Goal: Task Accomplishment & Management: Manage account settings

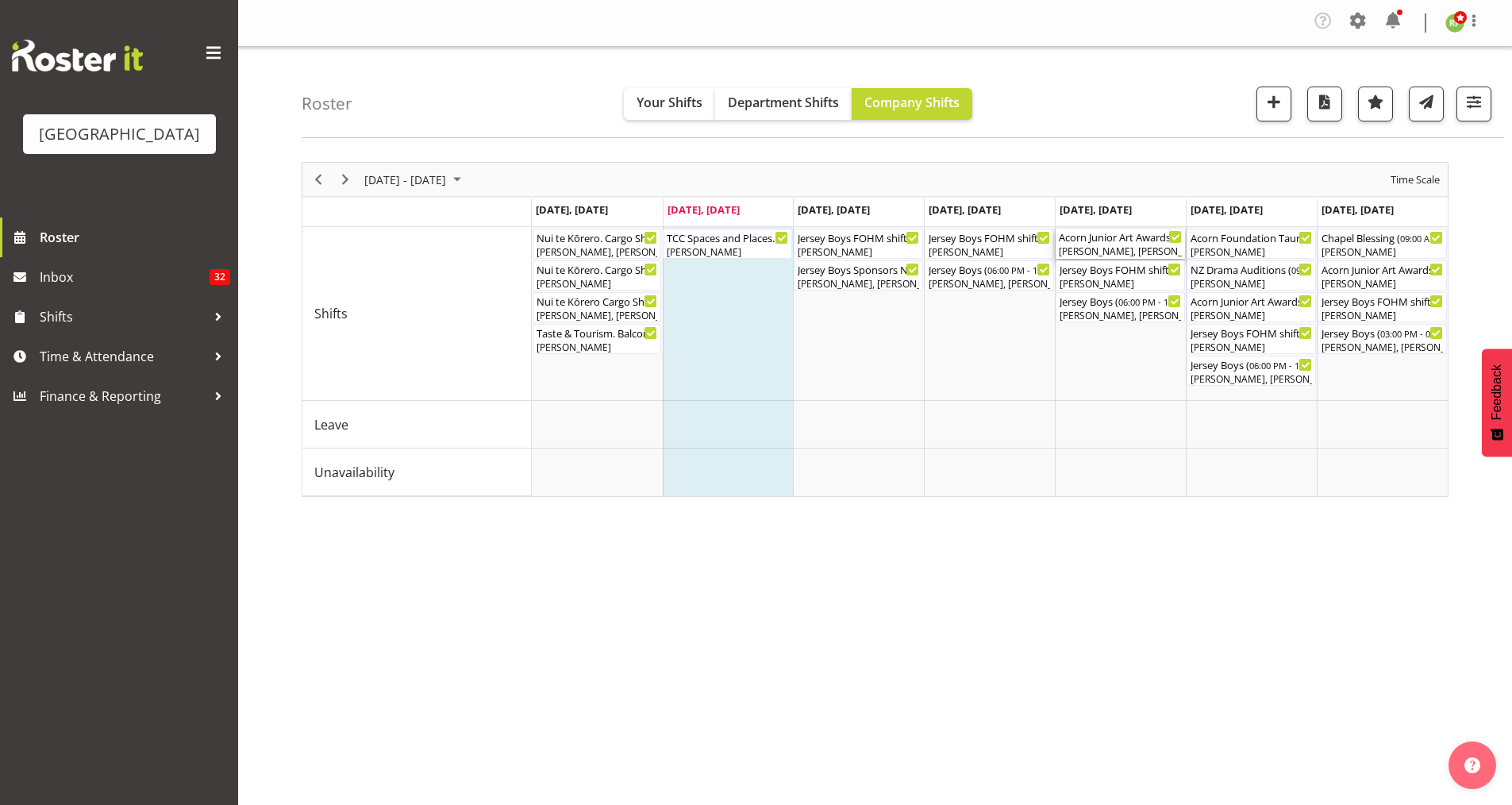
click at [1127, 253] on div "[PERSON_NAME], [PERSON_NAME]" at bounding box center [1120, 251] width 123 height 14
click at [0, 0] on div at bounding box center [0, 0] width 0 height 0
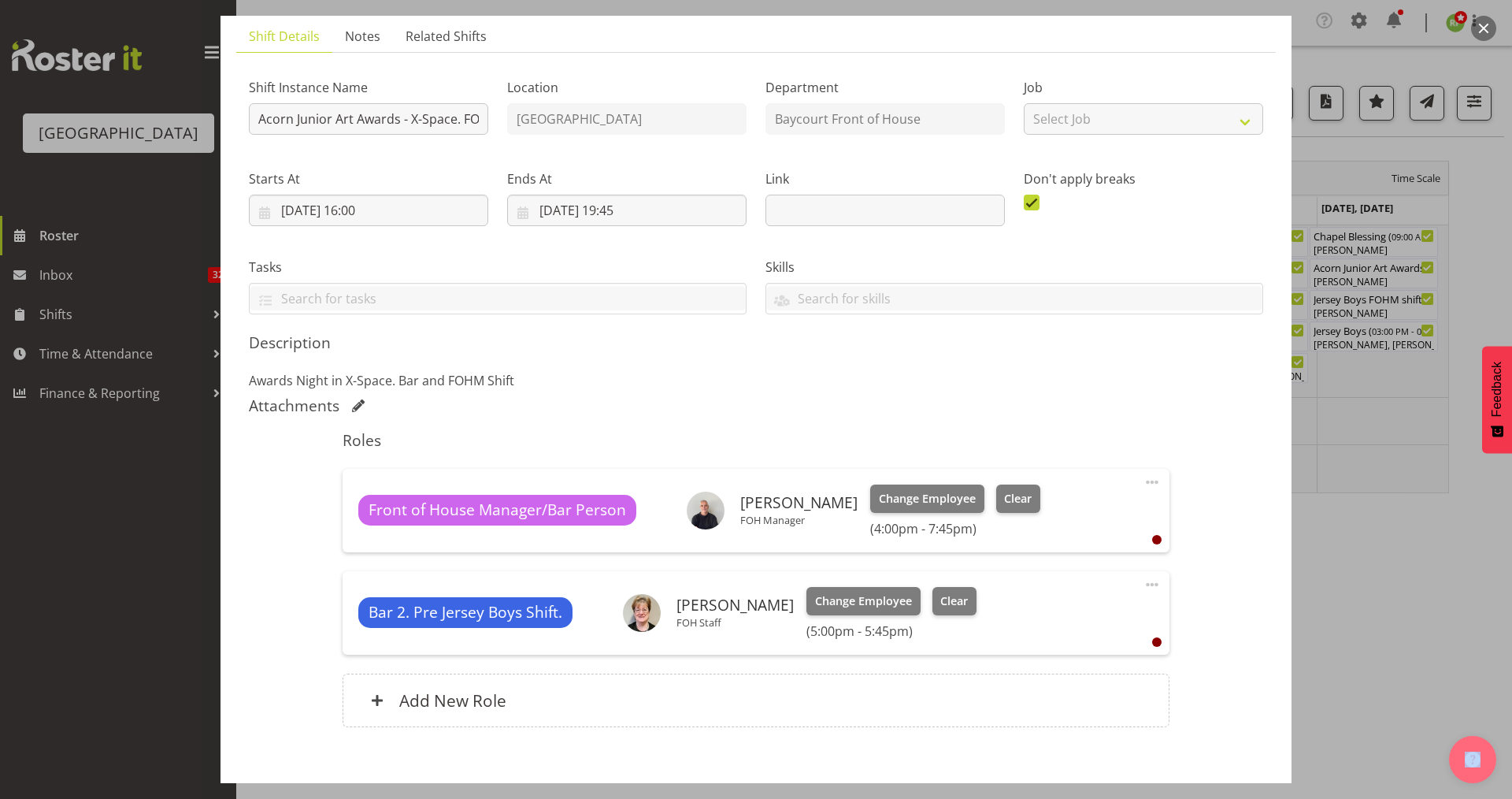
scroll to position [113, 0]
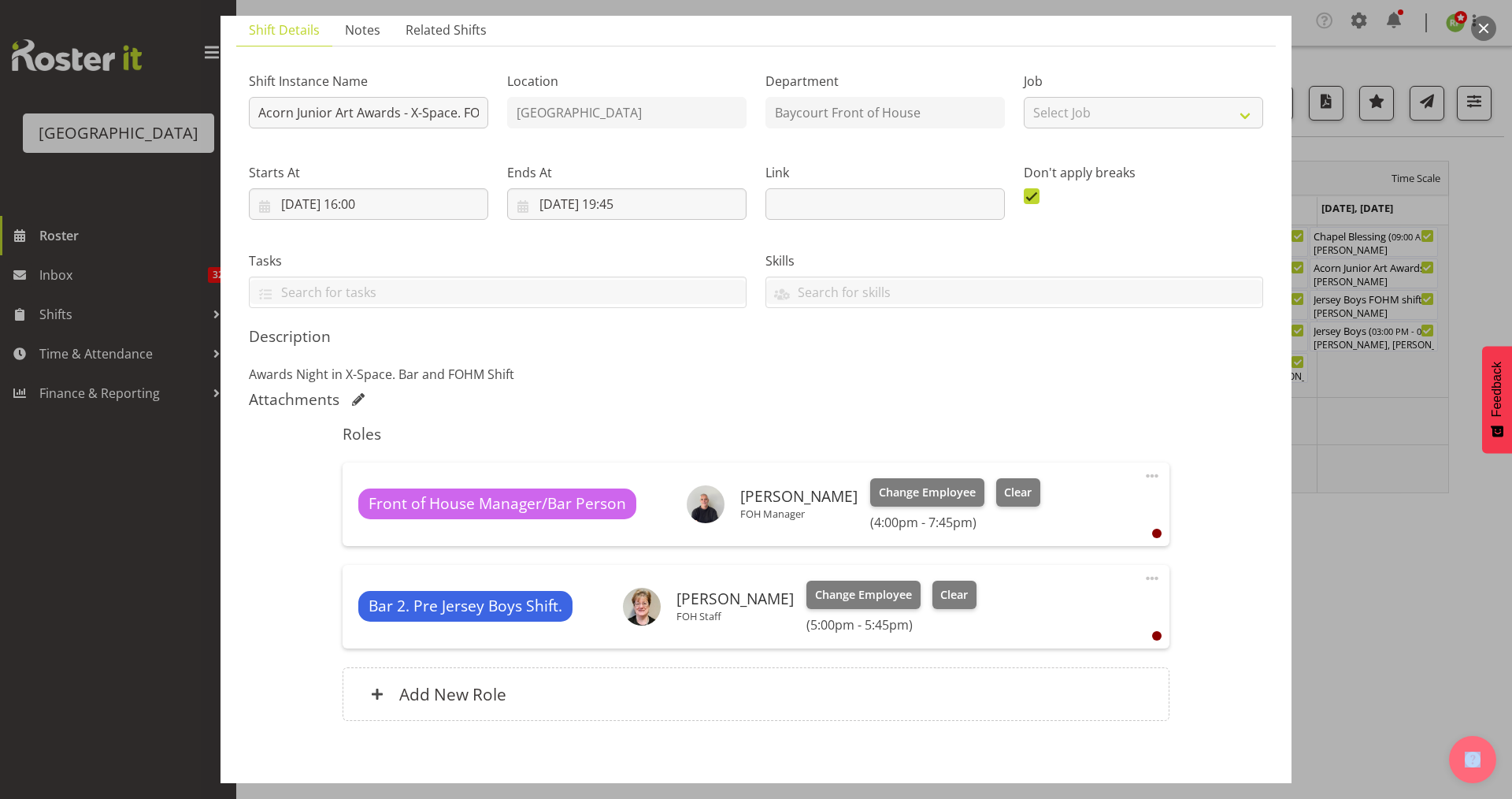
click at [1483, 26] on button "button" at bounding box center [1484, 28] width 25 height 25
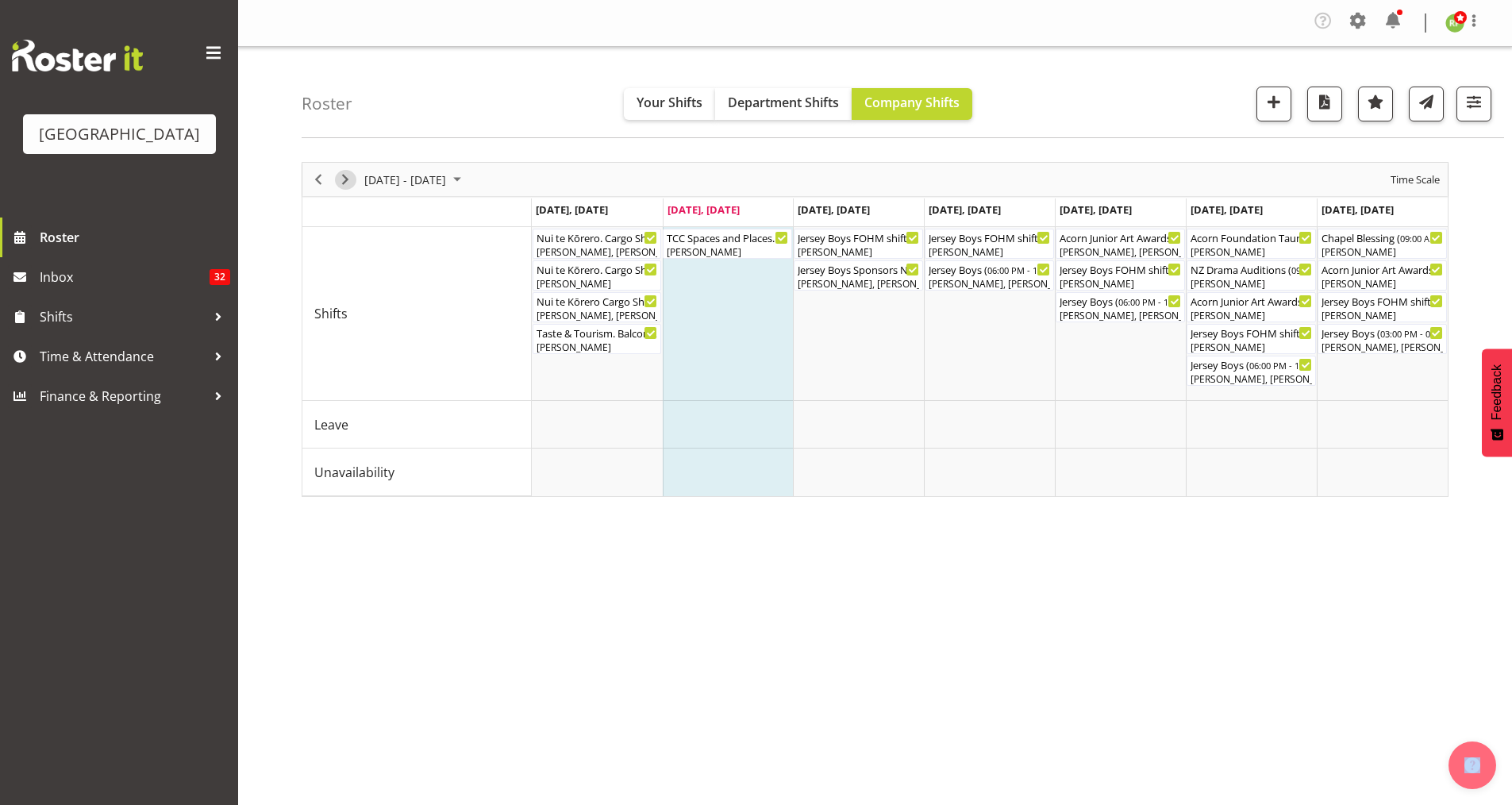
click at [344, 175] on span "Next" at bounding box center [345, 179] width 19 height 20
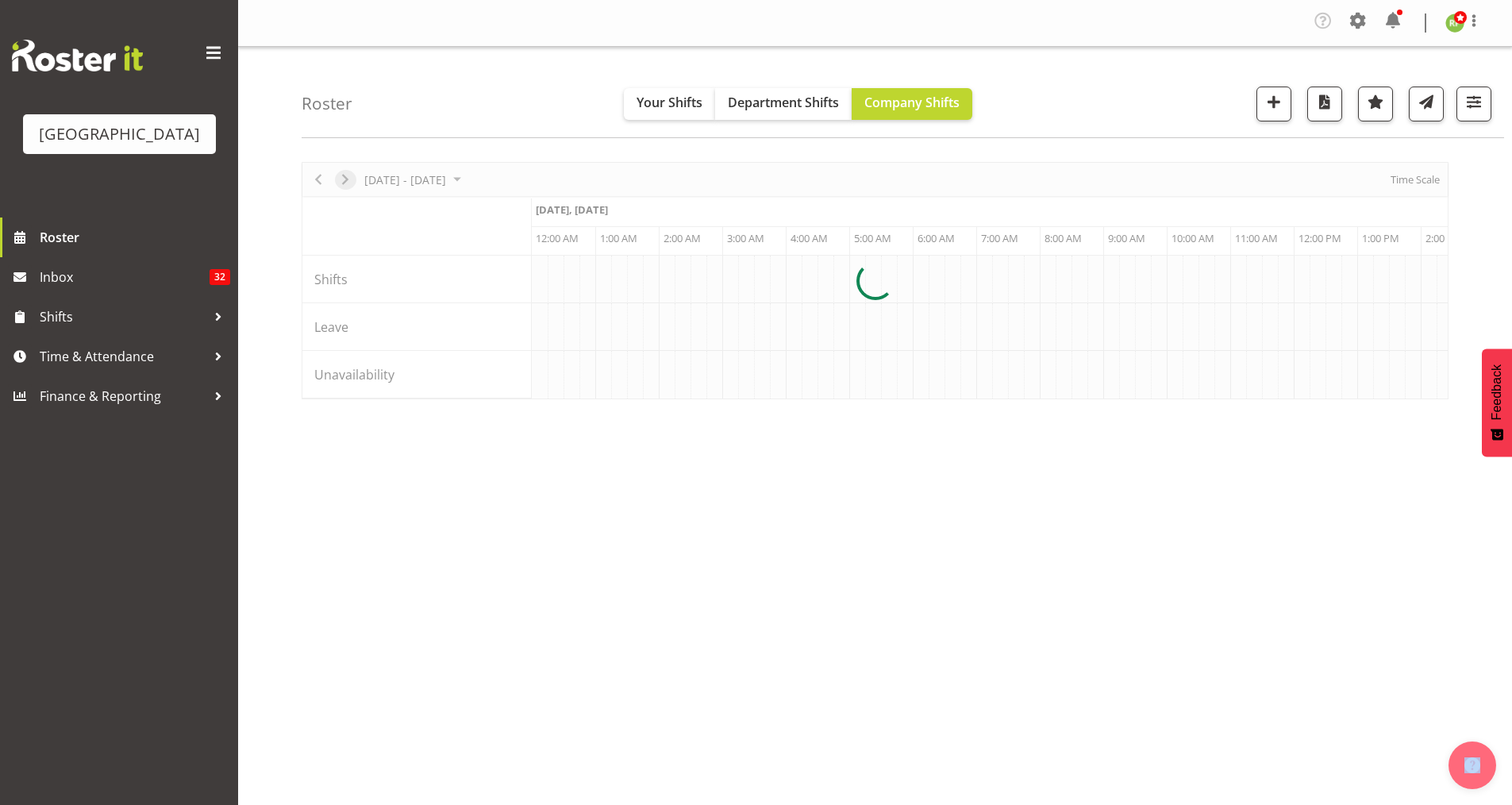
click at [344, 175] on div at bounding box center [875, 281] width 1147 height 237
click at [342, 181] on span "Next" at bounding box center [345, 179] width 19 height 20
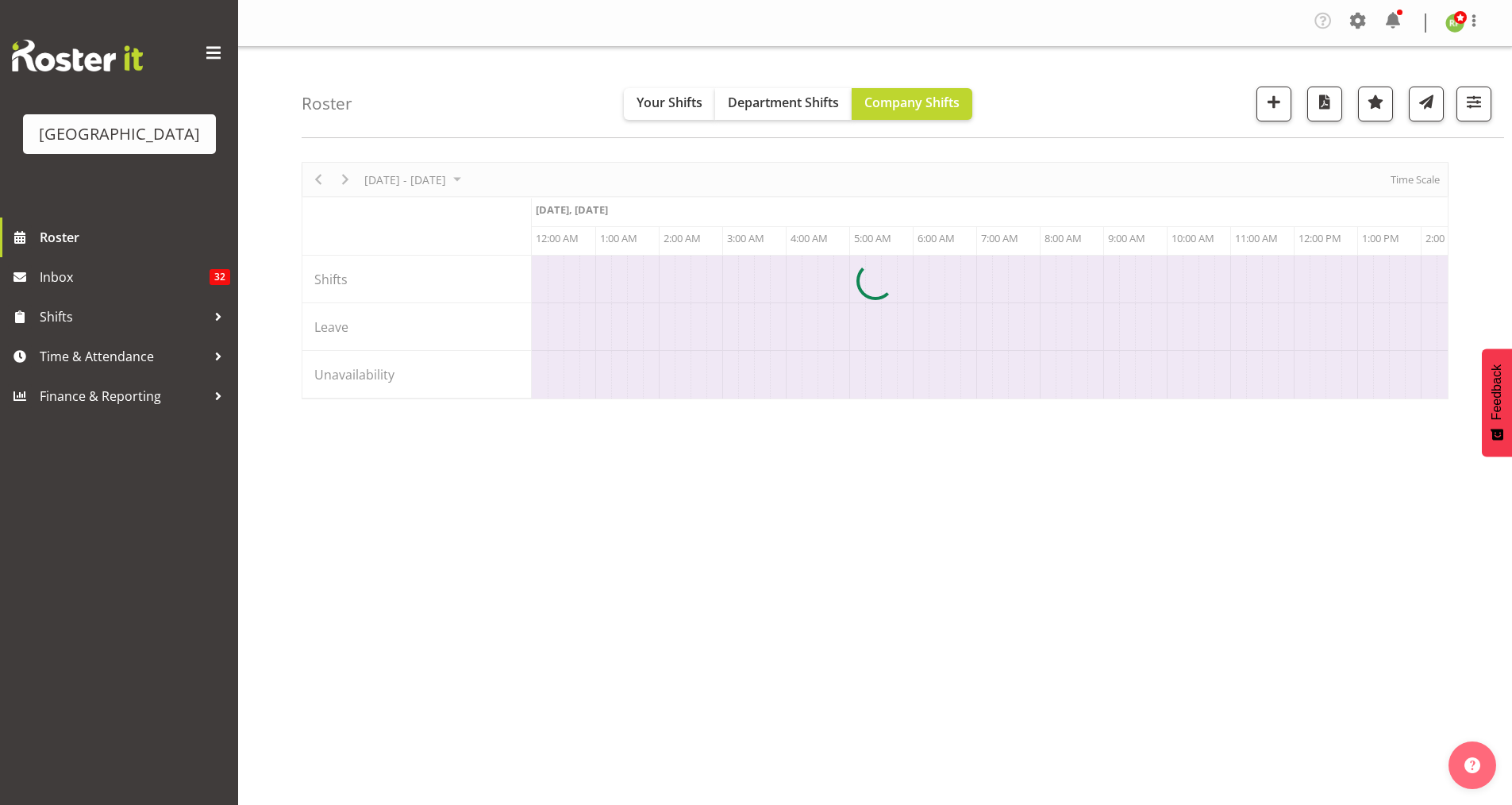
click at [342, 181] on div at bounding box center [875, 281] width 1147 height 237
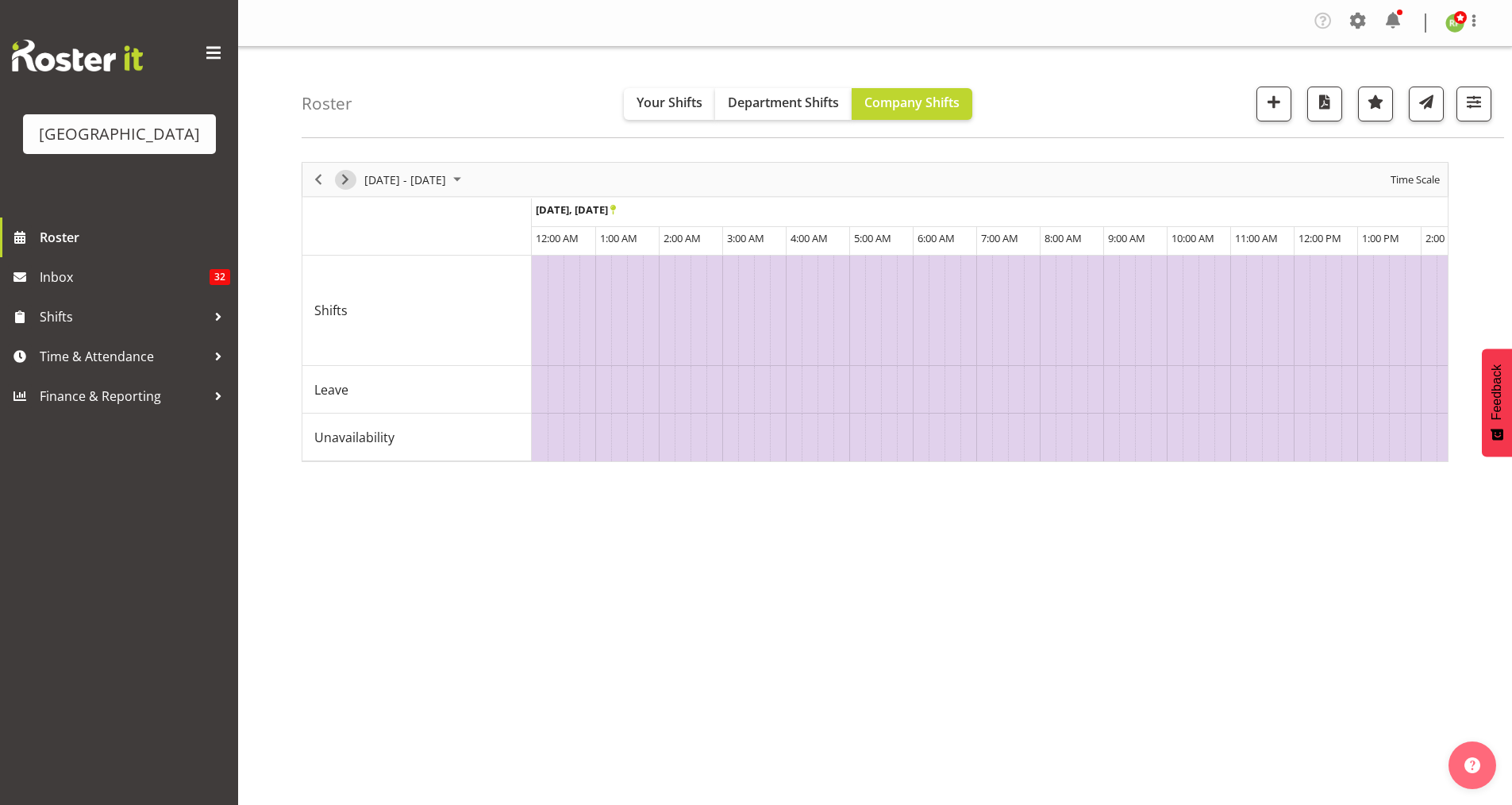
click at [342, 181] on span "Next" at bounding box center [345, 179] width 19 height 20
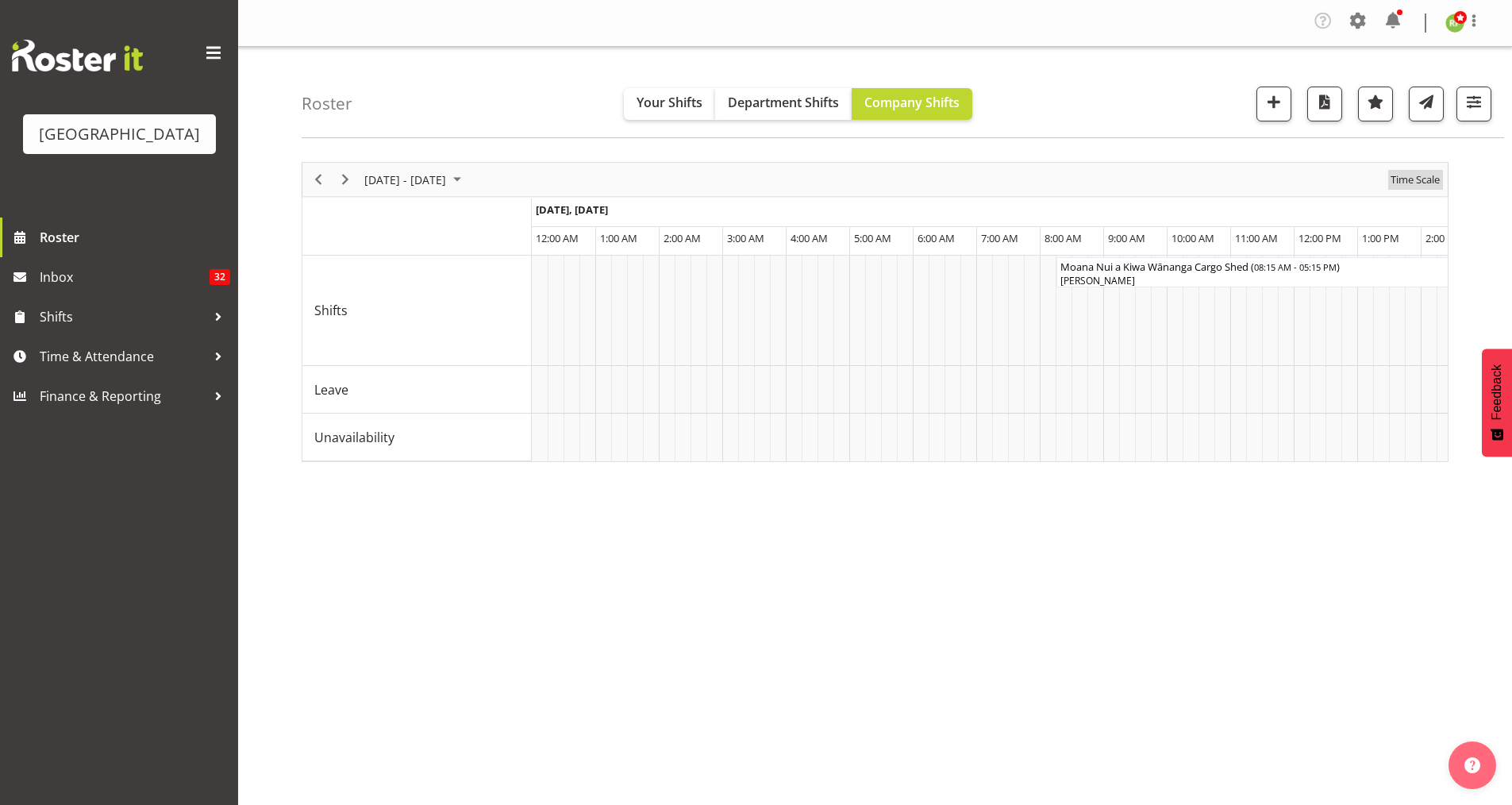
click at [1413, 177] on span "Time Scale" at bounding box center [1416, 179] width 53 height 20
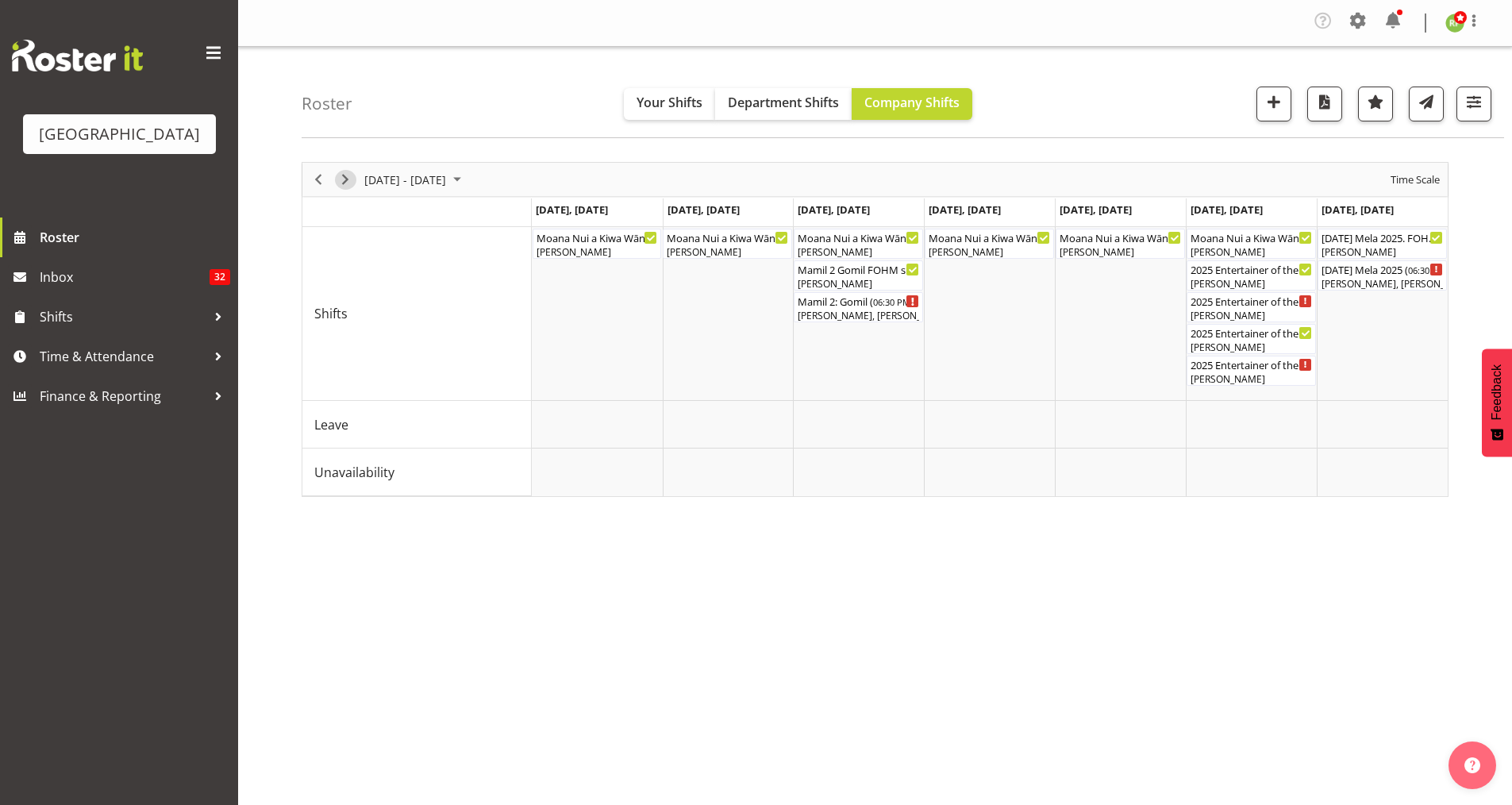
click at [351, 181] on span "Next" at bounding box center [345, 179] width 19 height 20
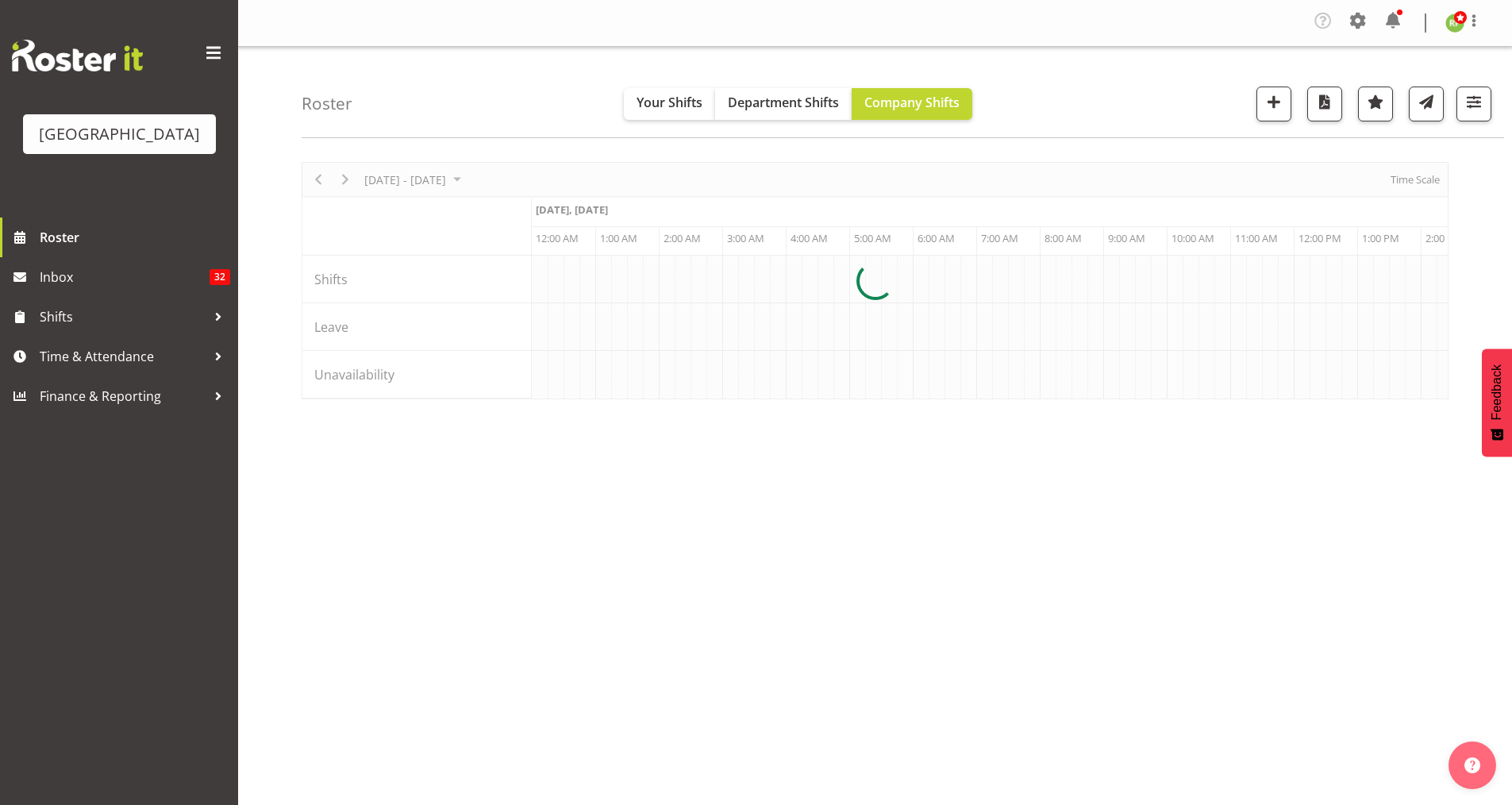
click at [1405, 181] on div at bounding box center [875, 281] width 1147 height 237
click at [1405, 181] on span "Time Scale" at bounding box center [1416, 179] width 53 height 20
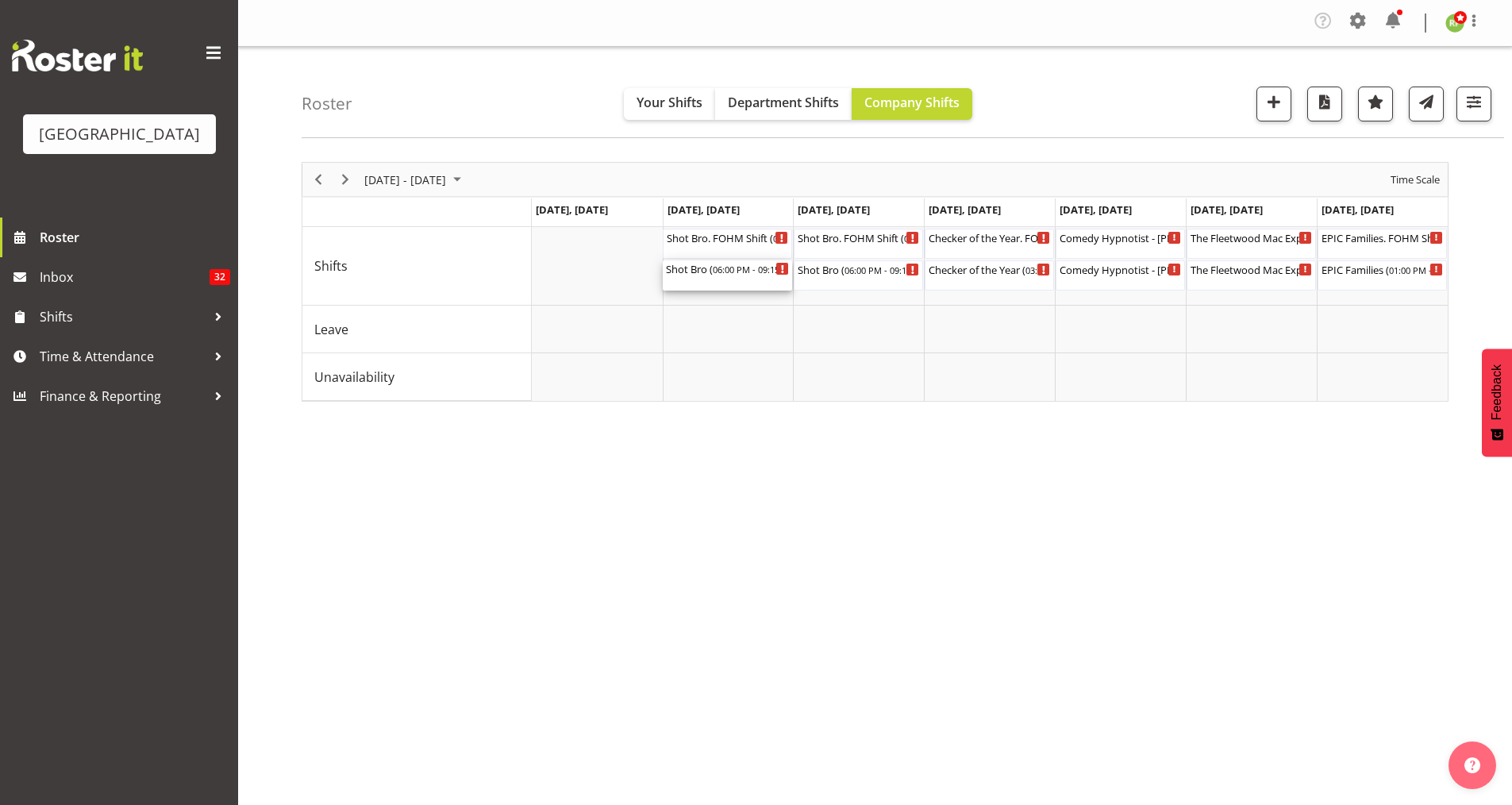
click at [754, 272] on span "06:00 PM - 09:15 PM" at bounding box center [754, 269] width 83 height 13
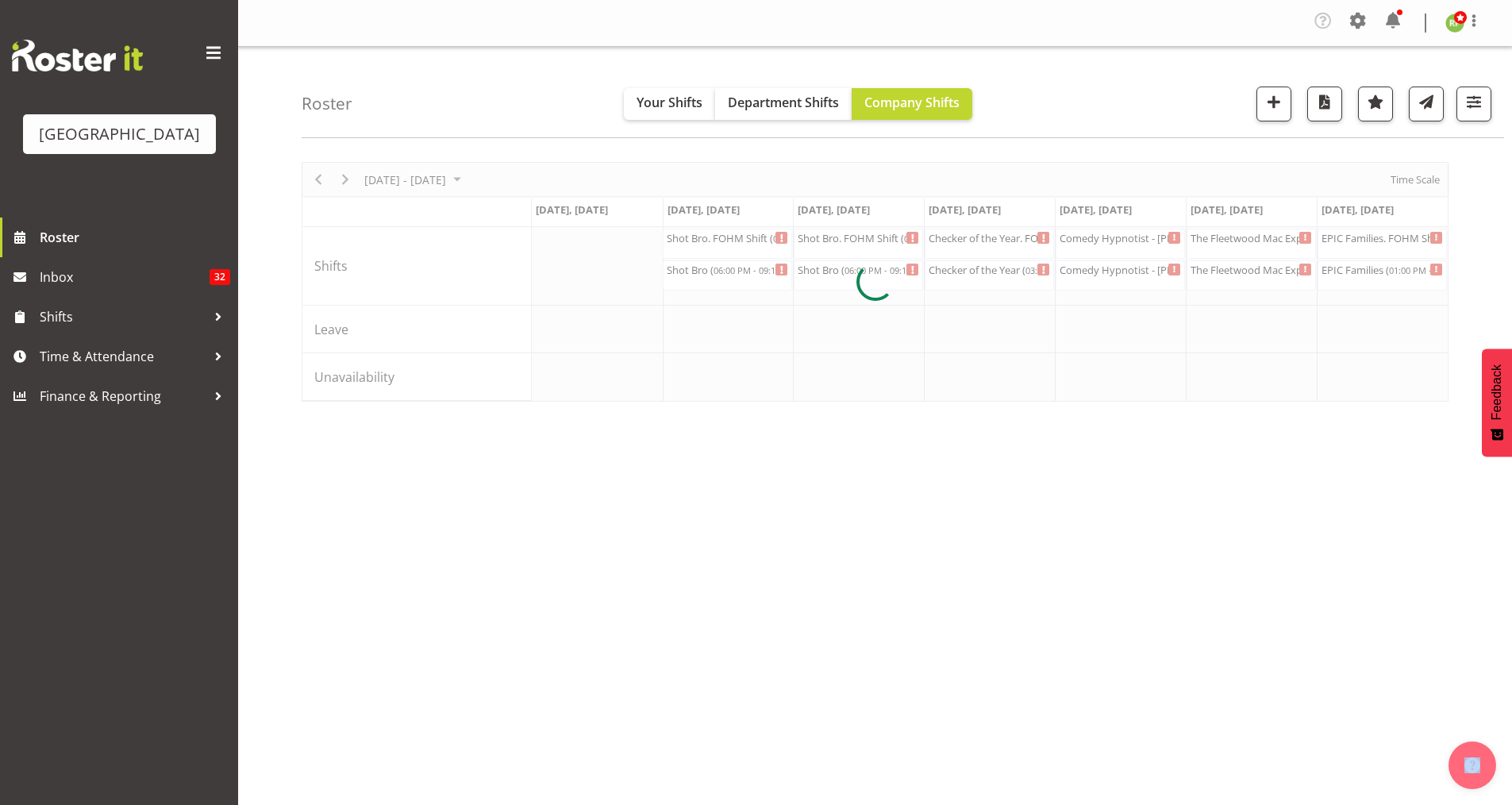
click at [754, 272] on div at bounding box center [875, 282] width 1147 height 239
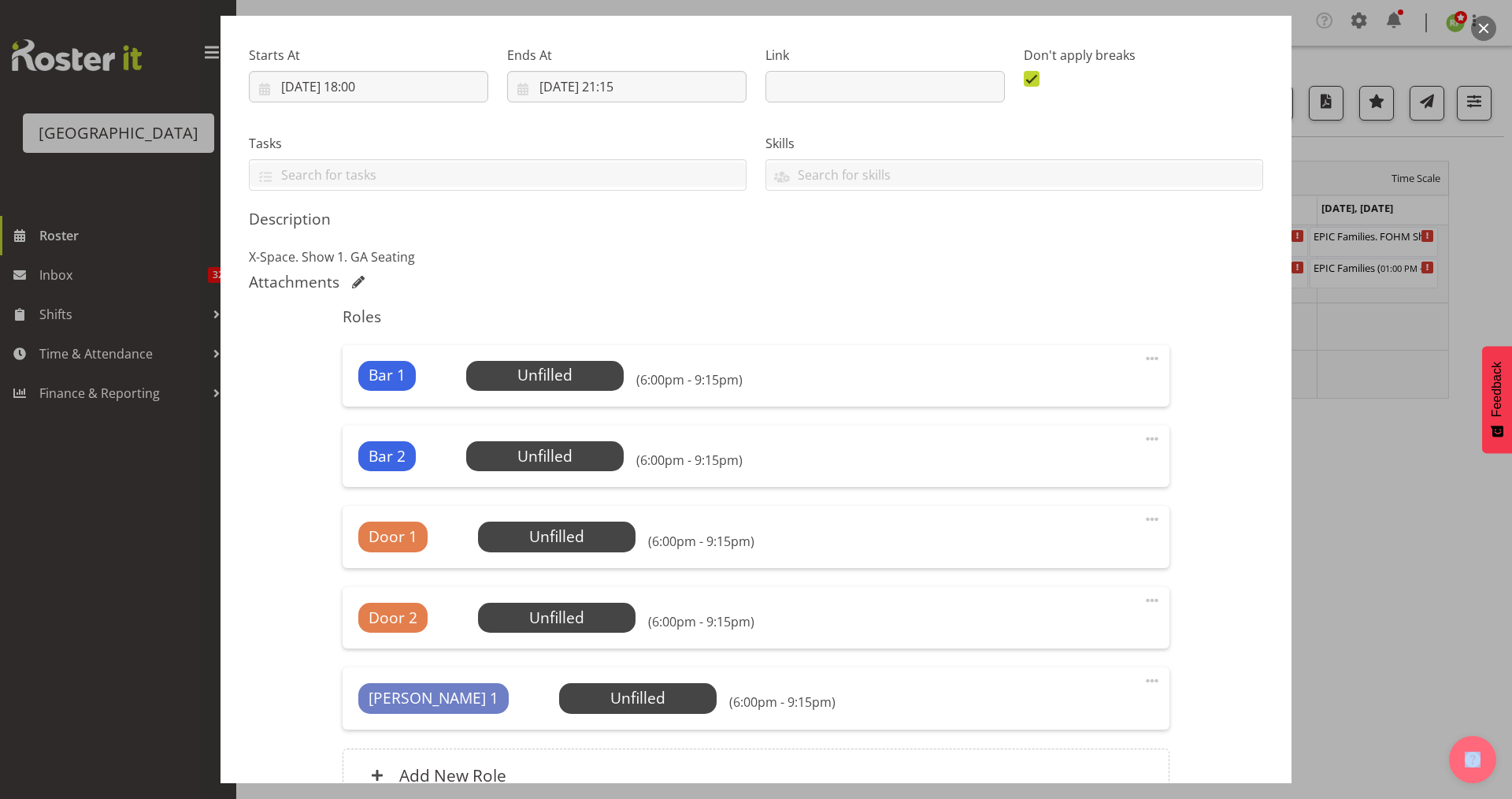
scroll to position [231, 0]
click at [1146, 369] on div at bounding box center [1152, 360] width 19 height 24
click at [1039, 452] on link "Delete" at bounding box center [1086, 452] width 152 height 28
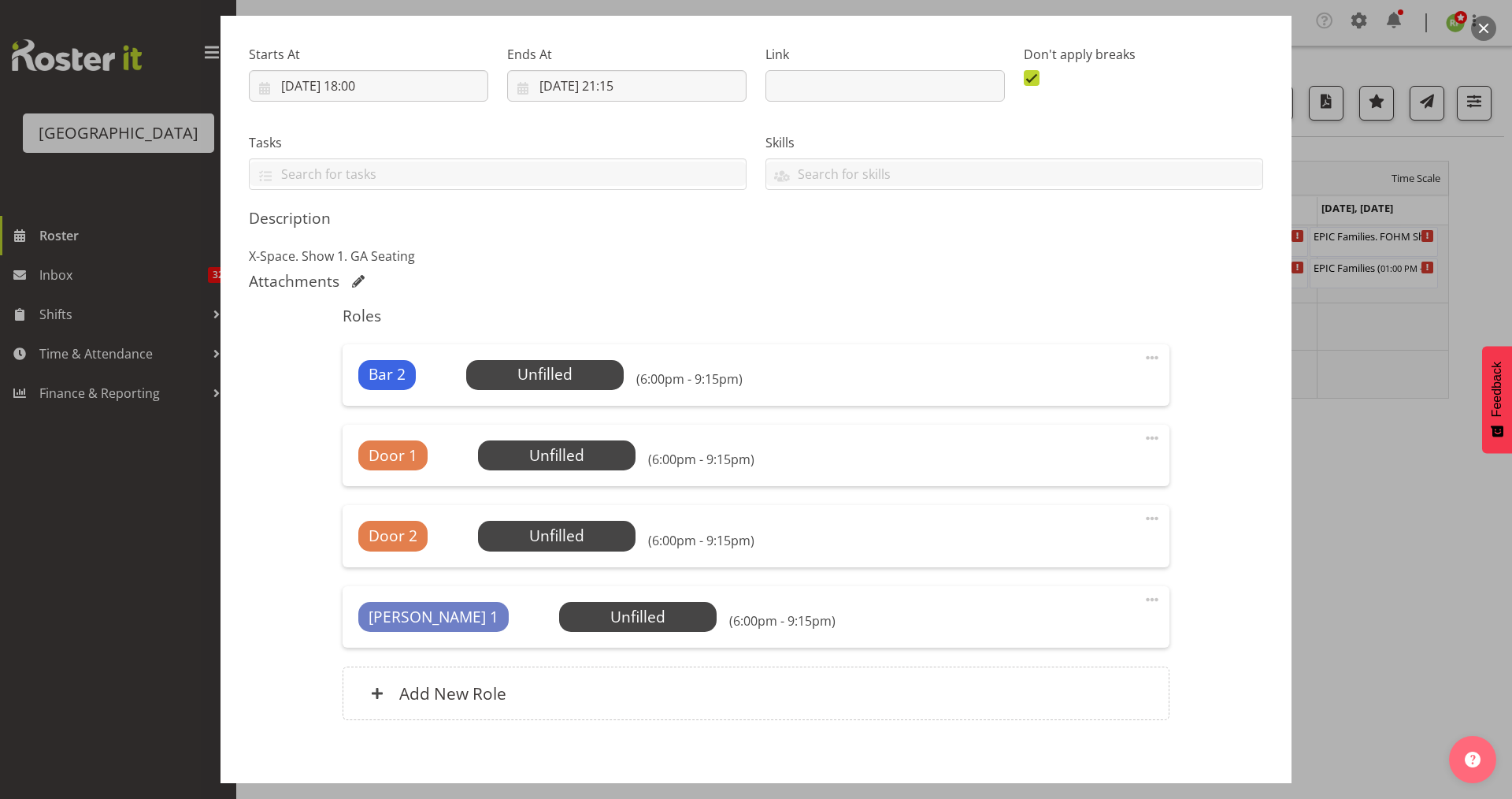
click at [1142, 365] on span at bounding box center [1152, 358] width 19 height 19
click at [1042, 451] on link "Delete" at bounding box center [1086, 452] width 152 height 28
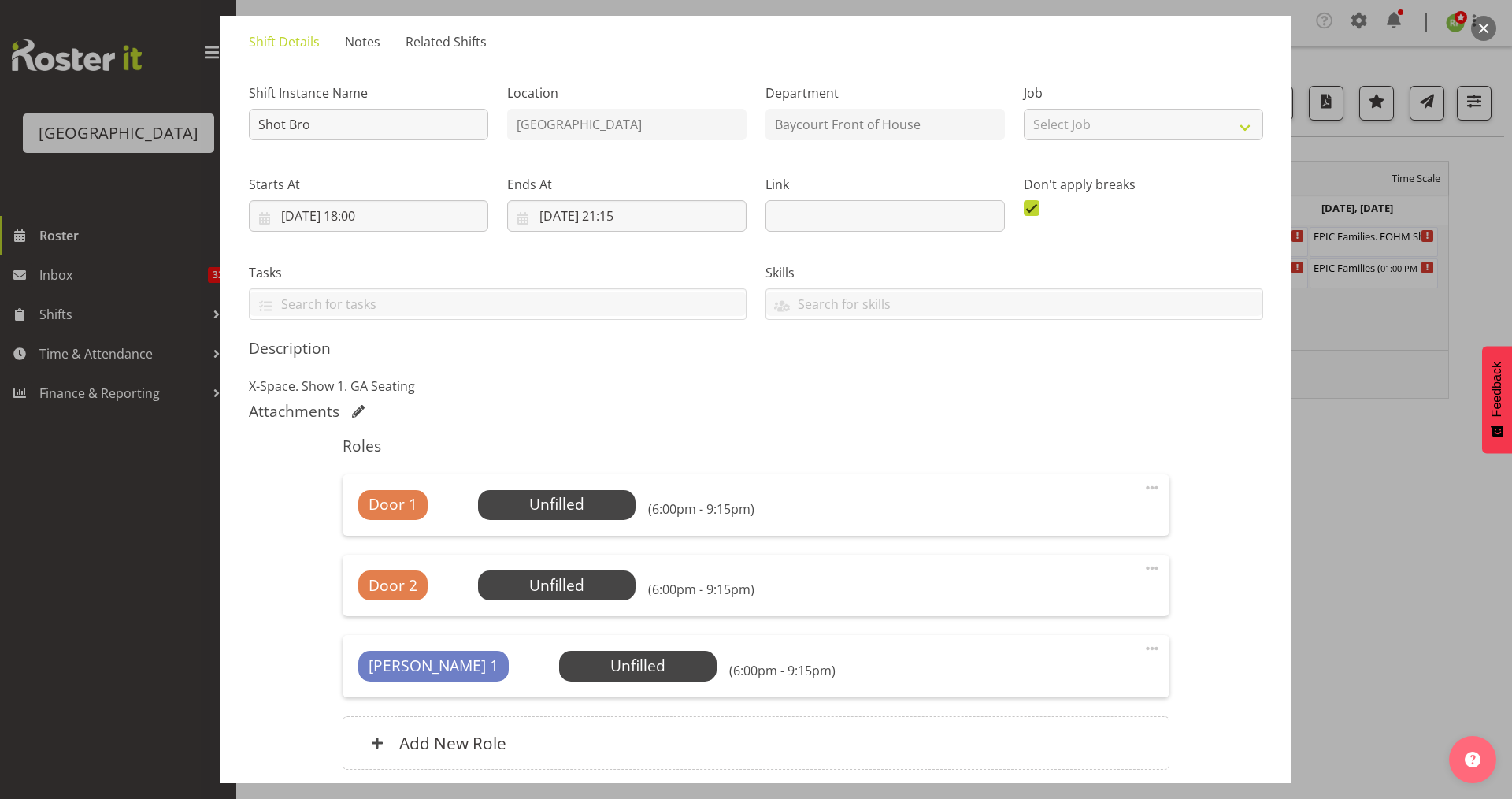
scroll to position [227, 0]
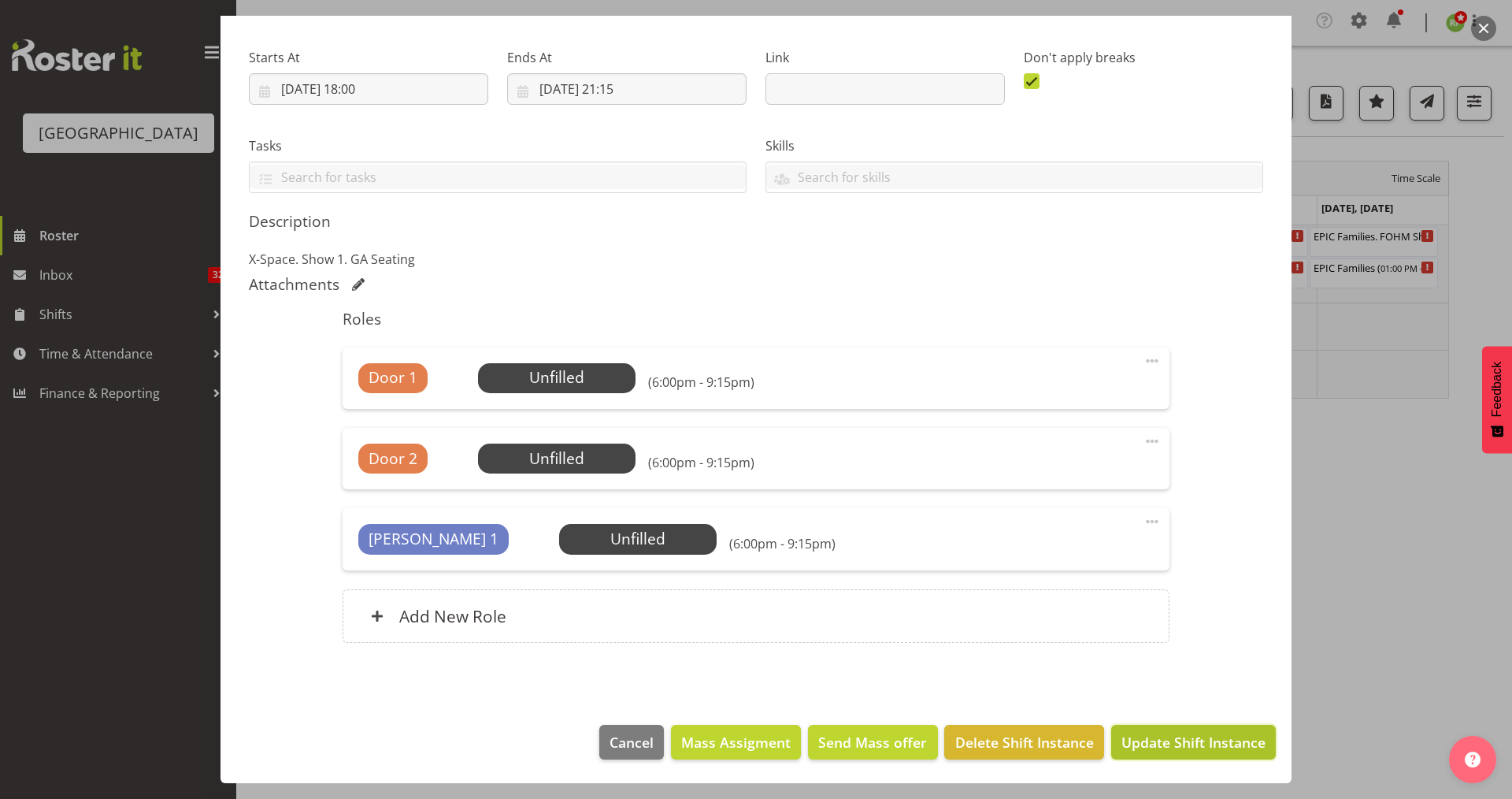
click at [1150, 745] on span "Update Shift Instance" at bounding box center [1194, 742] width 144 height 21
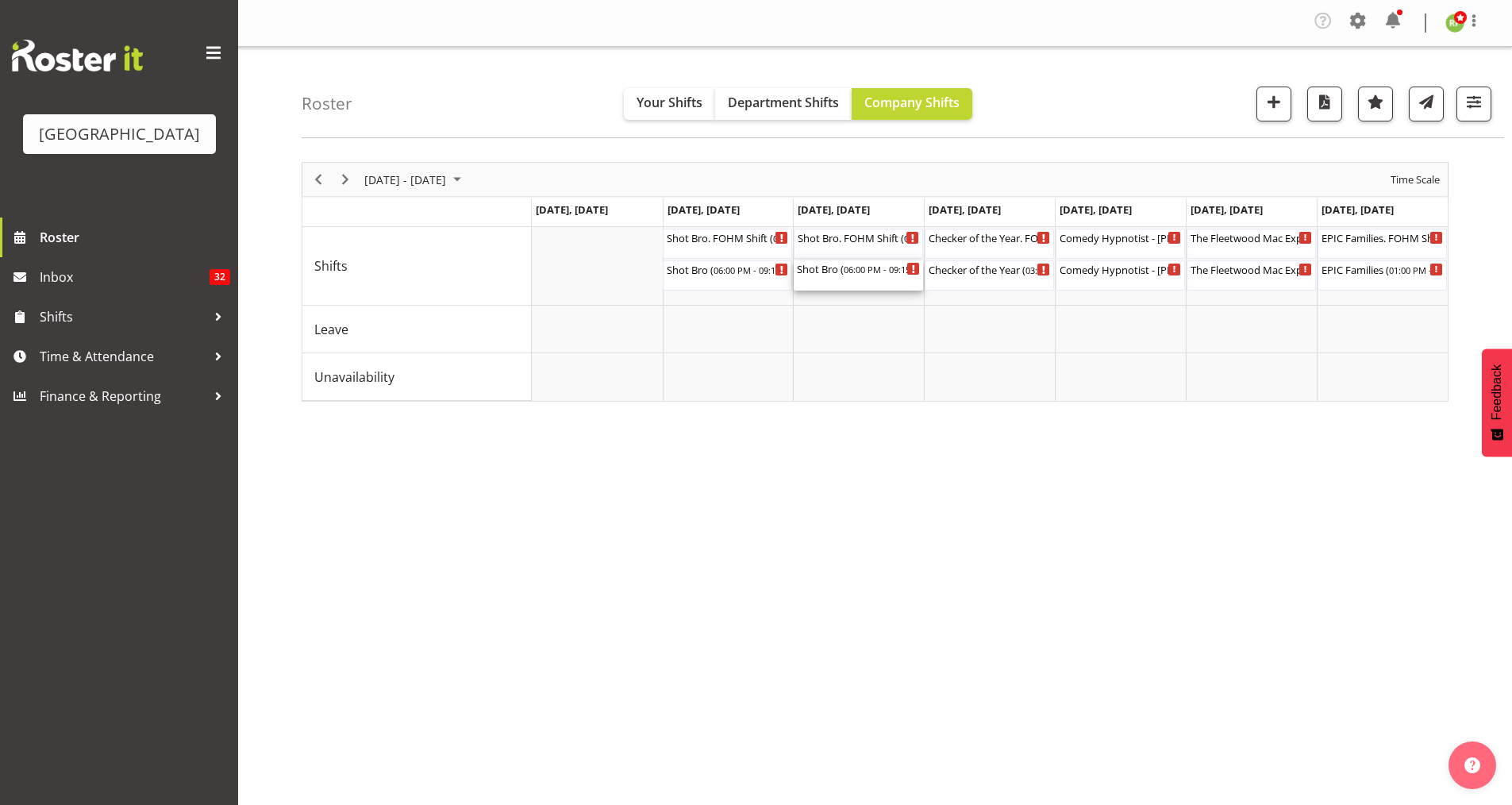
click at [851, 276] on div "Shot Bro ( 06:00 PM - 09:15 PM )" at bounding box center [859, 275] width 123 height 30
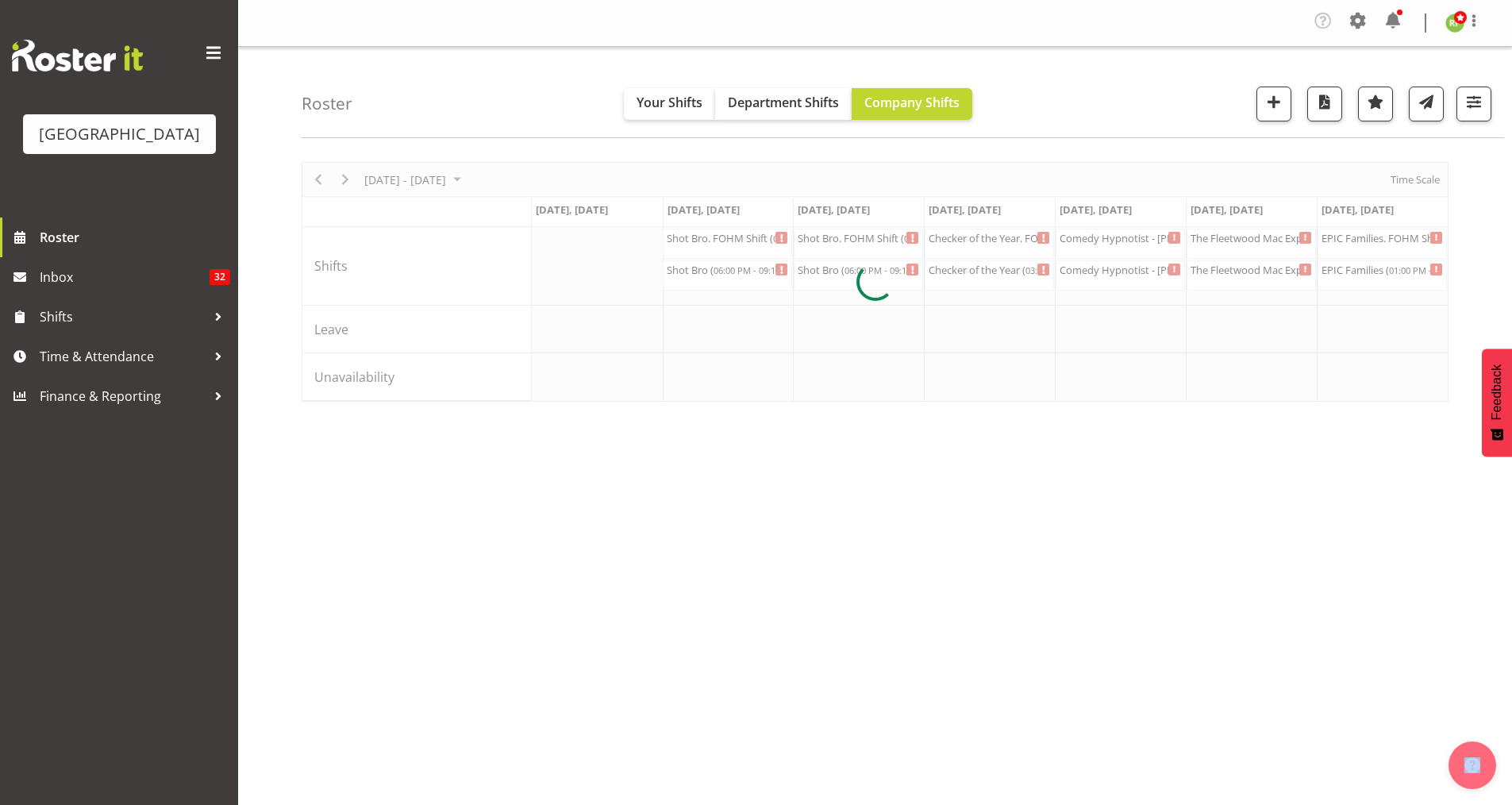
click at [851, 276] on div at bounding box center [875, 282] width 1147 height 239
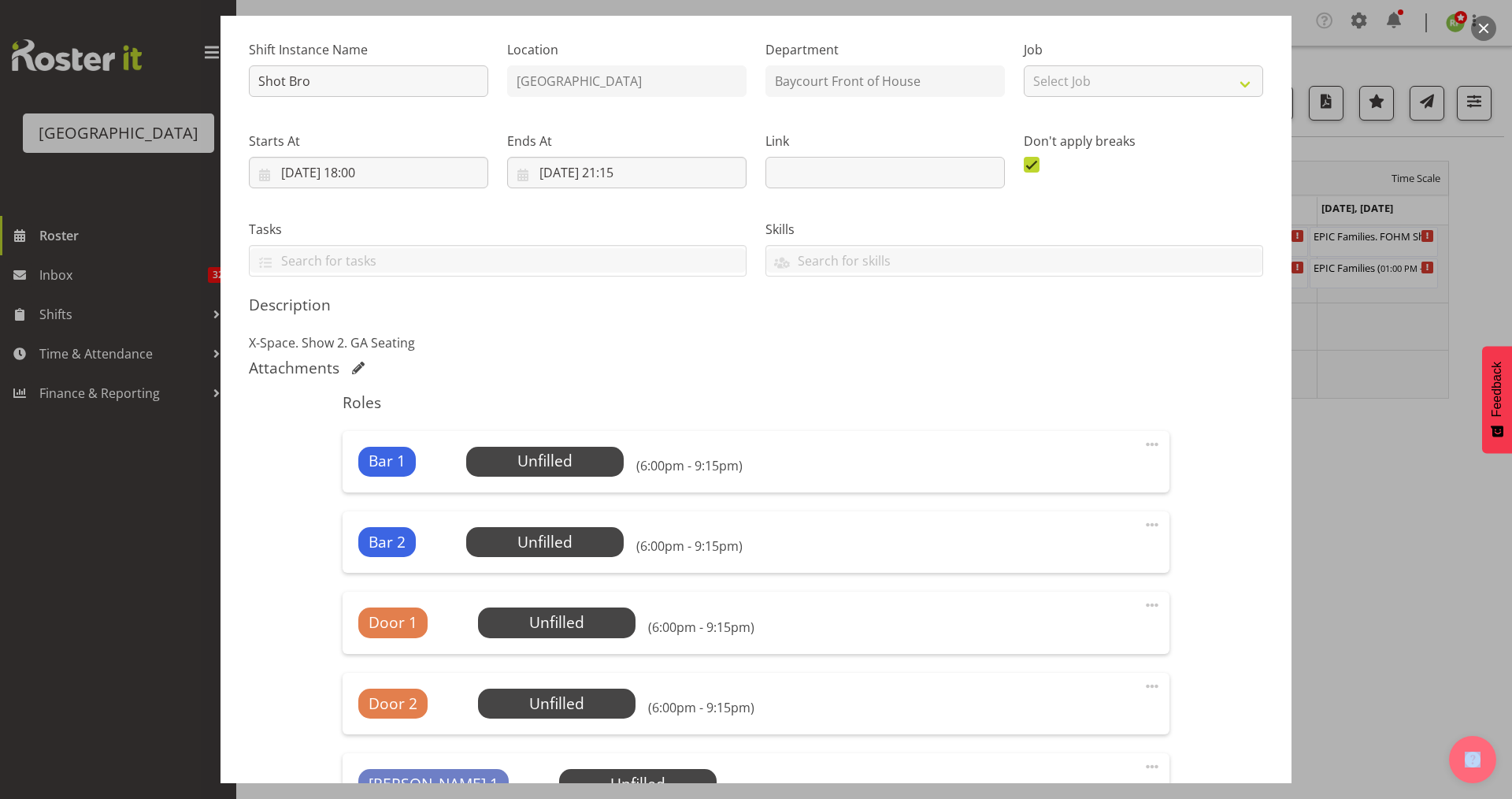
scroll to position [145, 0]
click at [1142, 450] on span at bounding box center [1152, 444] width 19 height 19
click at [1049, 535] on link "Delete" at bounding box center [1086, 538] width 152 height 28
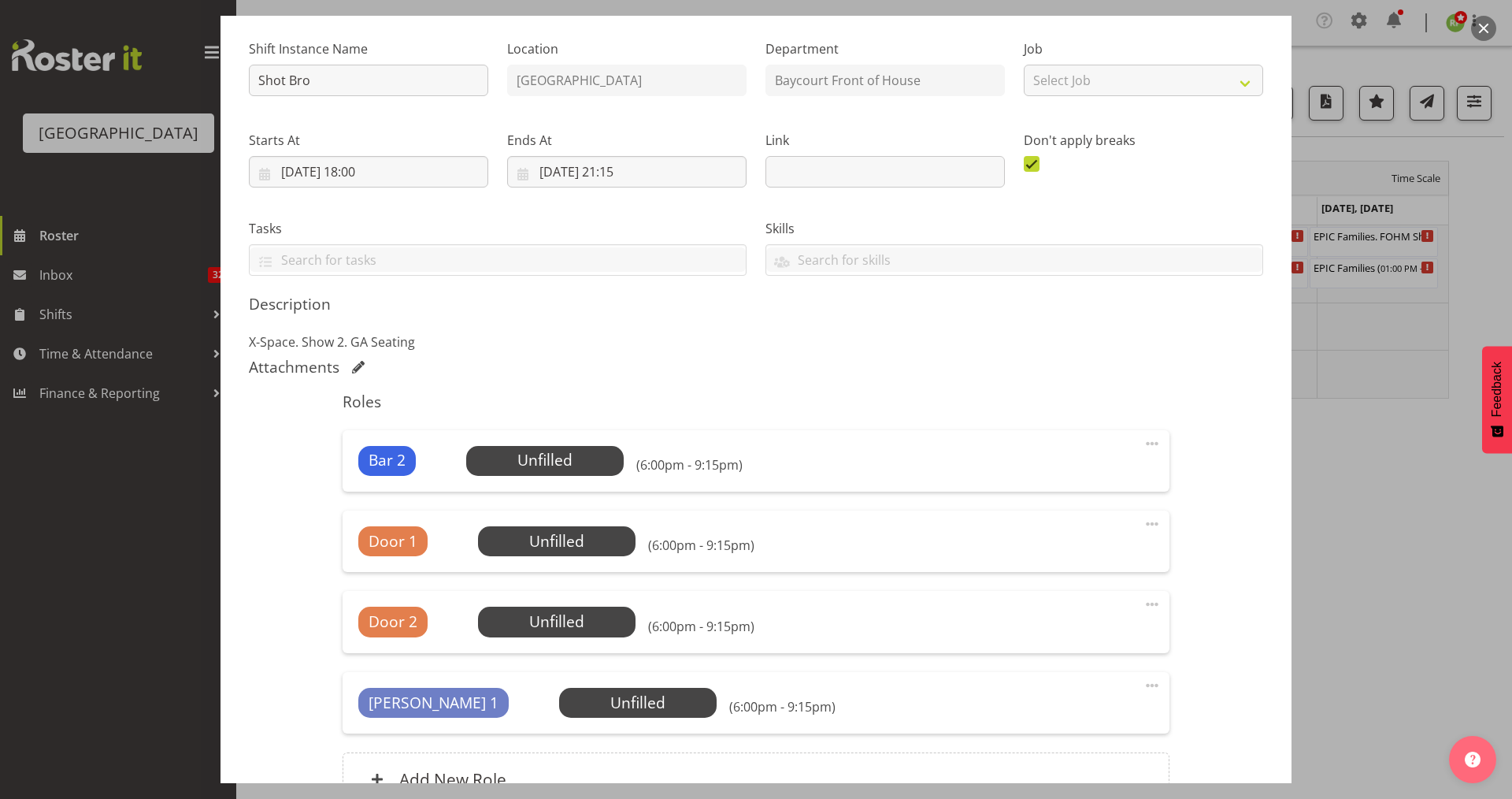
click at [1142, 445] on span at bounding box center [1152, 444] width 19 height 19
click at [1057, 531] on link "Delete" at bounding box center [1086, 538] width 152 height 28
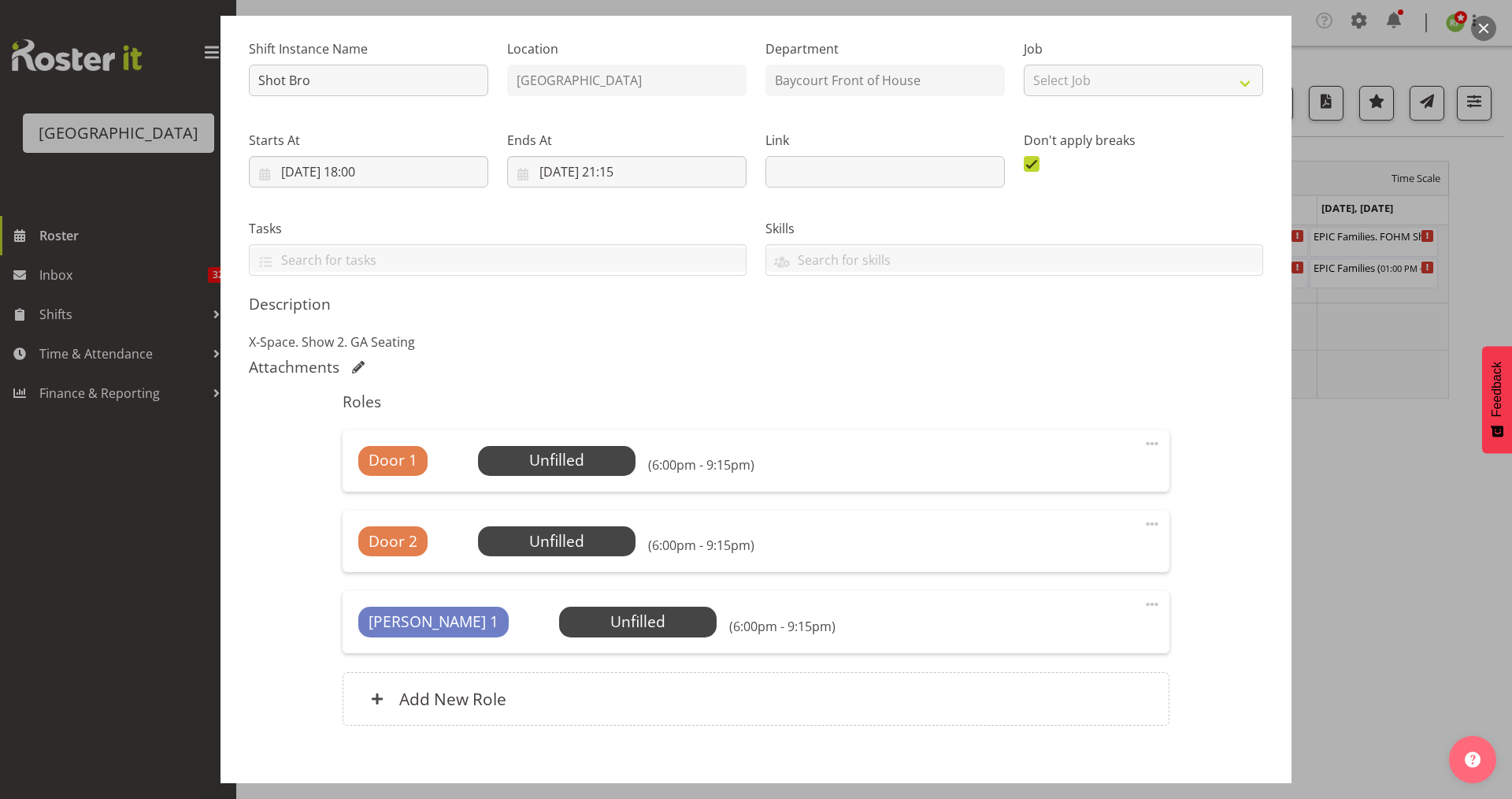
click at [941, 291] on div "Shift Instance Name Shot Bro Location [GEOGRAPHIC_DATA] Department Baycourt Fro…" at bounding box center [756, 385] width 1015 height 718
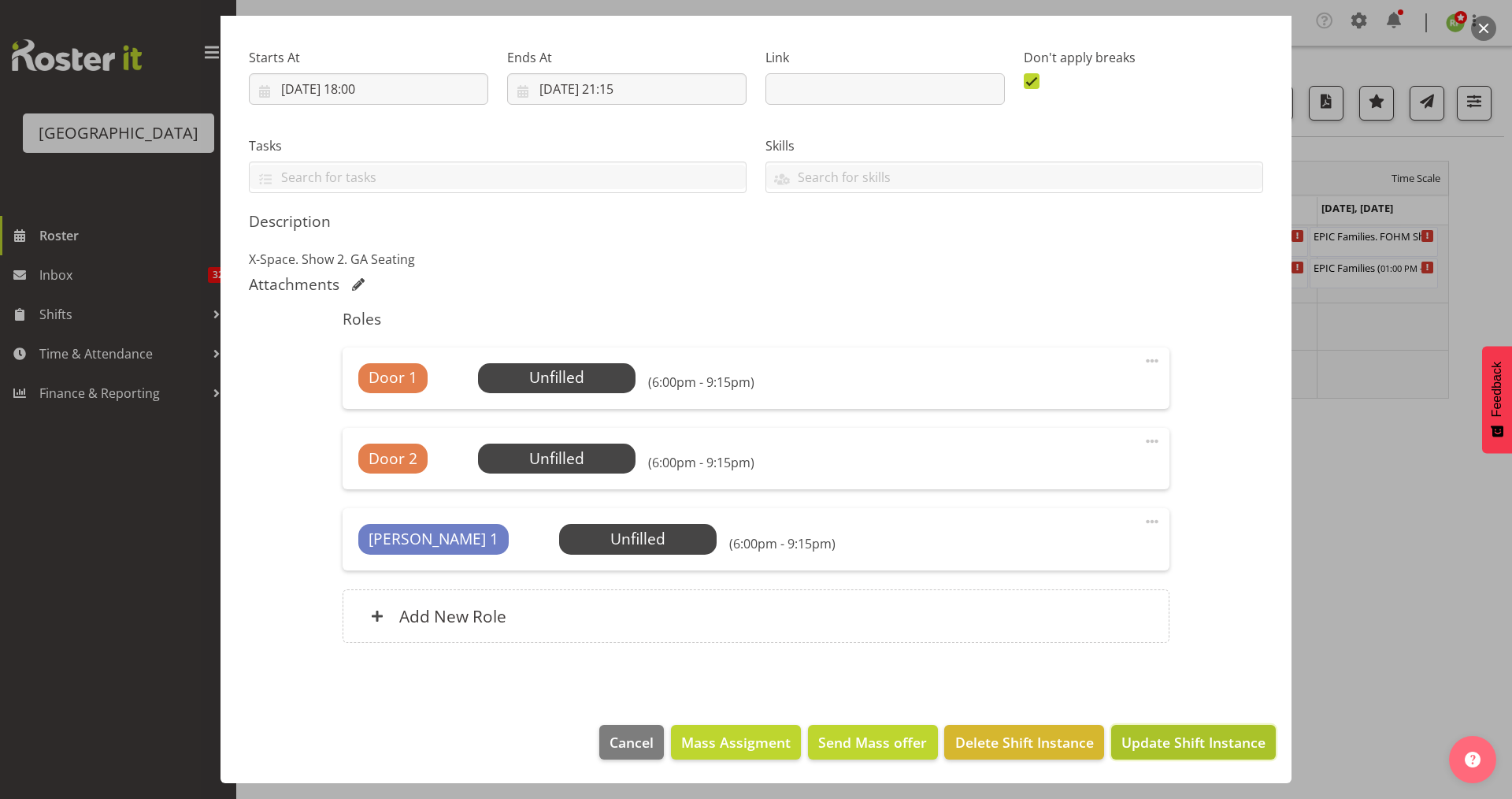
click at [1184, 746] on span "Update Shift Instance" at bounding box center [1194, 742] width 144 height 21
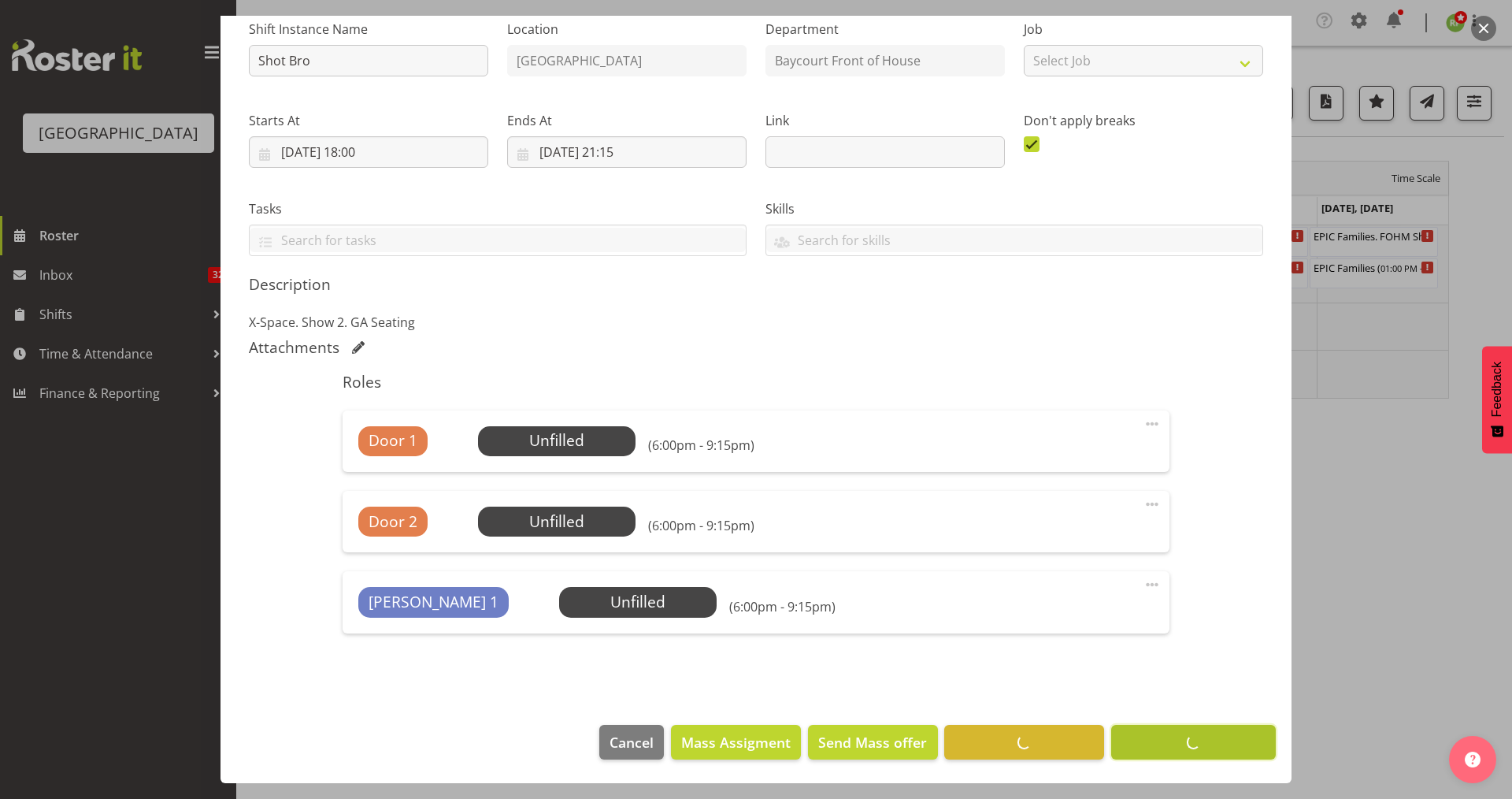
scroll to position [164, 0]
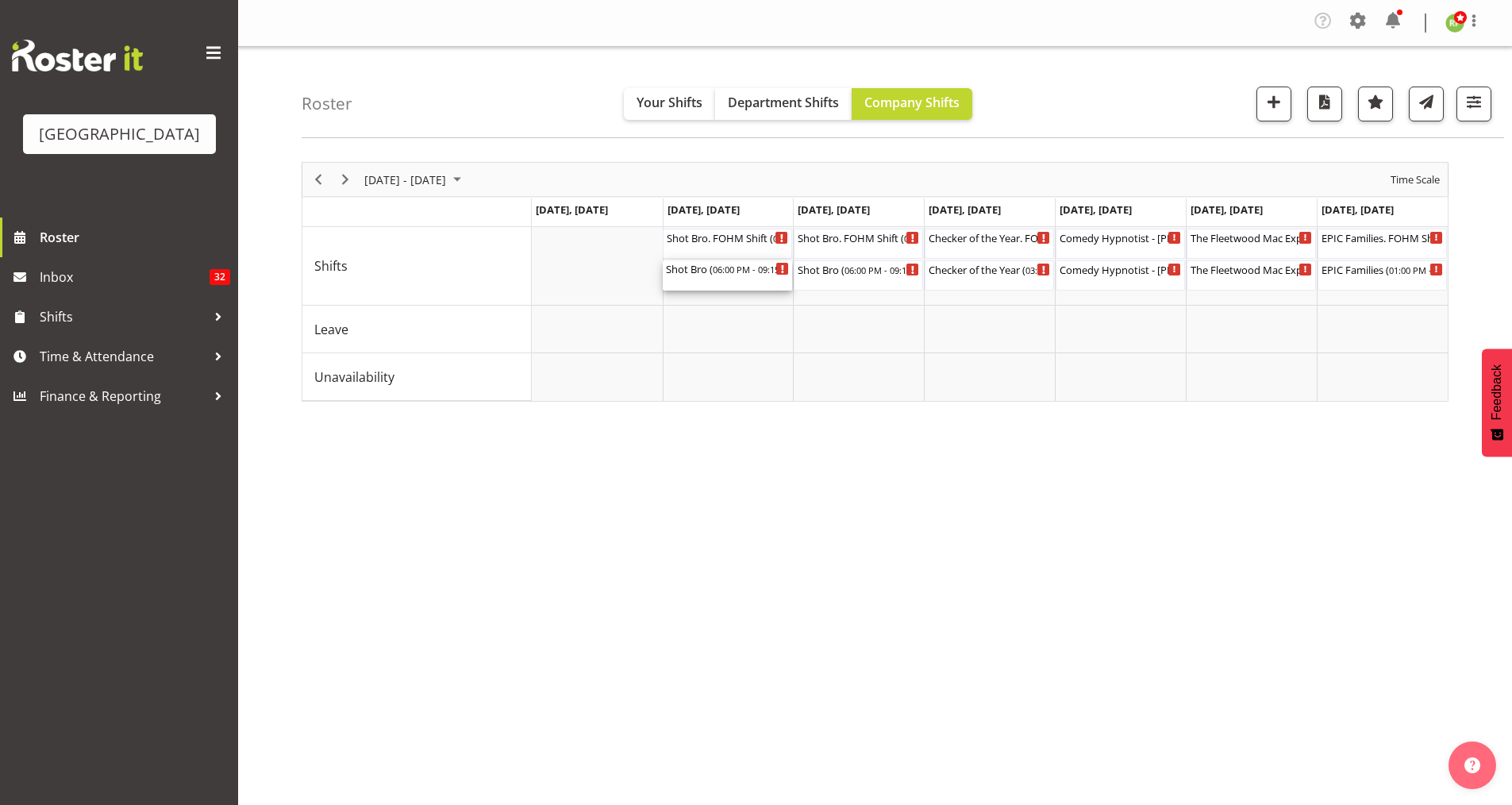
click at [738, 270] on span "06:00 PM - 09:15 PM" at bounding box center [754, 269] width 83 height 13
click at [738, 270] on div at bounding box center [875, 282] width 1147 height 239
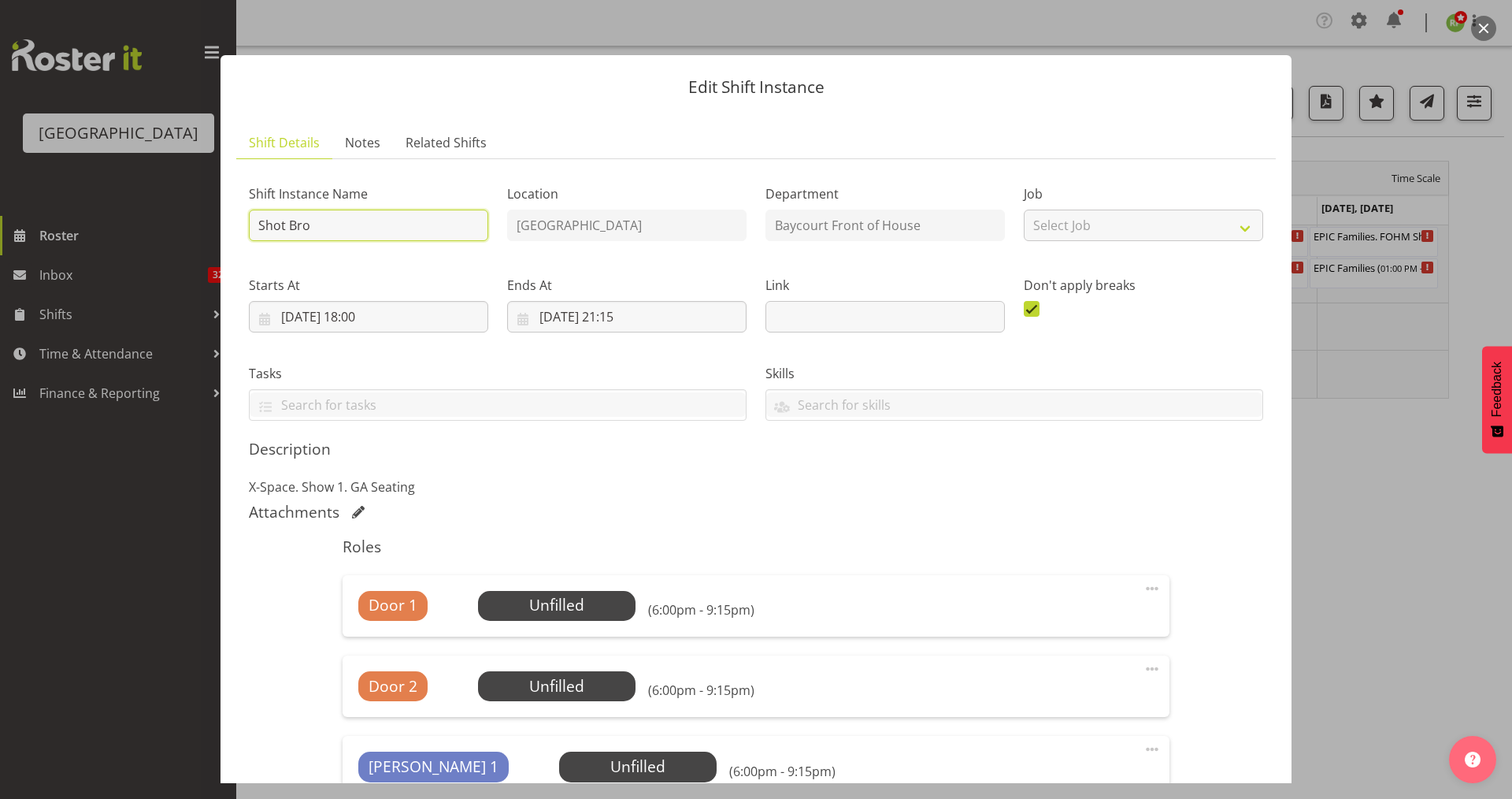
click at [329, 227] on input "Shot Bro" at bounding box center [368, 225] width 239 height 32
drag, startPoint x: 377, startPoint y: 226, endPoint x: 313, endPoint y: 228, distance: 64.0
click at [313, 228] on input "Shot Bro. (No Bar)" at bounding box center [368, 225] width 239 height 32
drag, startPoint x: 325, startPoint y: 228, endPoint x: 354, endPoint y: 228, distance: 29.0
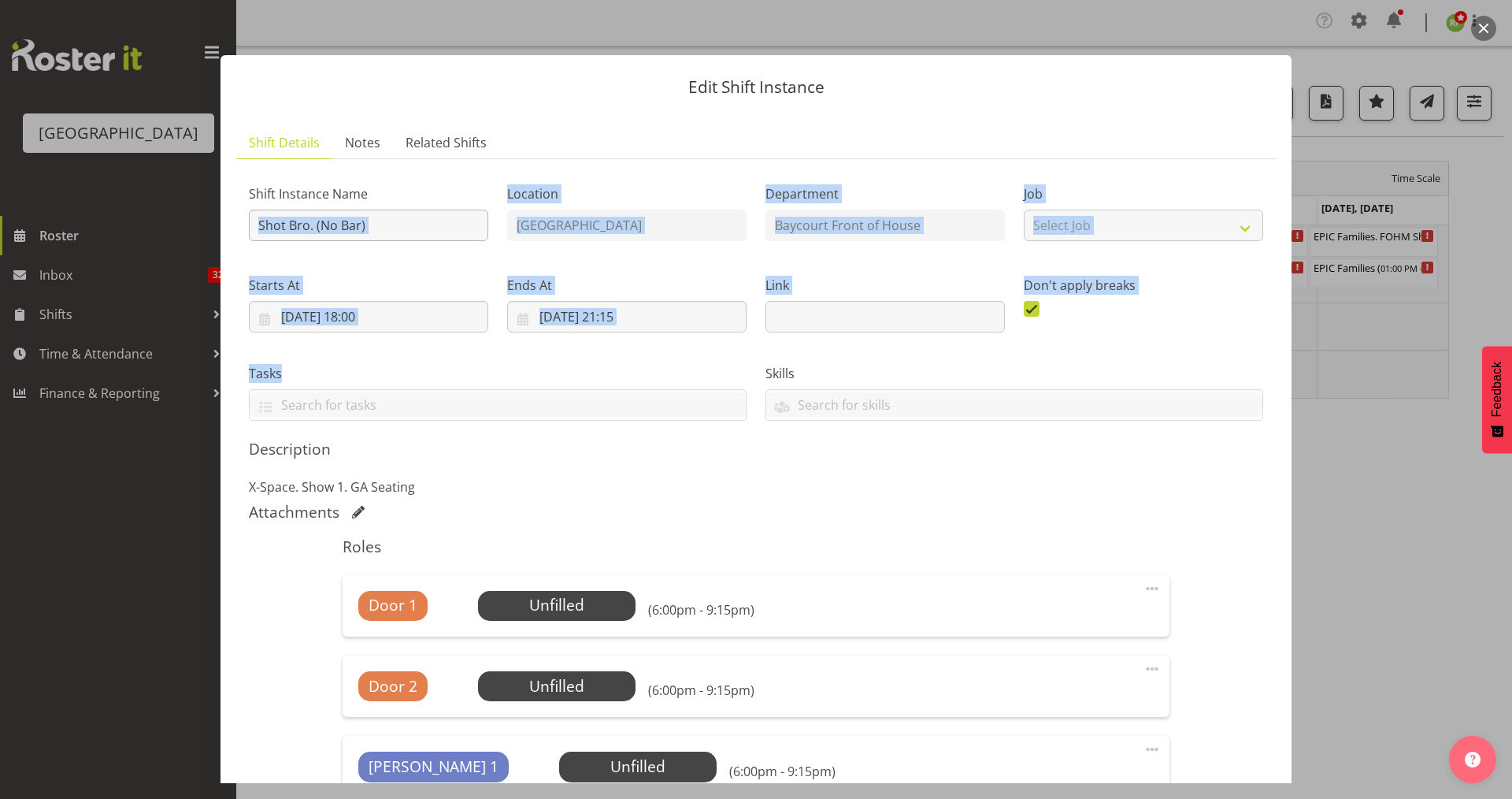
drag, startPoint x: 382, startPoint y: 344, endPoint x: 313, endPoint y: 230, distance: 133.3
click at [313, 230] on div "Shift Instance Name Shot Bro. (No Bar) Location [GEOGRAPHIC_DATA] Department Ba…" at bounding box center [756, 295] width 1034 height 268
click at [313, 230] on input "Shot Bro. (No Bar)" at bounding box center [368, 225] width 239 height 32
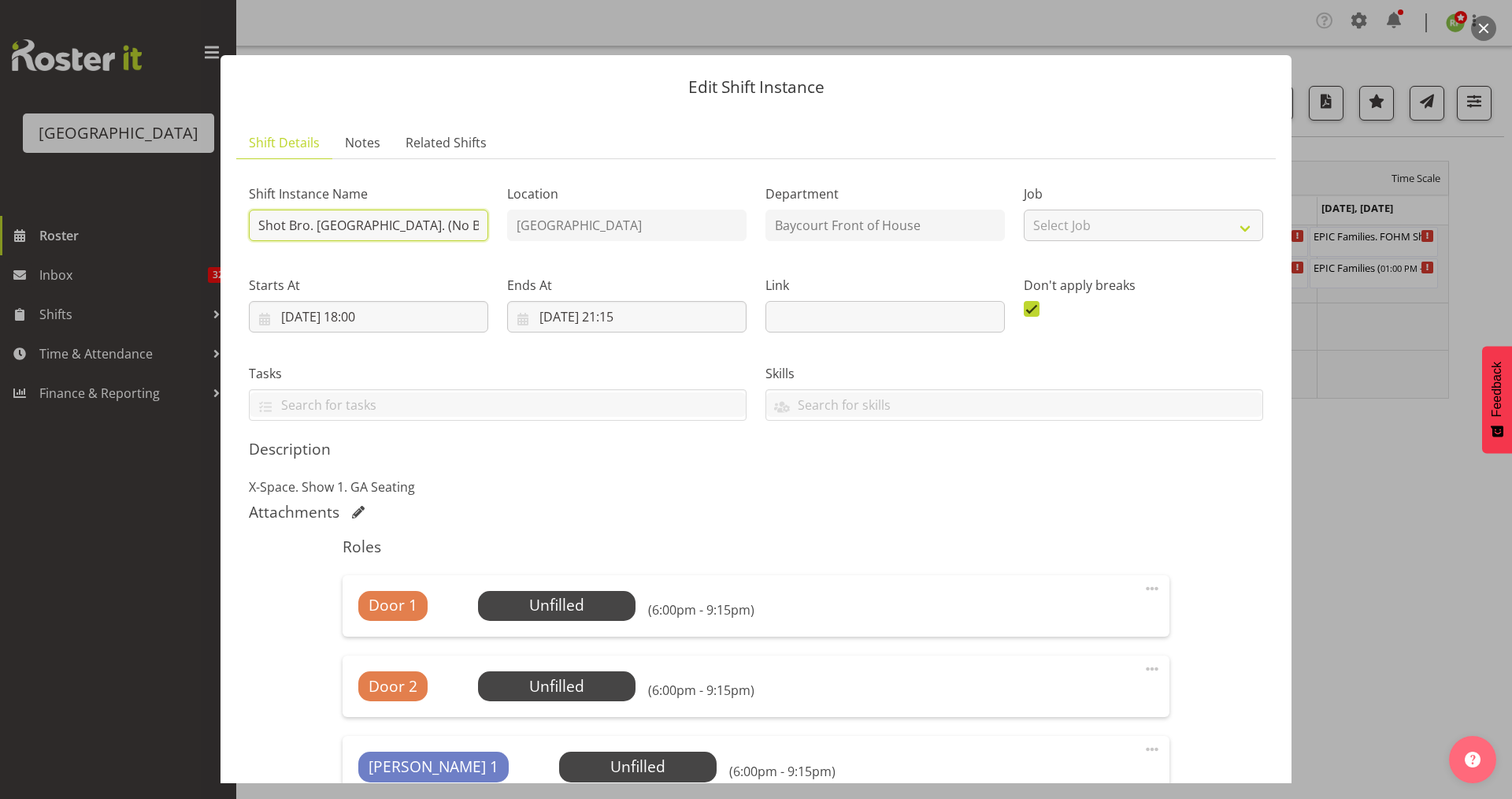
click at [401, 231] on input "Shot Bro. [GEOGRAPHIC_DATA]. (No Bar)" at bounding box center [368, 225] width 239 height 32
drag, startPoint x: 401, startPoint y: 231, endPoint x: 239, endPoint y: 233, distance: 162.0
click at [239, 233] on div "Shift Instance Name Shot Bro. [GEOGRAPHIC_DATA]. (No Bar)" at bounding box center [368, 208] width 258 height 92
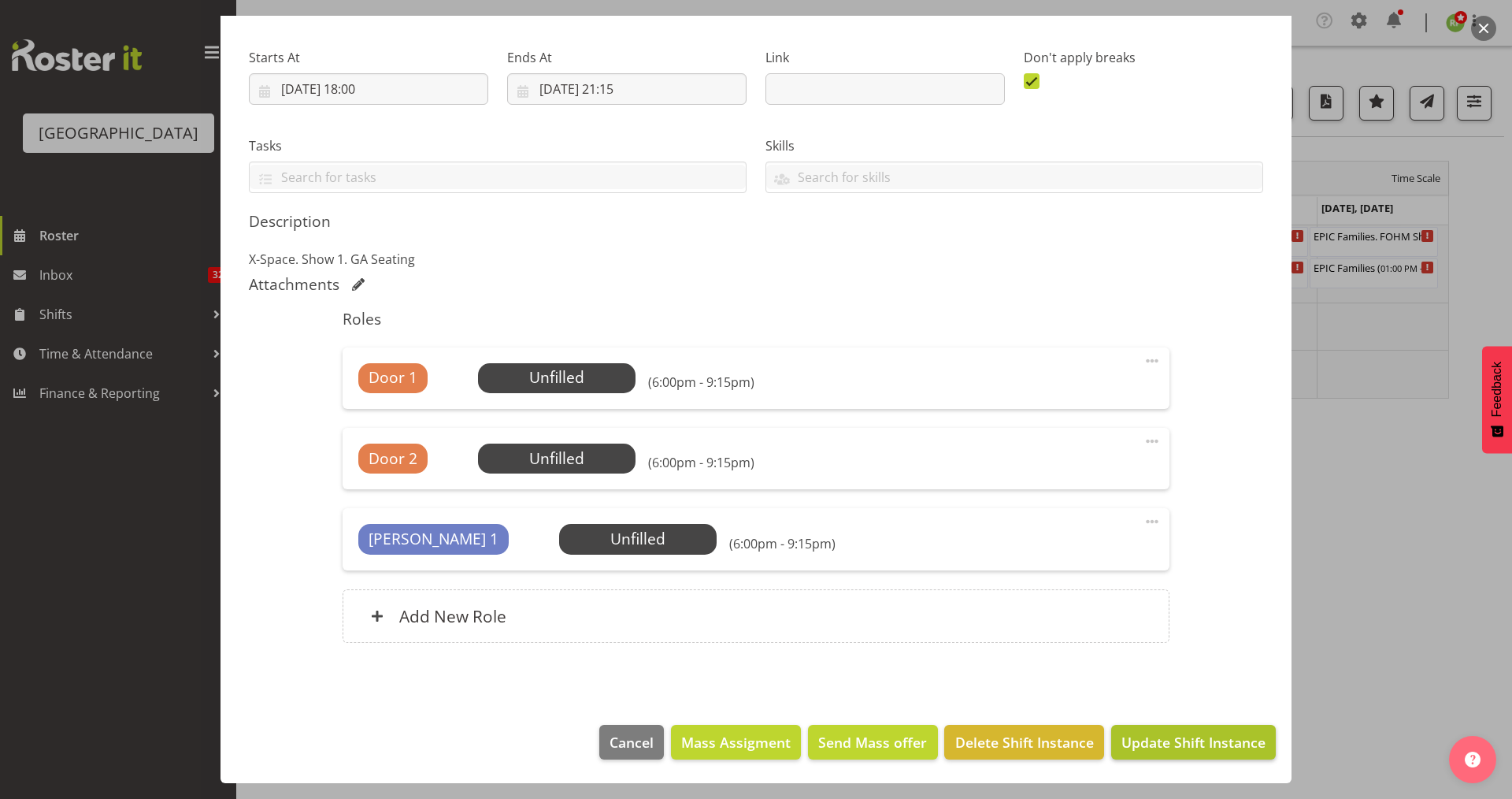
type input "Shot Bro. [GEOGRAPHIC_DATA]. (No Bar)"
click at [1166, 753] on button "Update Shift Instance" at bounding box center [1194, 742] width 164 height 35
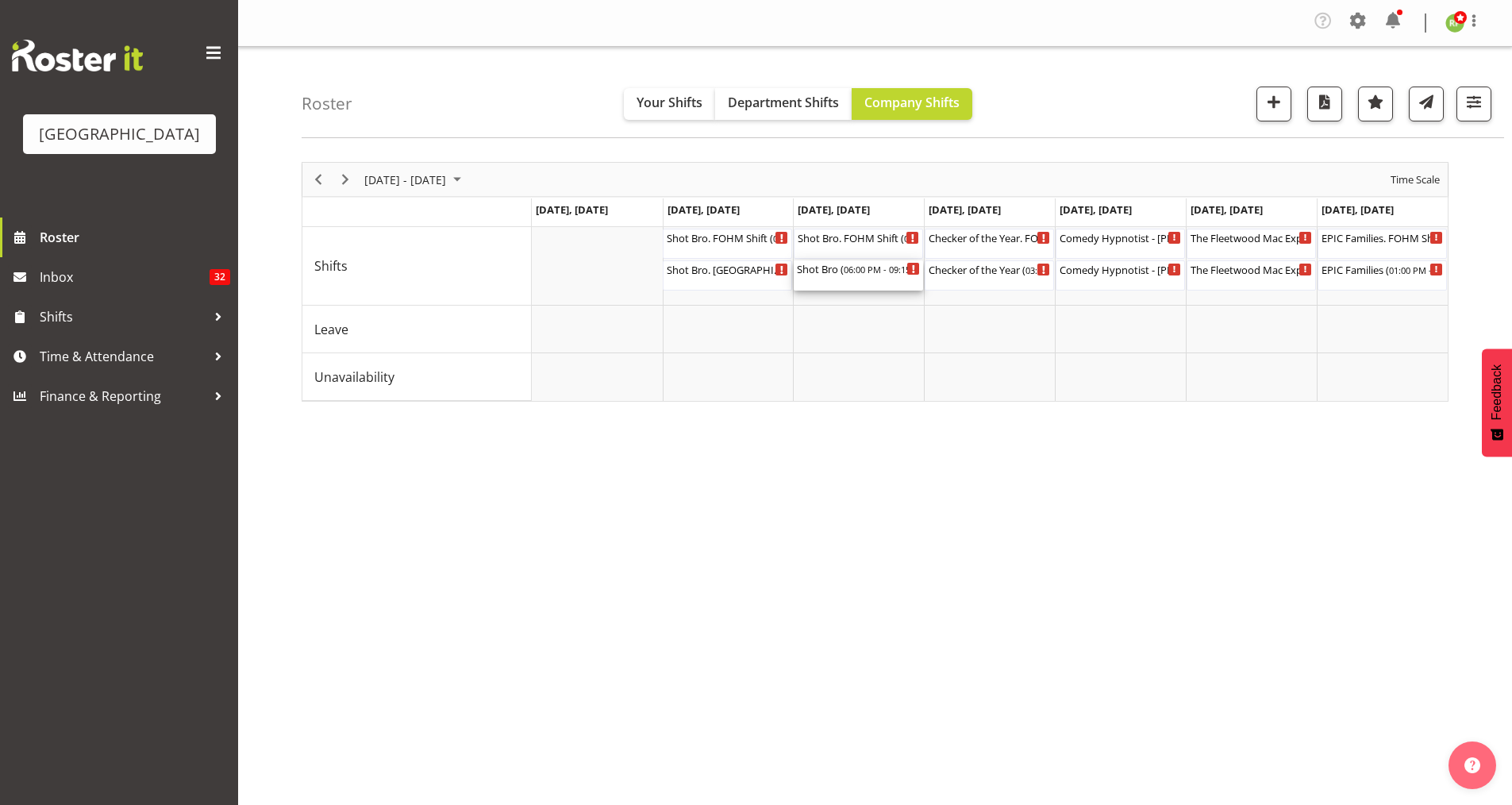
click at [851, 275] on div "Shot Bro ( 06:00 PM - 09:15 PM )" at bounding box center [859, 268] width 123 height 16
click at [0, 0] on div at bounding box center [0, 0] width 0 height 0
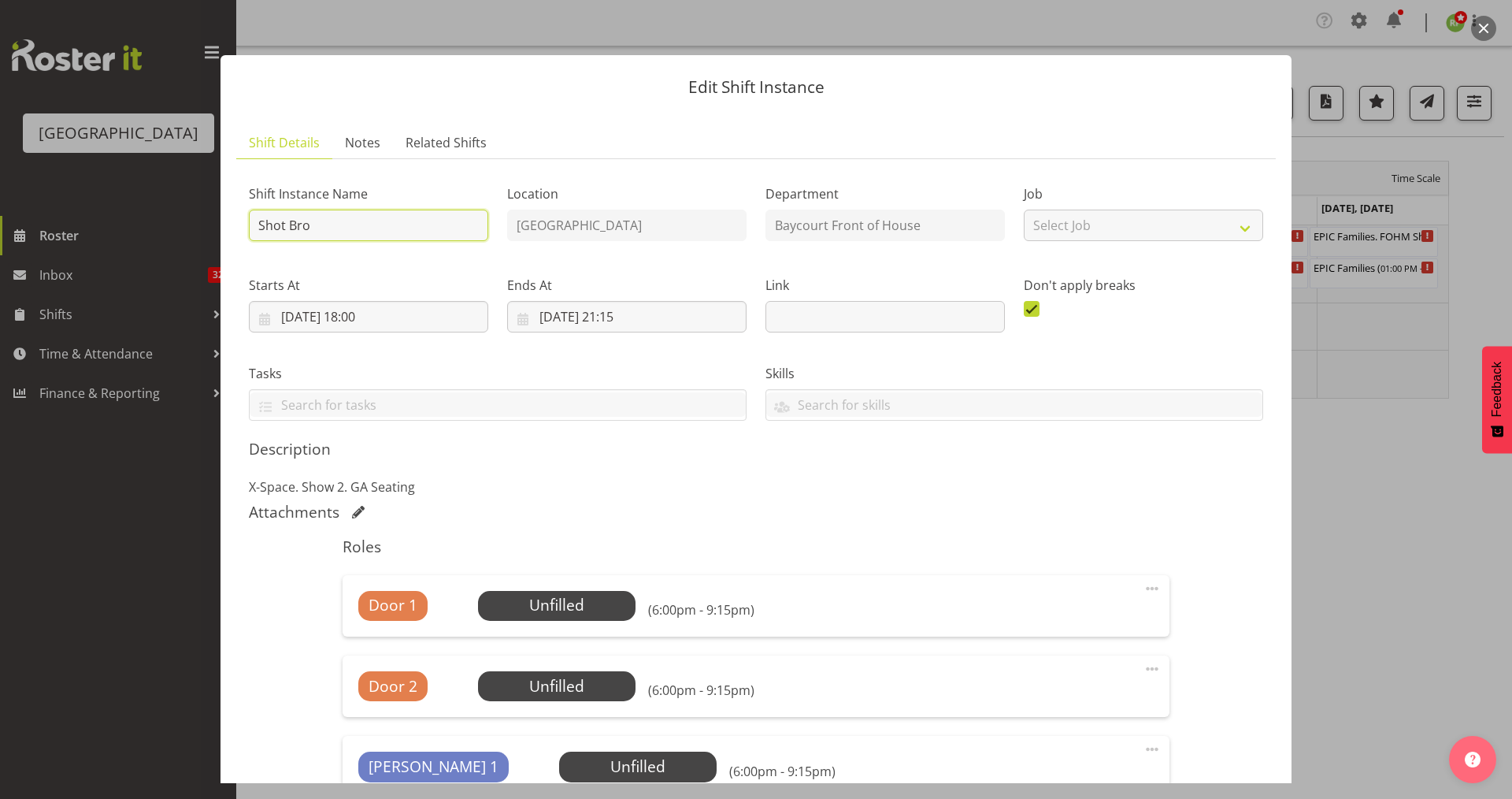
drag, startPoint x: 305, startPoint y: 227, endPoint x: 227, endPoint y: 230, distance: 78.1
click at [227, 230] on section "Shift Details Notes Related Shifts Shift Instance Name Shot Bro Location [GEOGR…" at bounding box center [756, 523] width 1071 height 825
type input "o"
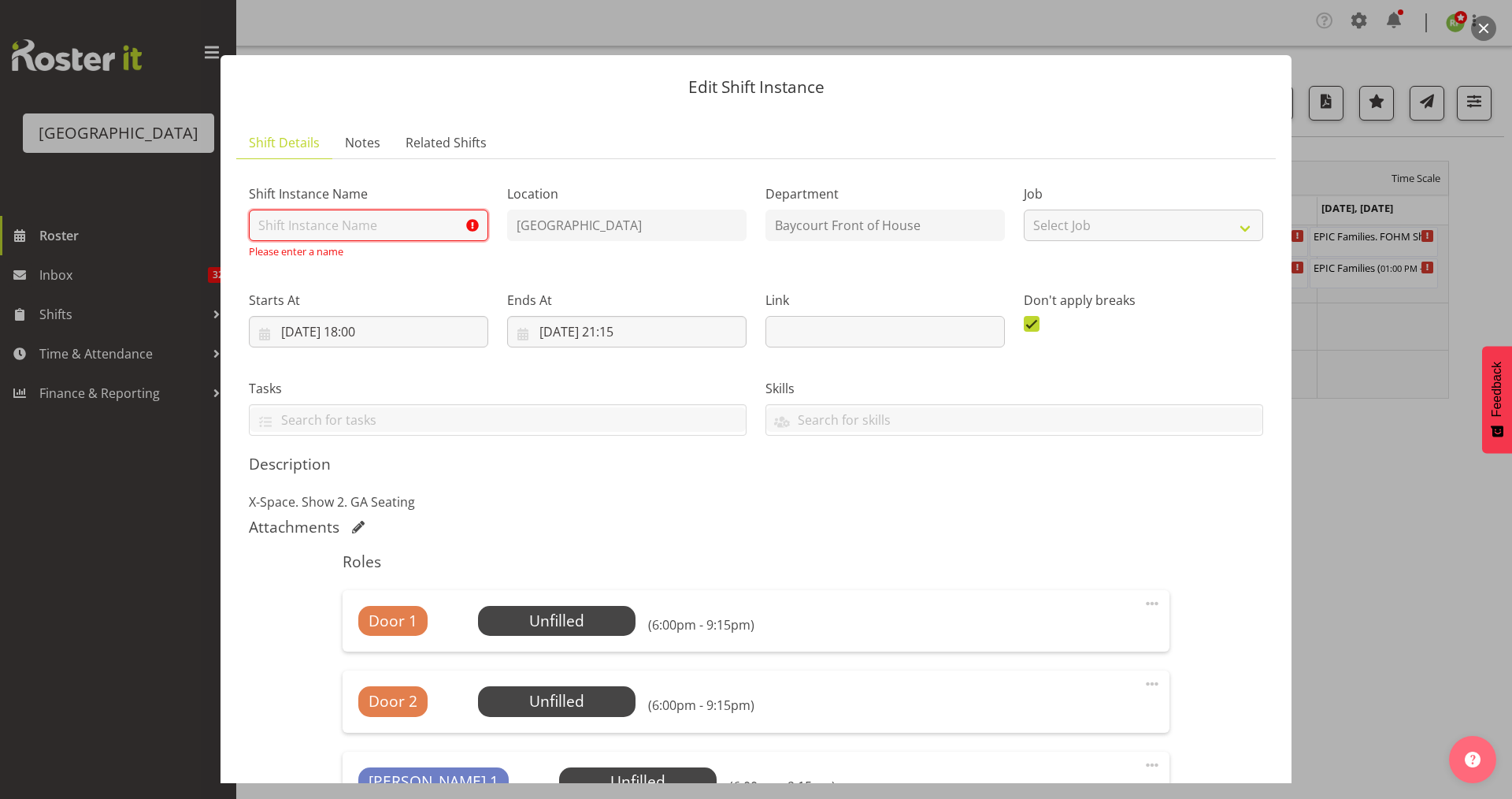
paste input "Shot Bro. [GEOGRAPHIC_DATA]. (No Bar)"
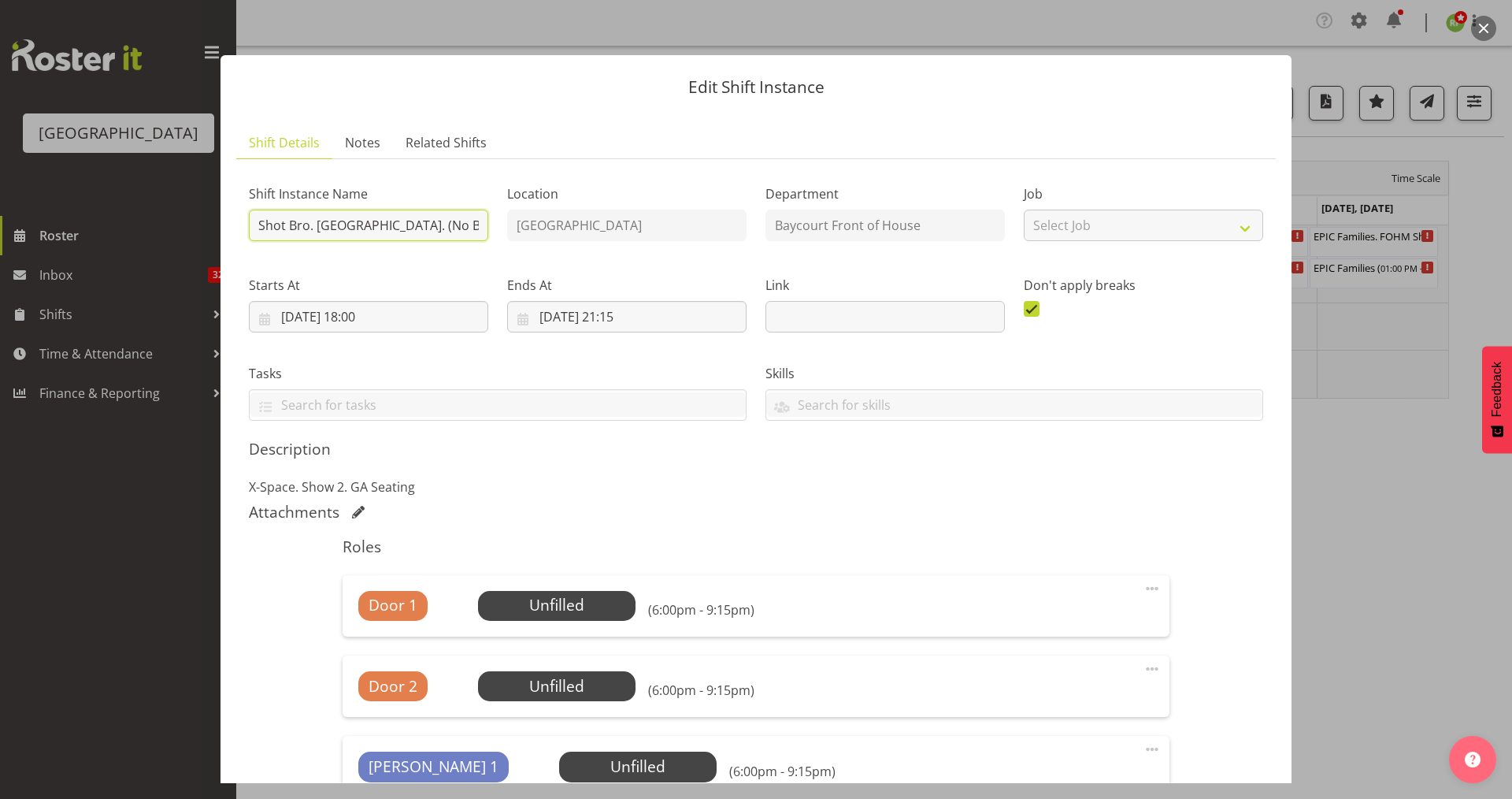
scroll to position [227, 0]
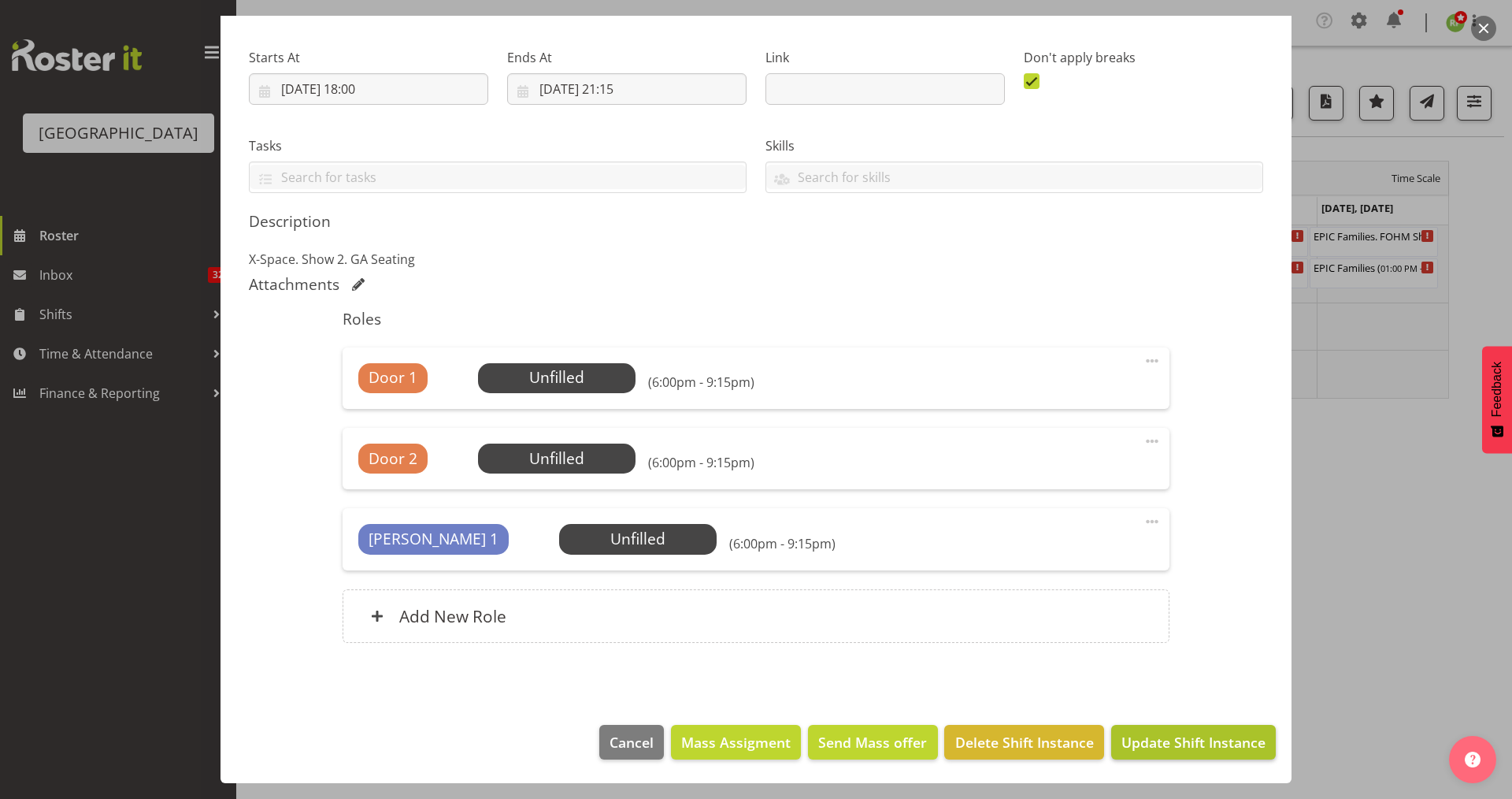
type input "Shot Bro. [GEOGRAPHIC_DATA]. (No Bar)"
click at [1151, 752] on span "Update Shift Instance" at bounding box center [1194, 742] width 144 height 21
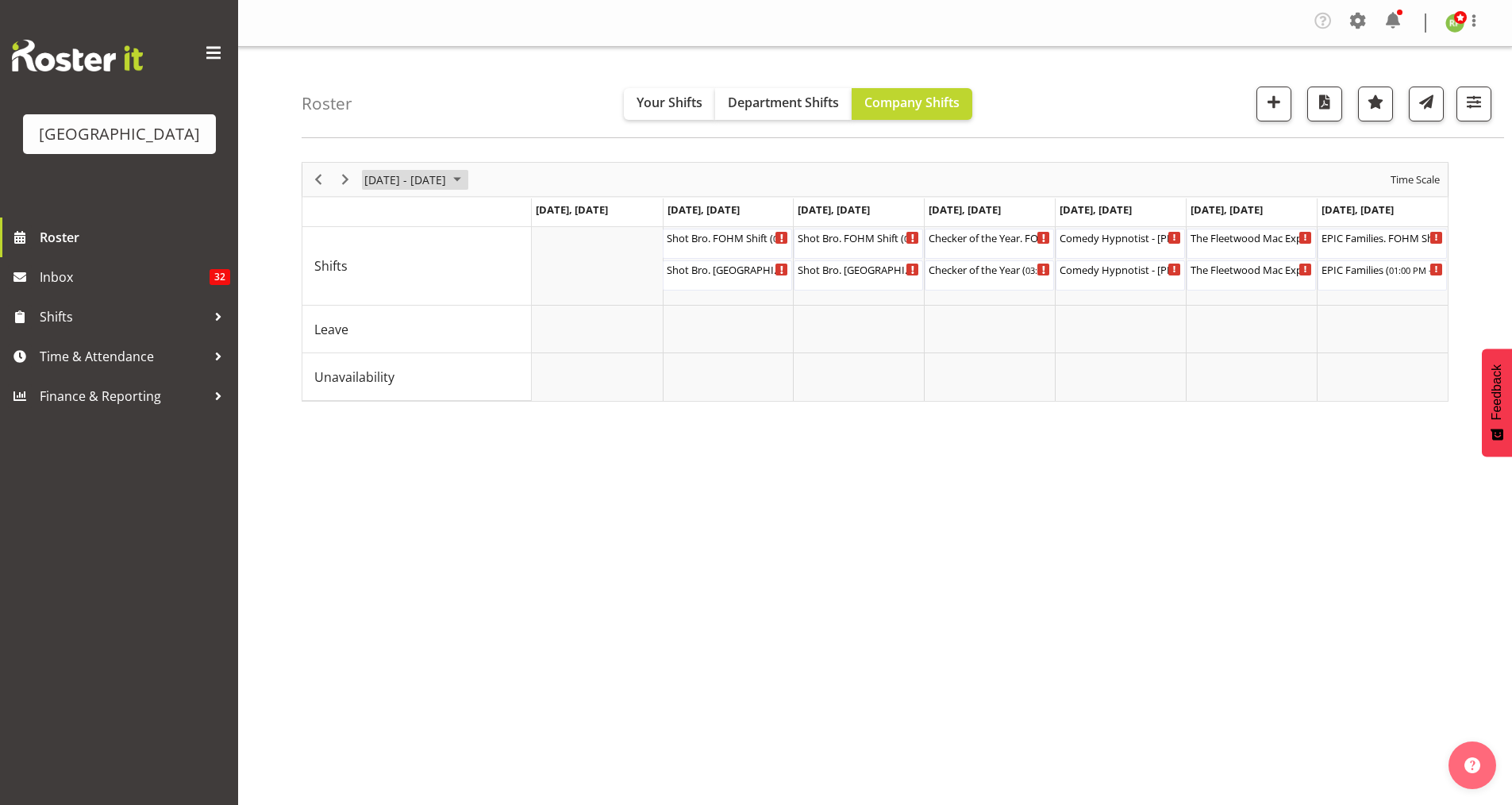
click at [430, 185] on span "[DATE] - [DATE]" at bounding box center [405, 179] width 85 height 20
click at [496, 227] on span "previous month" at bounding box center [502, 219] width 28 height 29
click at [531, 220] on span "next month" at bounding box center [531, 219] width 28 height 29
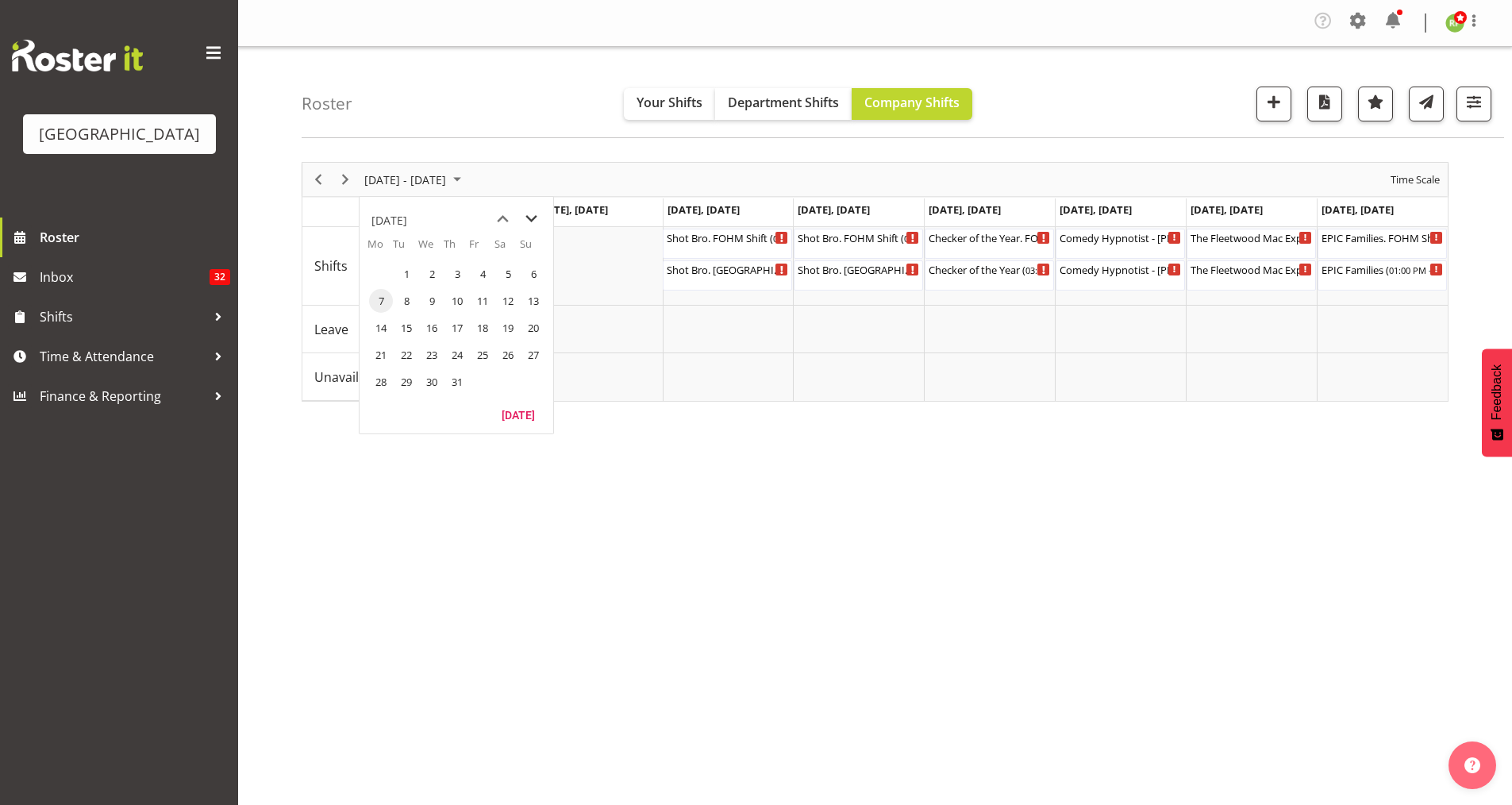
click at [531, 220] on span "next month" at bounding box center [531, 219] width 28 height 29
click at [380, 327] on span "15" at bounding box center [381, 328] width 24 height 24
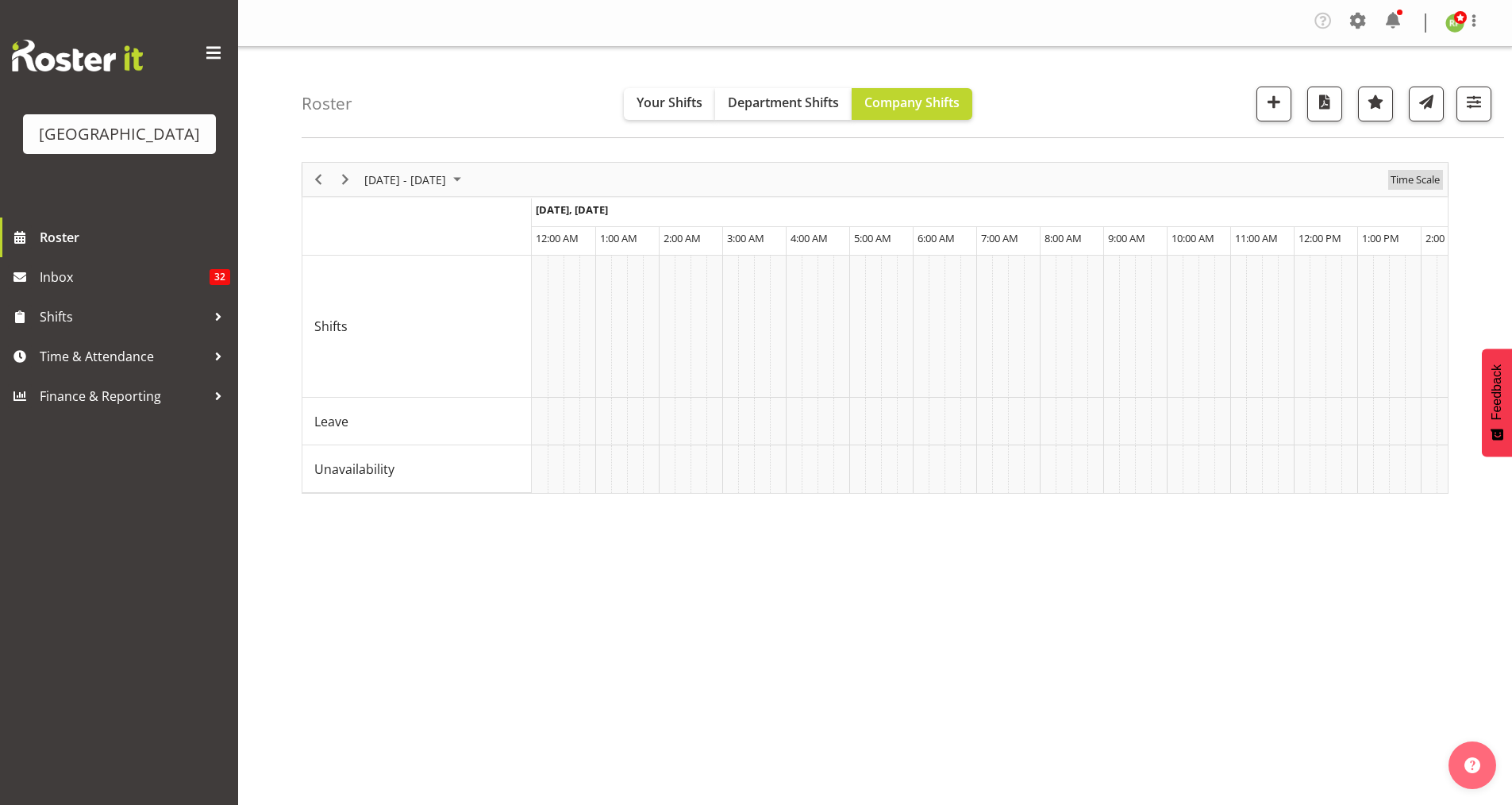
click at [1417, 181] on span "Time Scale" at bounding box center [1416, 179] width 53 height 20
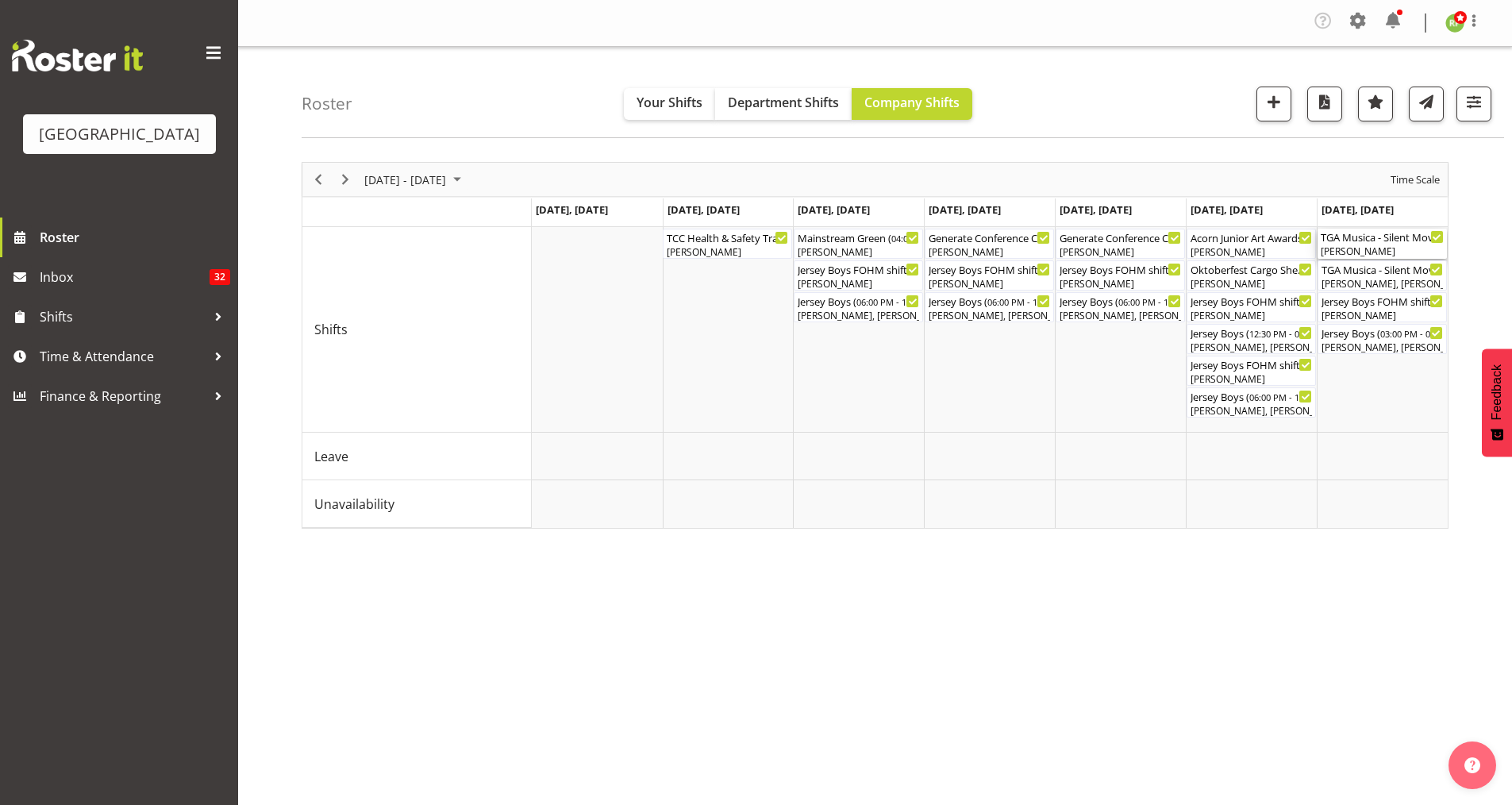
click at [1370, 247] on div "[PERSON_NAME]" at bounding box center [1382, 251] width 123 height 14
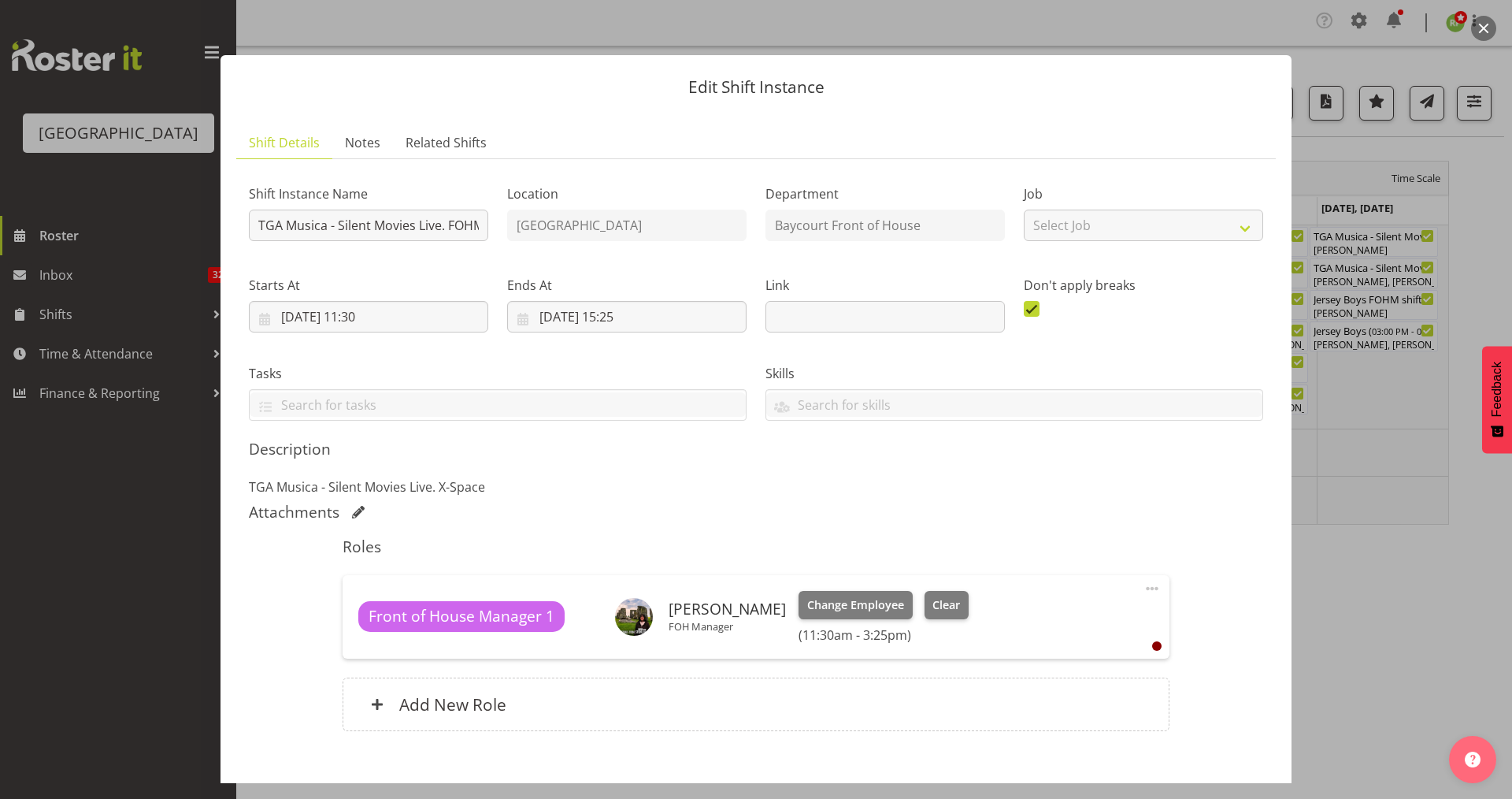
click at [1481, 28] on button "button" at bounding box center [1484, 28] width 25 height 25
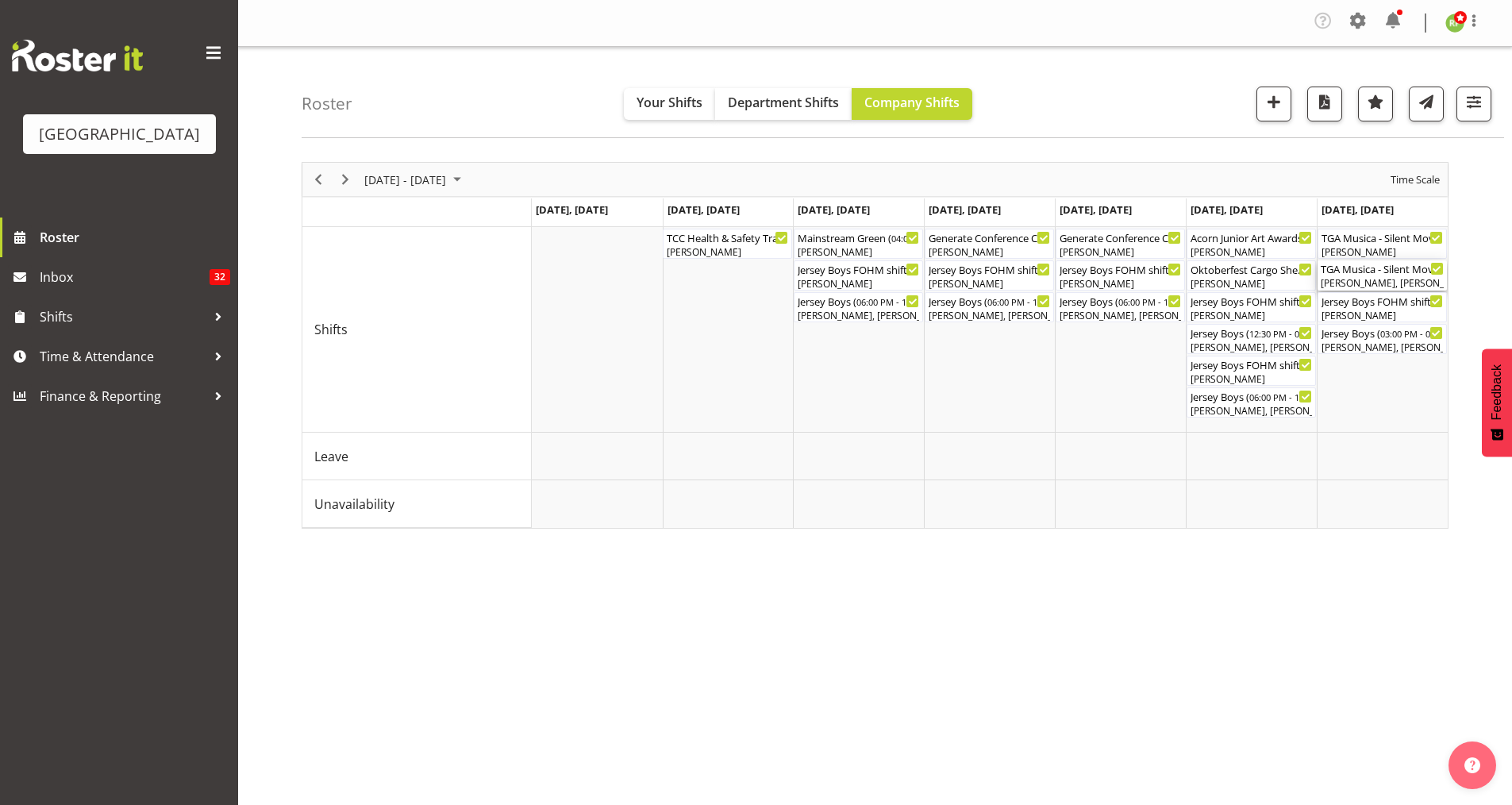
click at [1374, 271] on div "TGA Musica - Silent Movies Live ( 12:00 PM - 03:10 PM )" at bounding box center [1382, 268] width 123 height 16
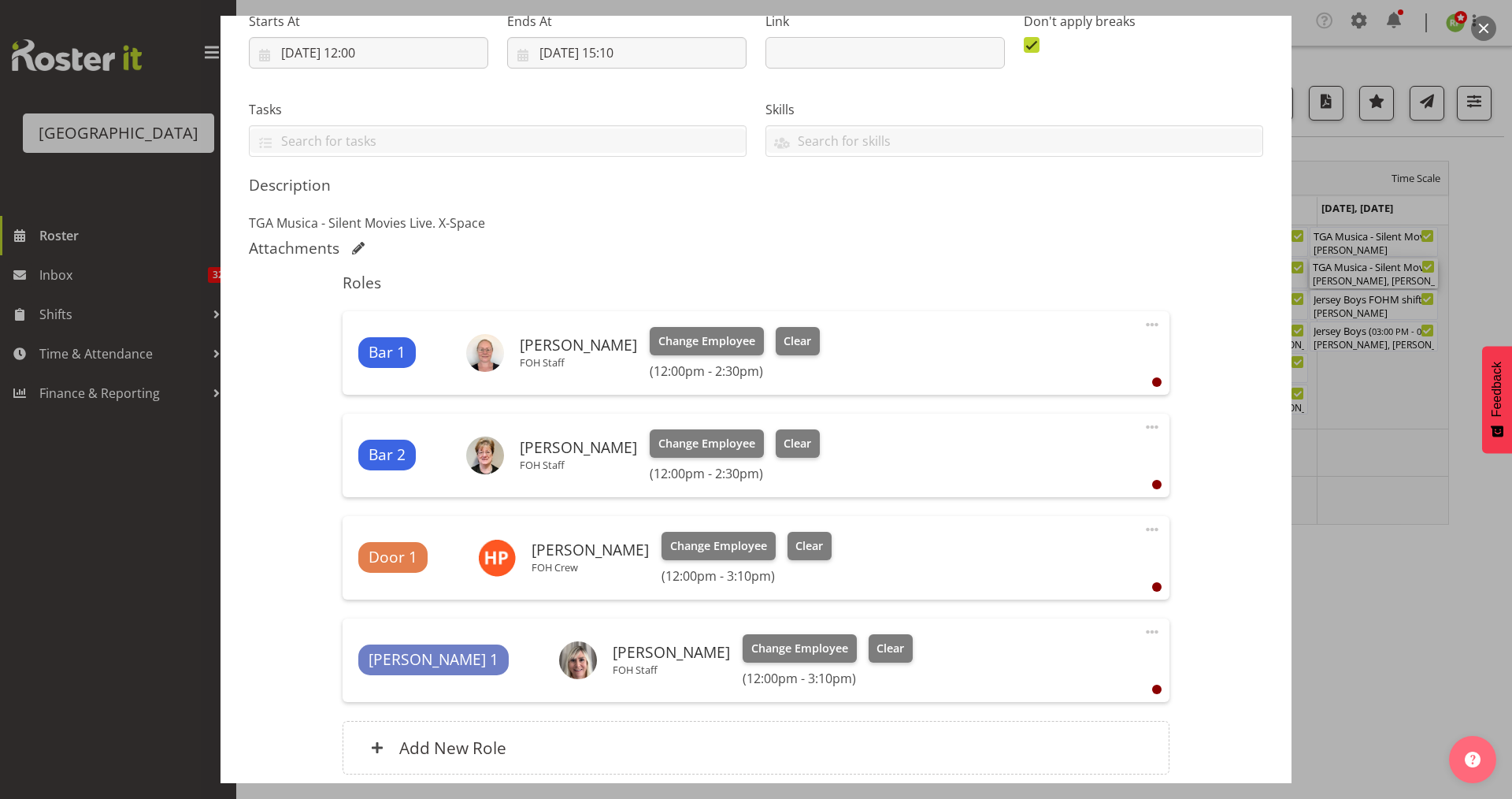
scroll to position [170, 0]
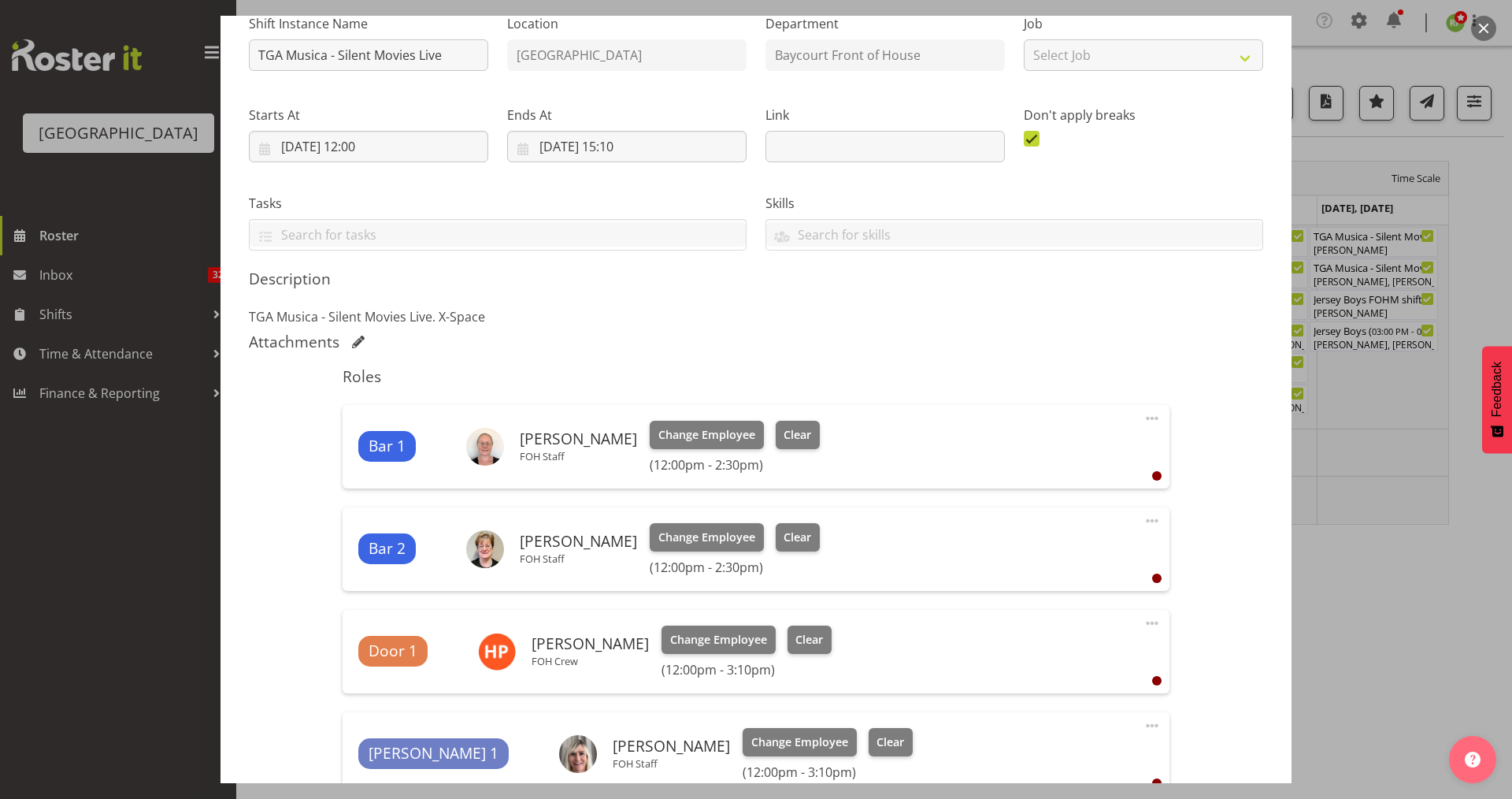
click at [1483, 32] on button "button" at bounding box center [1484, 28] width 25 height 25
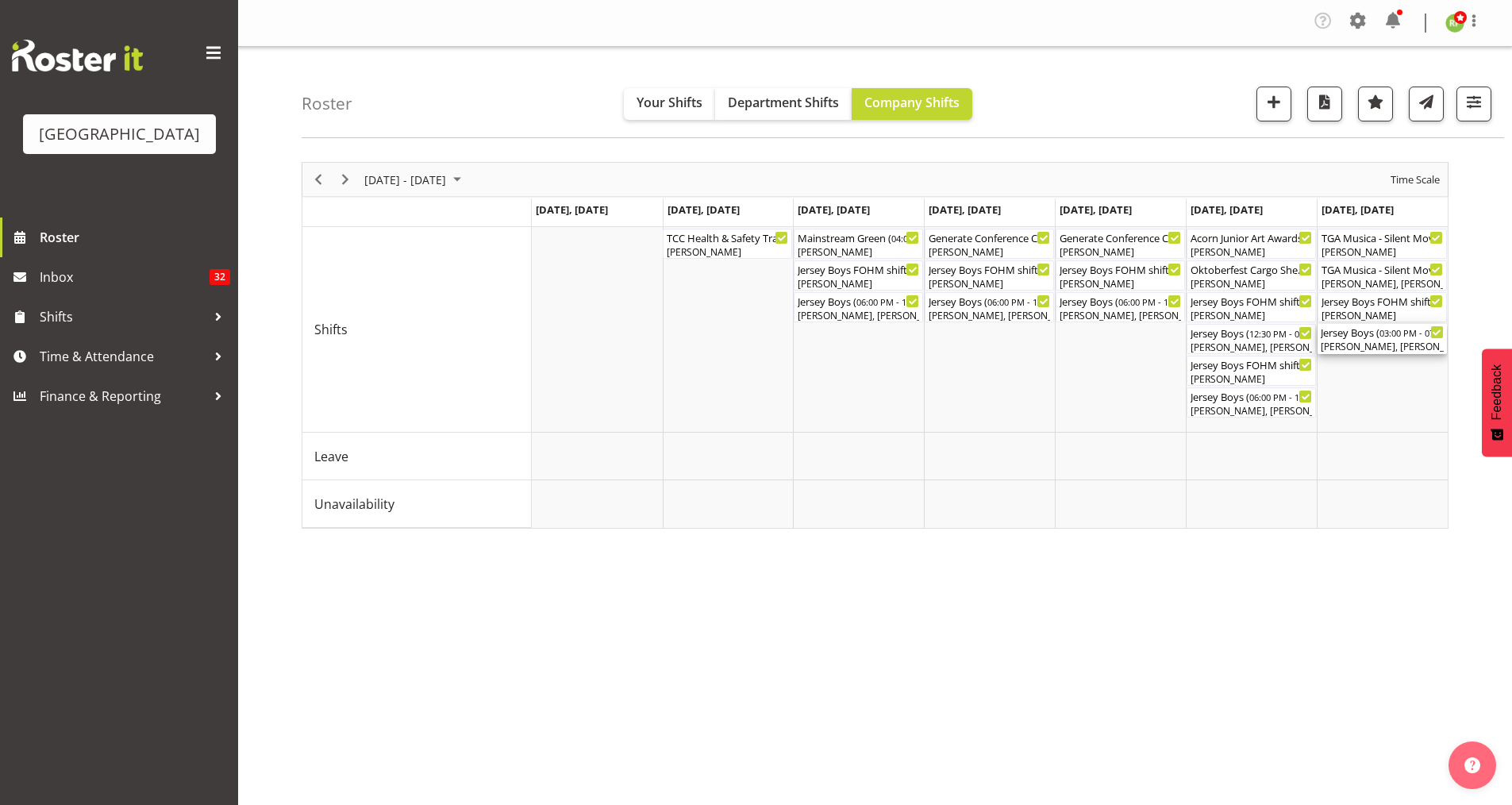
click at [1380, 328] on div "Jersey Boys ( 03:00 PM - 07:10 PM )" at bounding box center [1382, 332] width 123 height 16
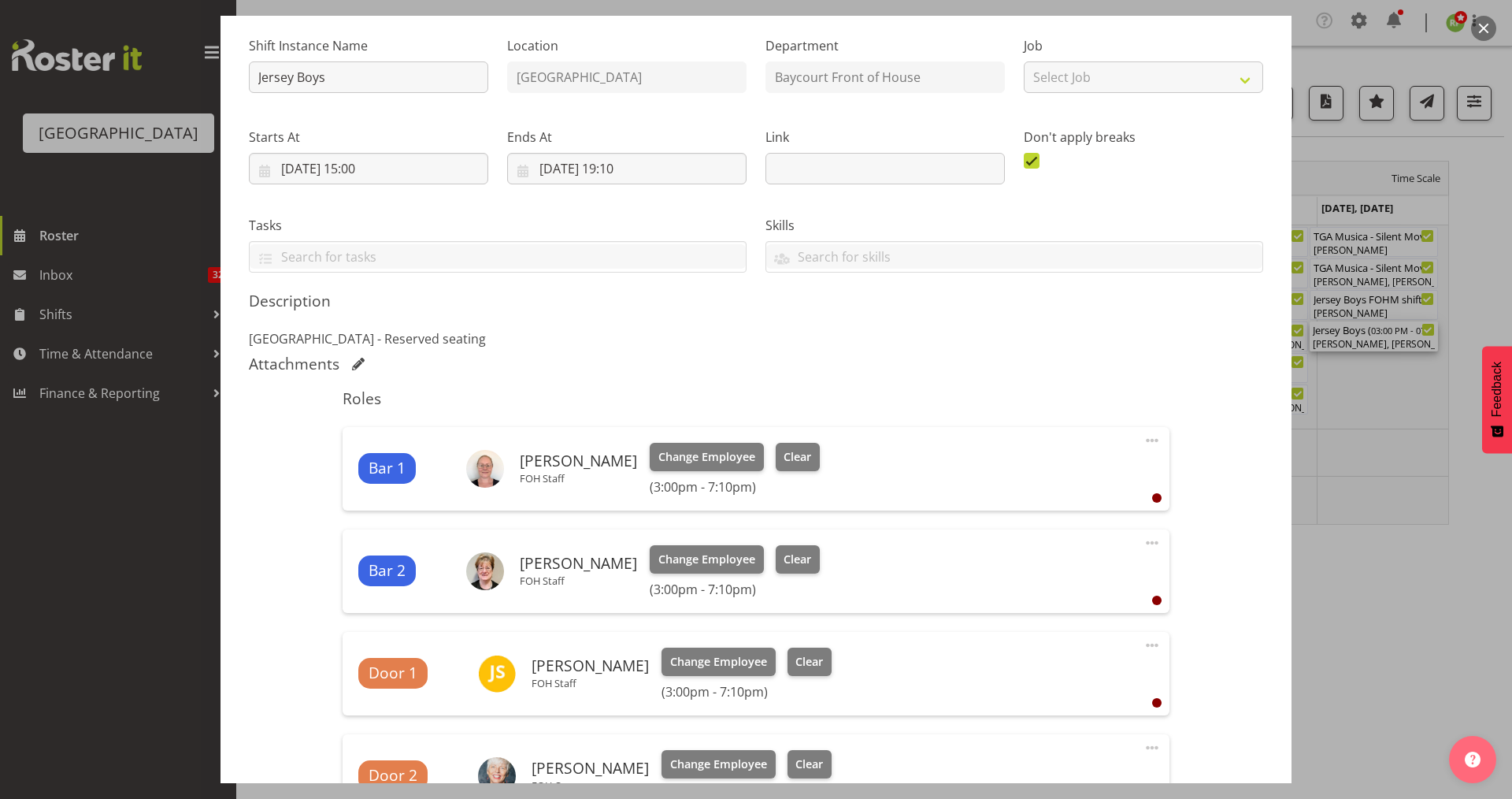
scroll to position [149, 0]
click at [1494, 24] on button "button" at bounding box center [1484, 28] width 25 height 25
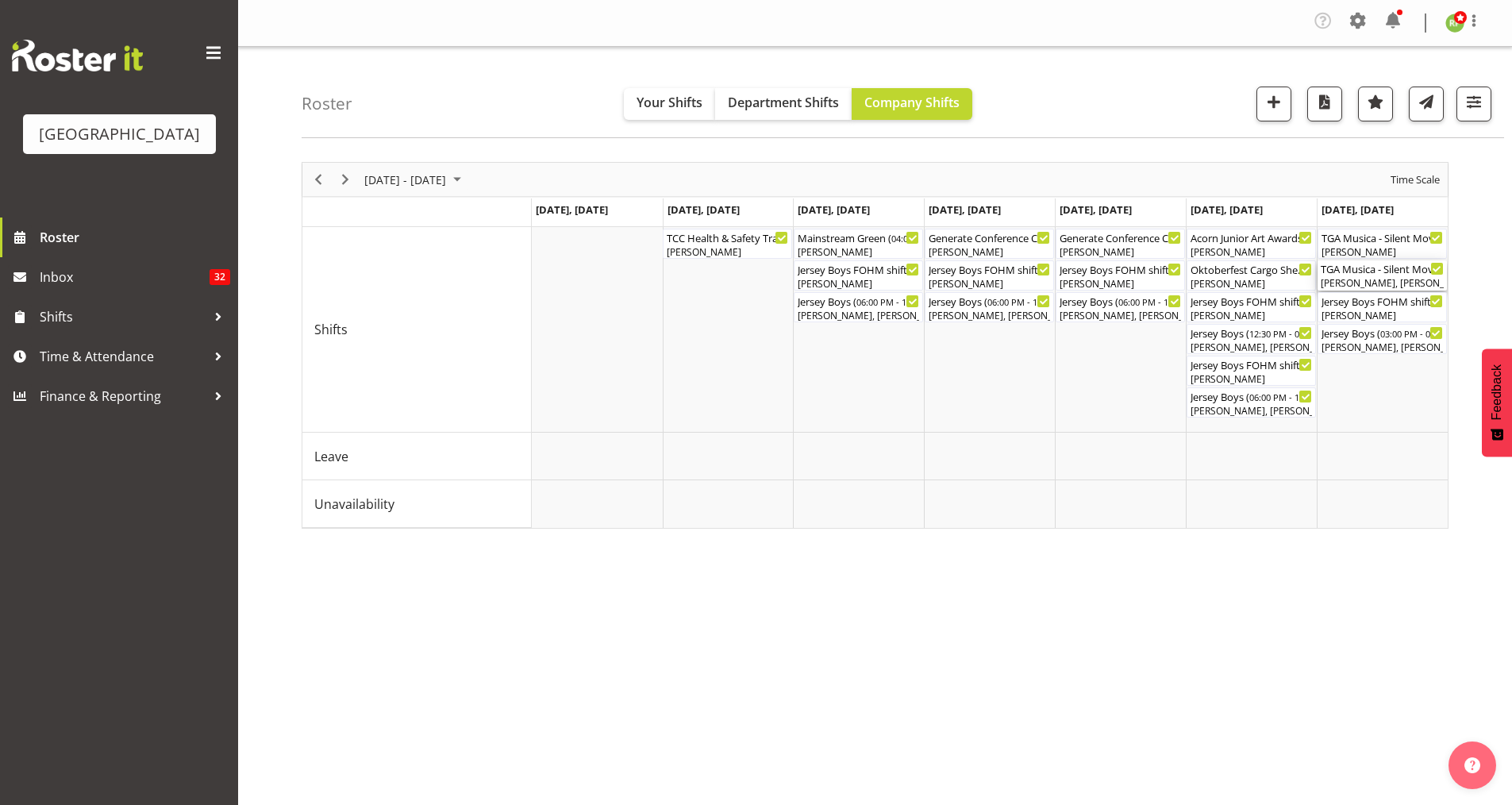
click at [1415, 278] on div "[PERSON_NAME], [PERSON_NAME], [PERSON_NAME], [PERSON_NAME]" at bounding box center [1382, 283] width 123 height 14
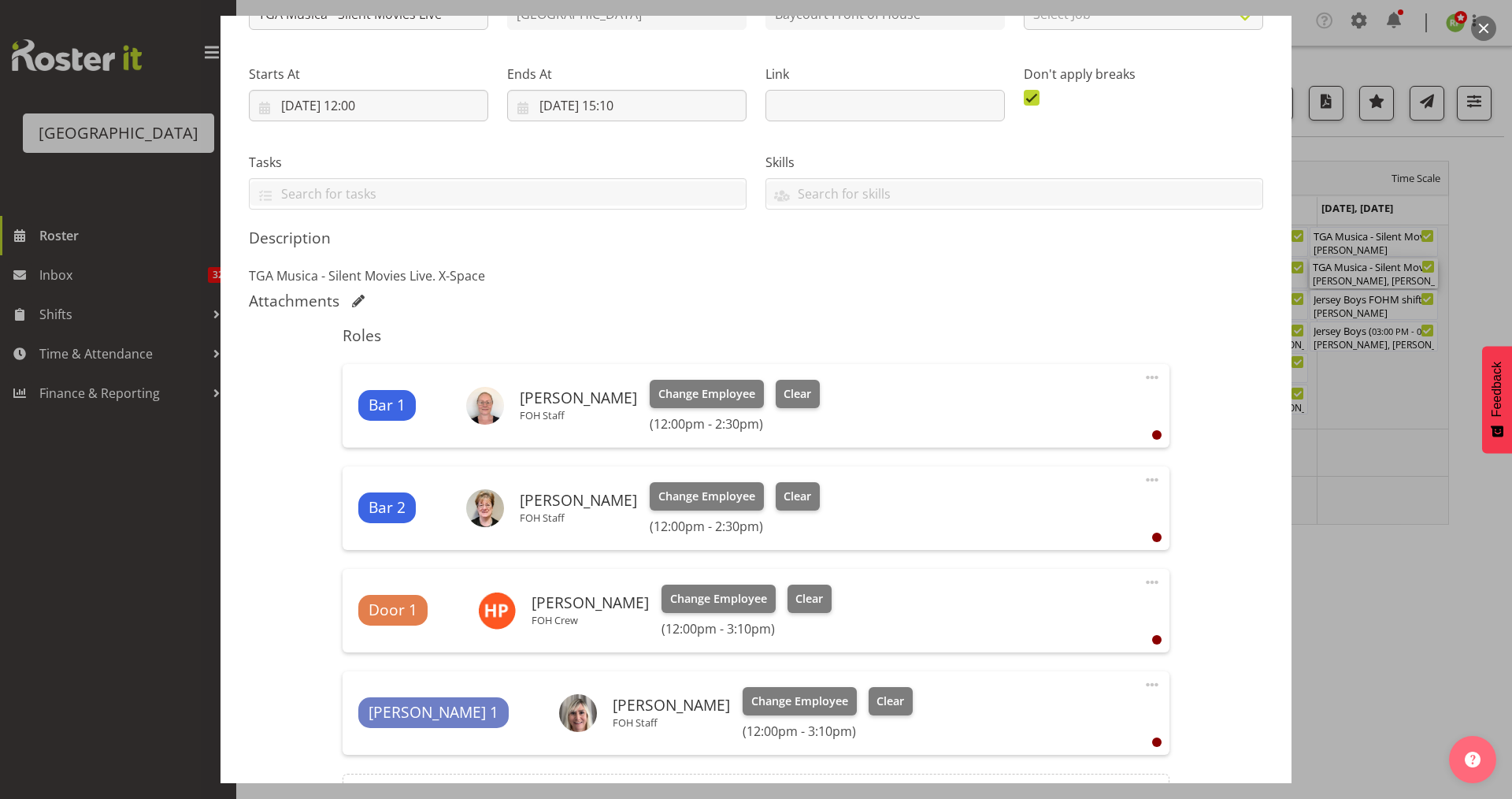
scroll to position [226, 0]
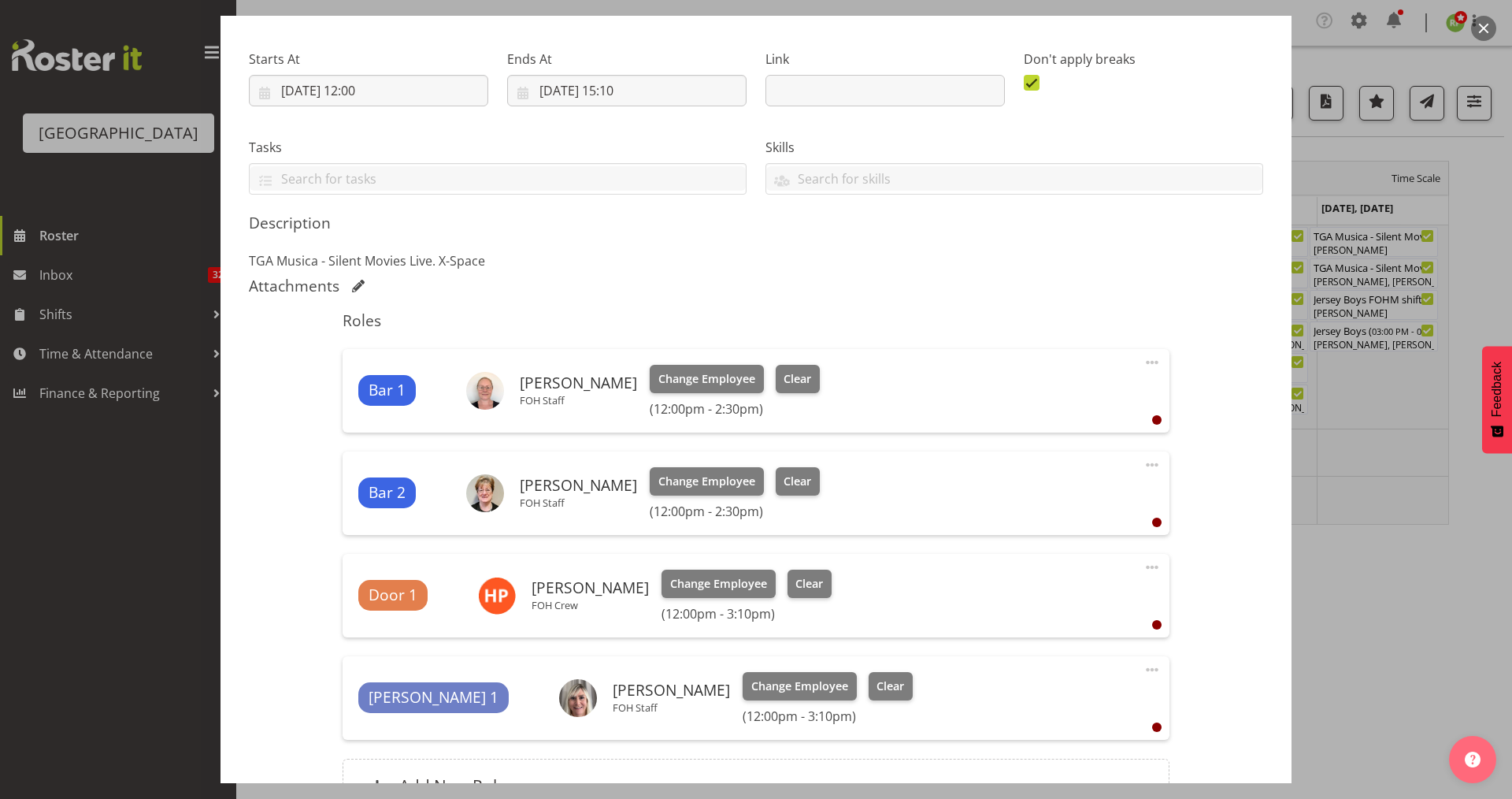
click at [1478, 28] on button "button" at bounding box center [1484, 28] width 25 height 25
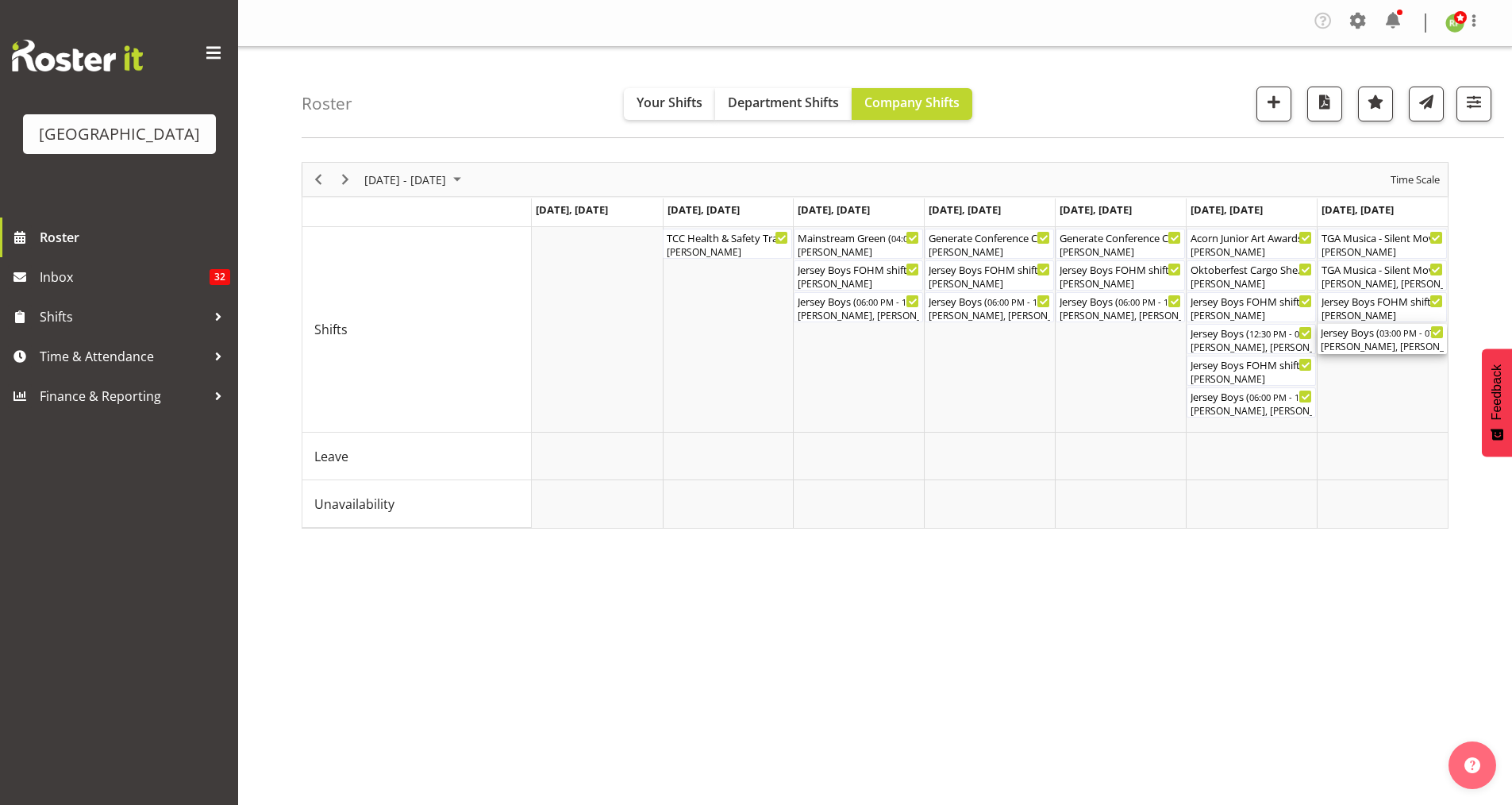
click at [1390, 340] on div "[PERSON_NAME], [PERSON_NAME], [PERSON_NAME], [PERSON_NAME], [PERSON_NAME], [PER…" at bounding box center [1382, 347] width 123 height 14
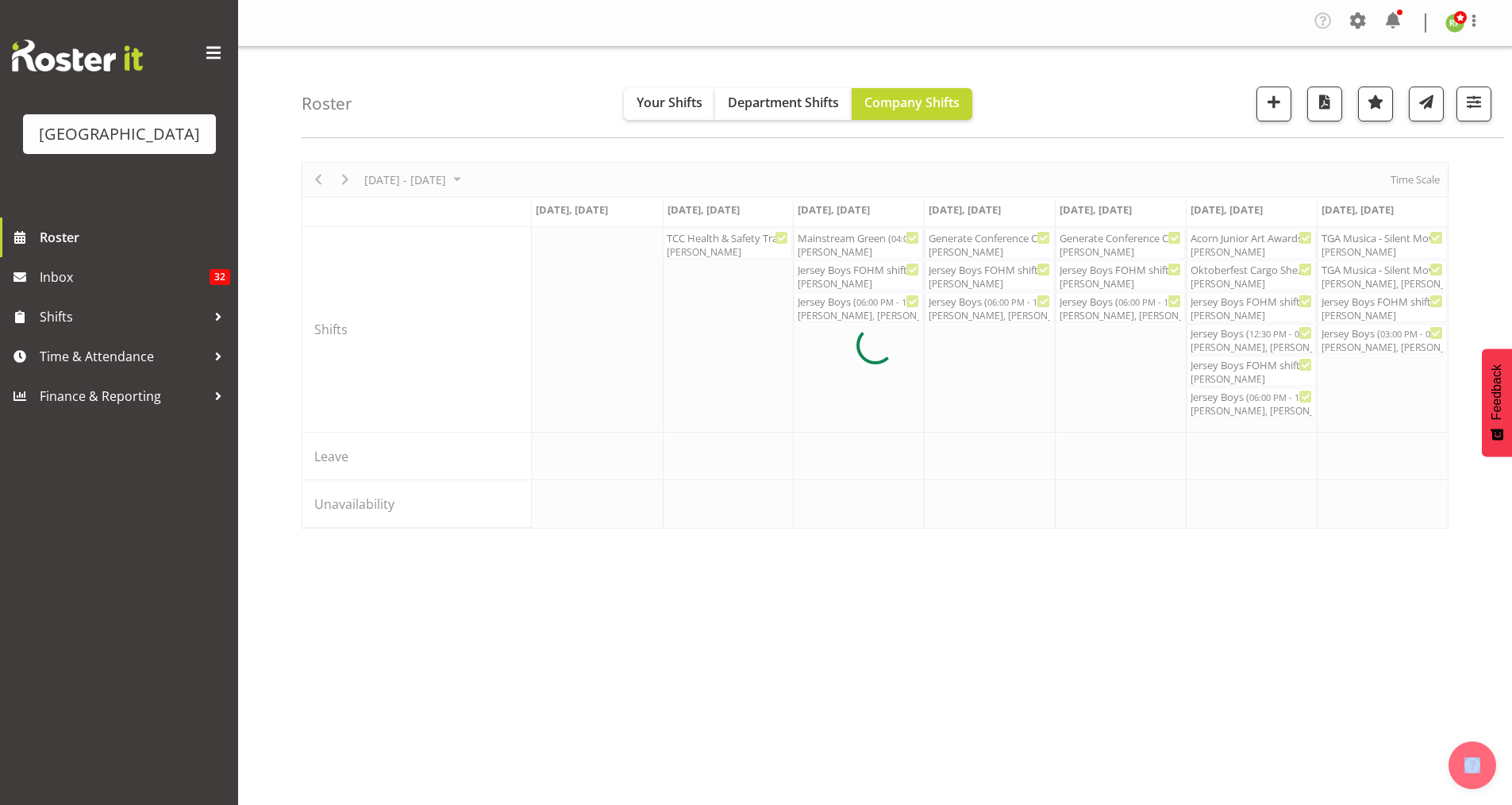
click at [1390, 340] on div at bounding box center [875, 345] width 1147 height 367
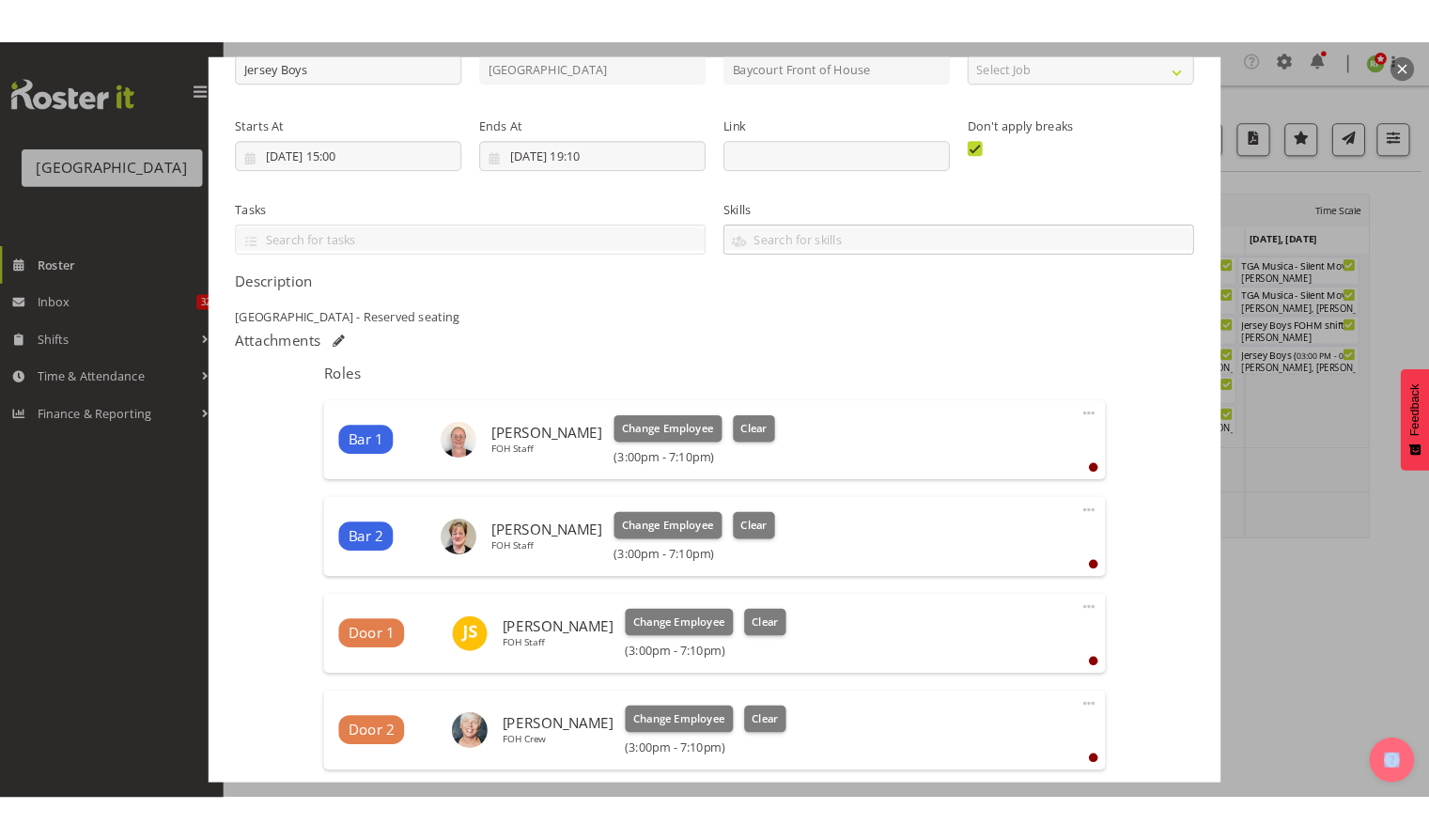
scroll to position [0, 0]
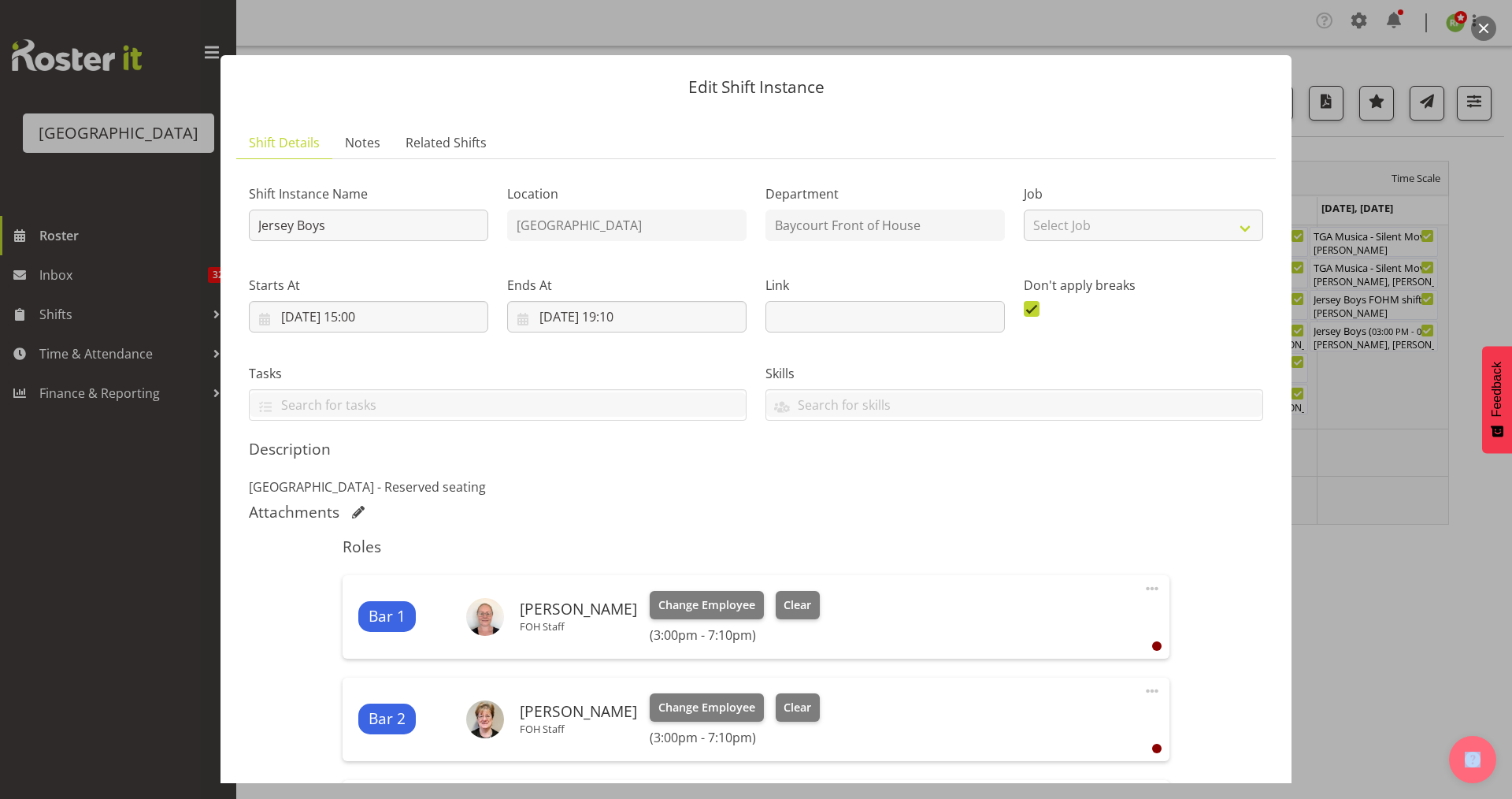
click at [1488, 29] on button "button" at bounding box center [1484, 28] width 25 height 25
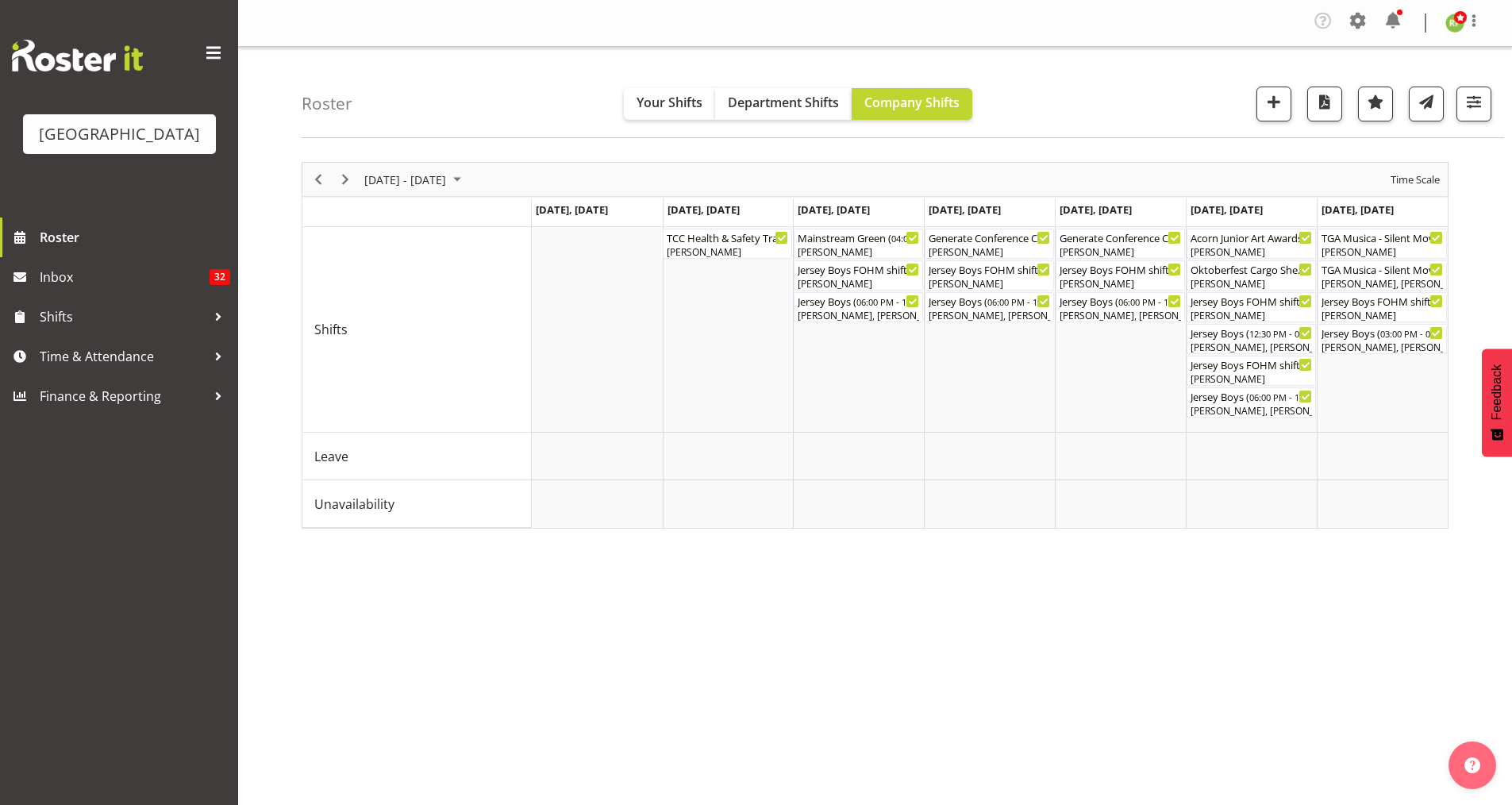
click at [1136, 91] on div "Roster Your Shifts Department Shifts Company Shifts All Locations [GEOGRAPHIC_D…" at bounding box center [902, 92] width 1202 height 91
click at [322, 183] on span "Previous" at bounding box center [318, 179] width 19 height 20
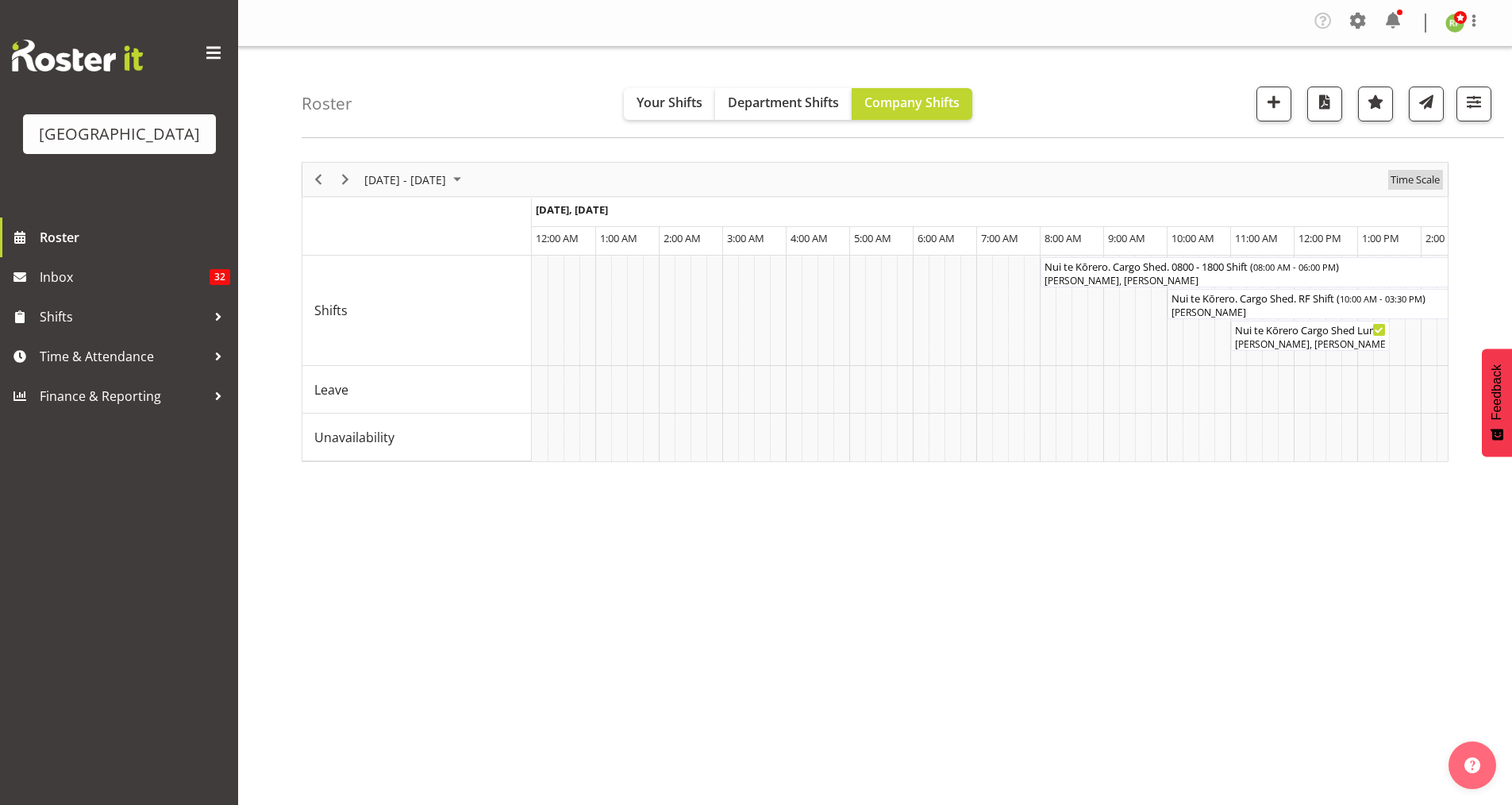
click at [1417, 182] on span "Time Scale" at bounding box center [1416, 179] width 53 height 20
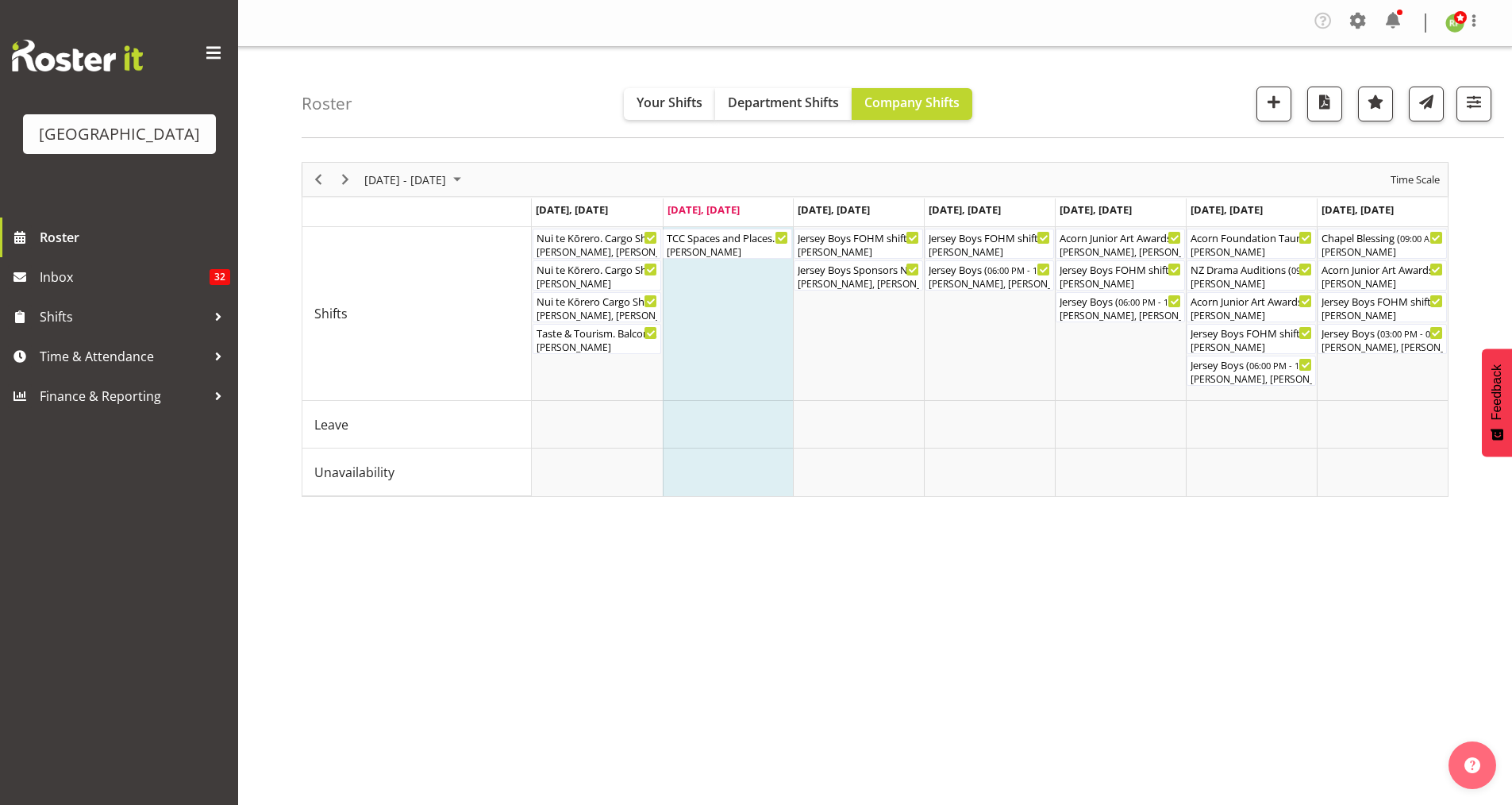
click at [1156, 90] on div "Roster Your Shifts Department Shifts Company Shifts All Locations [GEOGRAPHIC_D…" at bounding box center [902, 92] width 1202 height 91
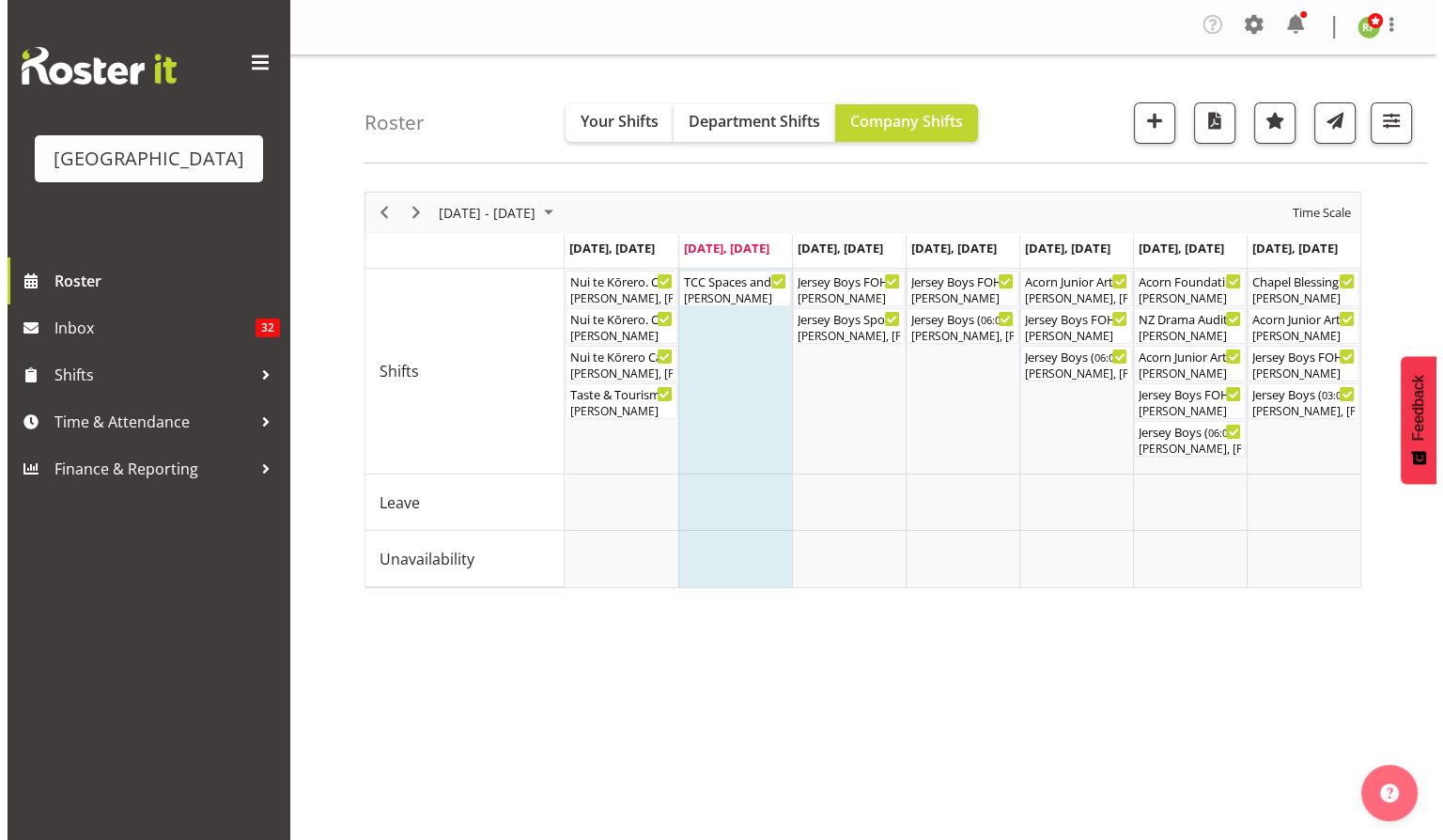
scroll to position [89, 0]
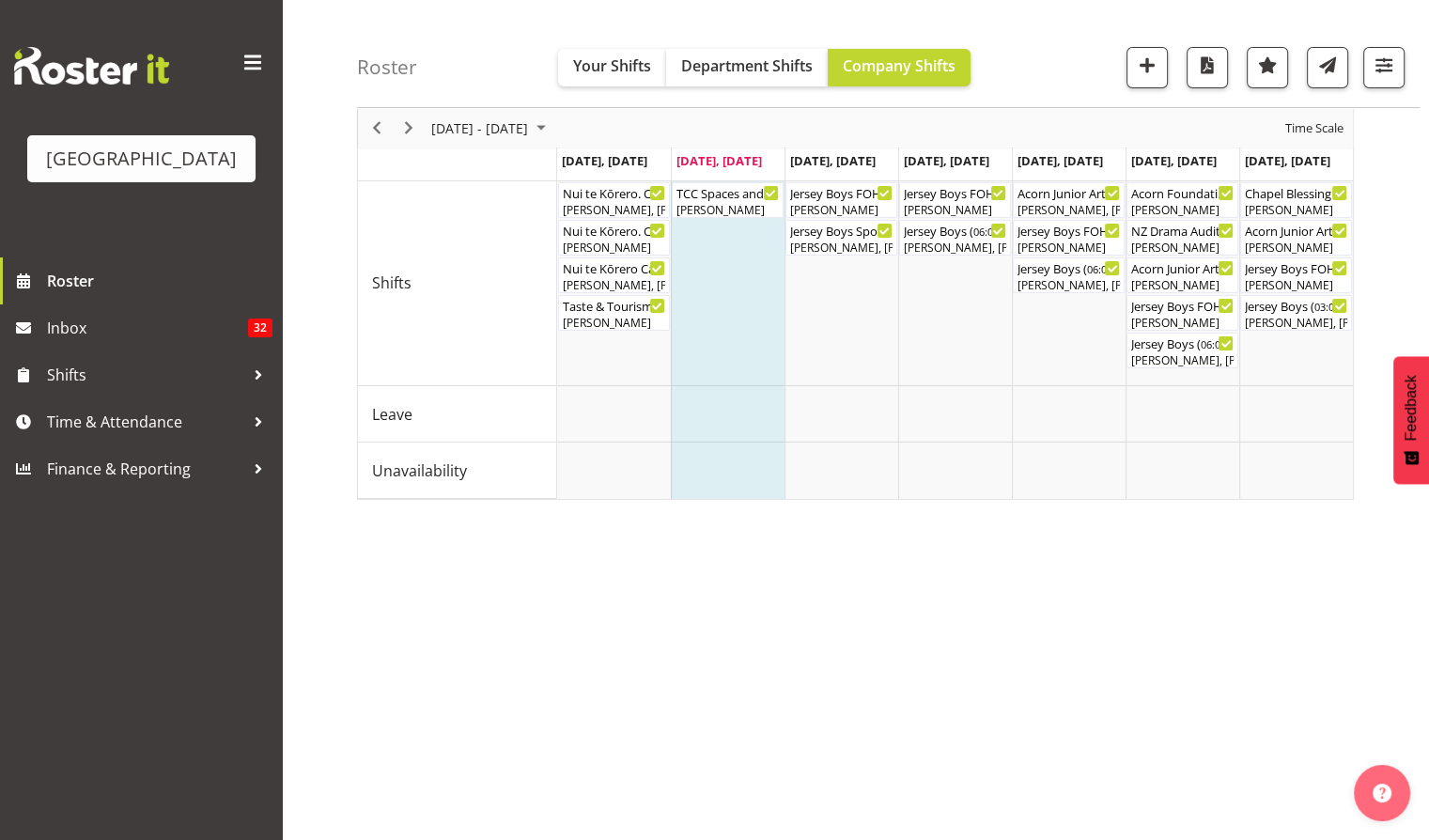
click at [409, 111] on div "Timeline Week of September 8, 2025" at bounding box center [409, 128] width 32 height 40
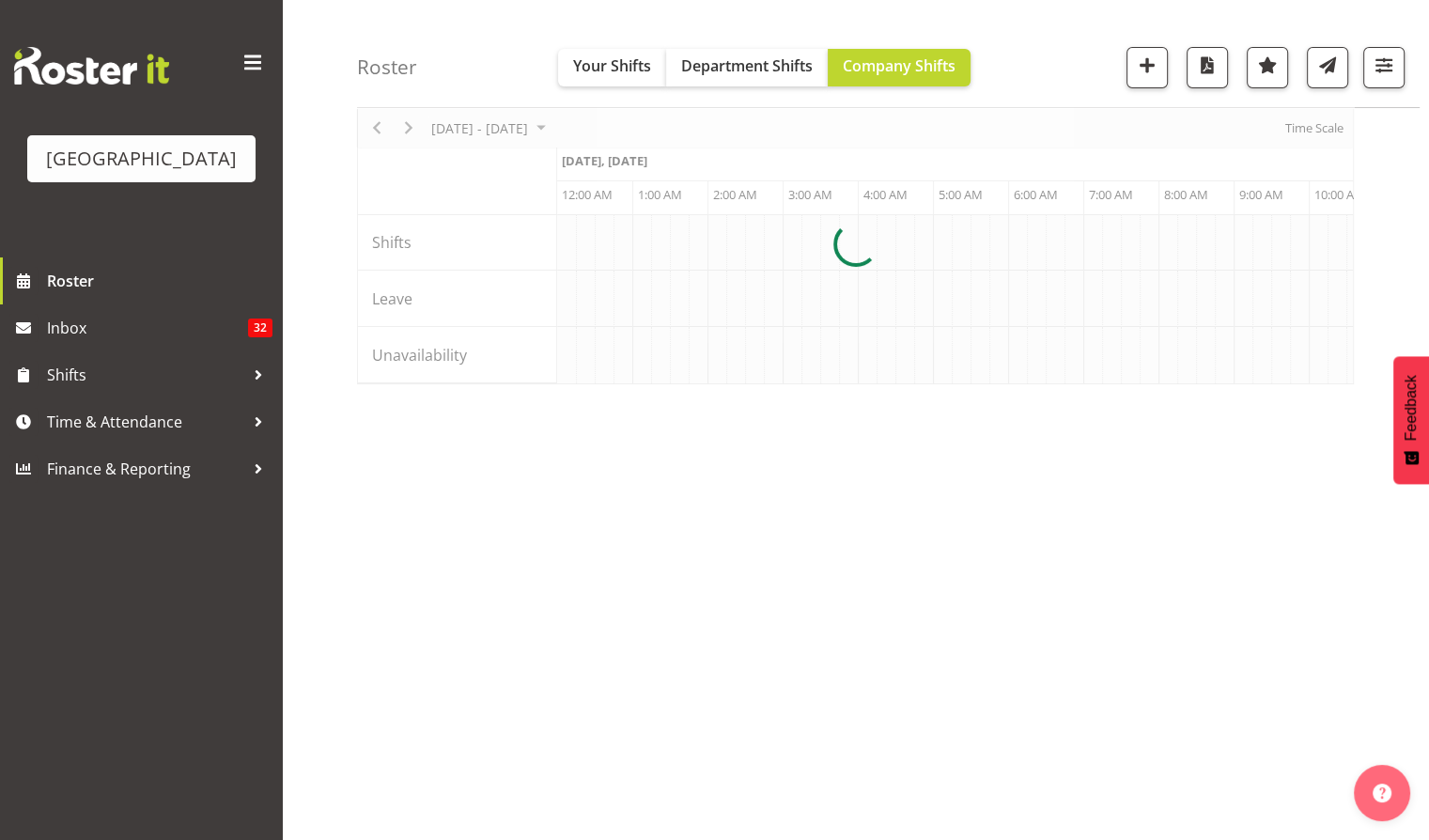
click at [403, 130] on div at bounding box center [855, 244] width 997 height 281
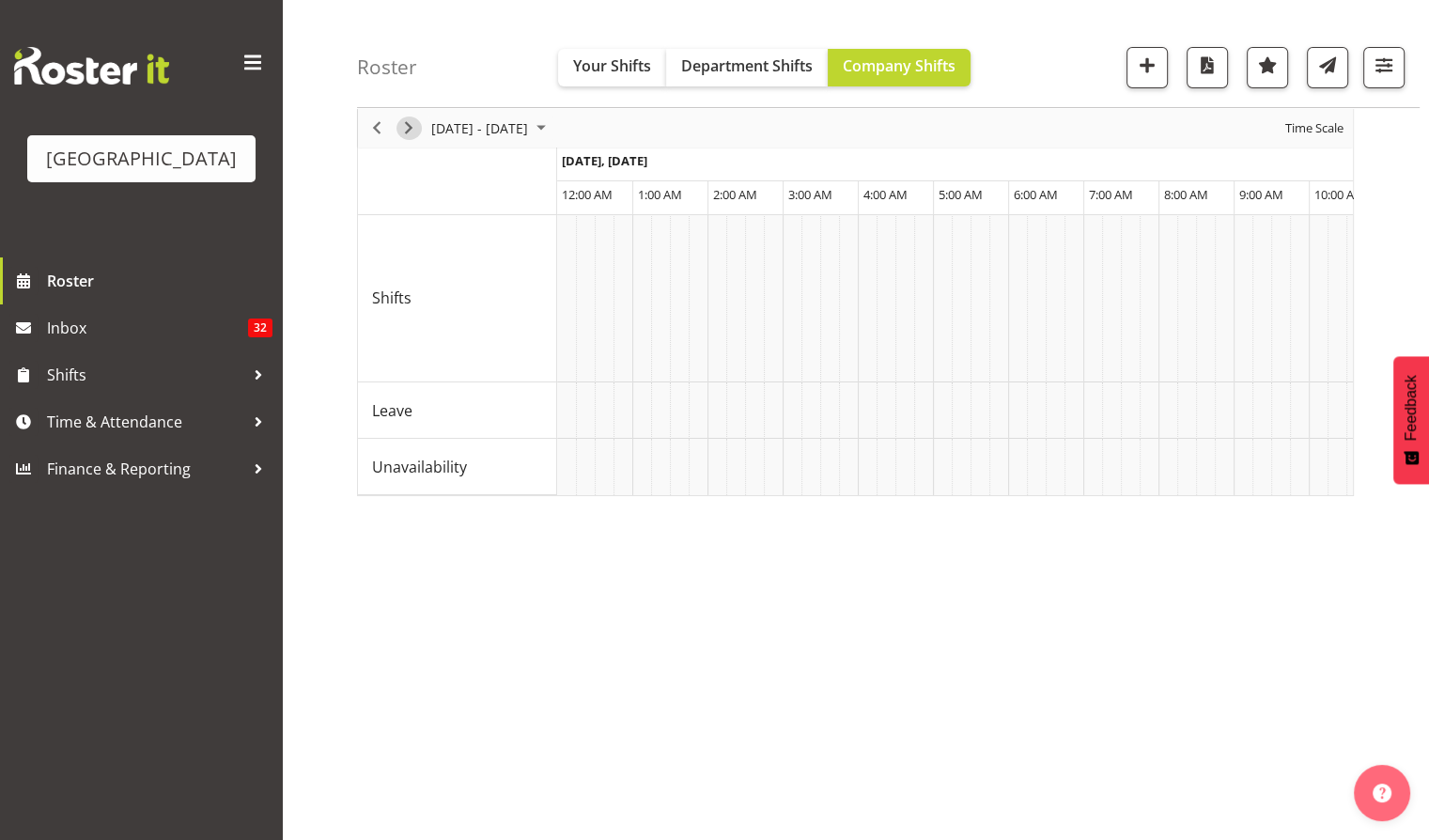
click at [403, 130] on span "Next" at bounding box center [409, 128] width 23 height 24
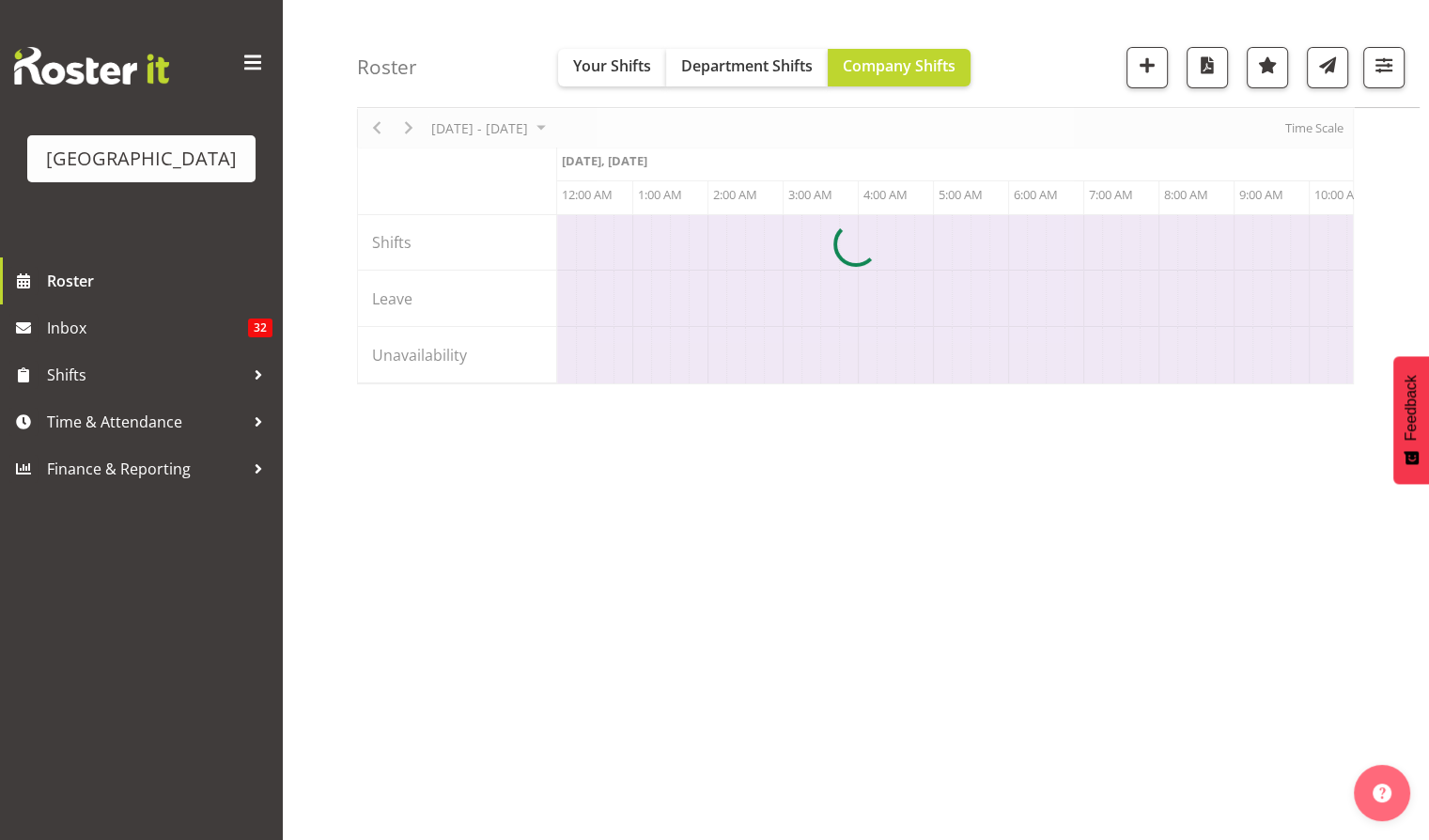
click at [1308, 131] on div at bounding box center [855, 244] width 997 height 281
click at [1313, 122] on div at bounding box center [855, 244] width 997 height 281
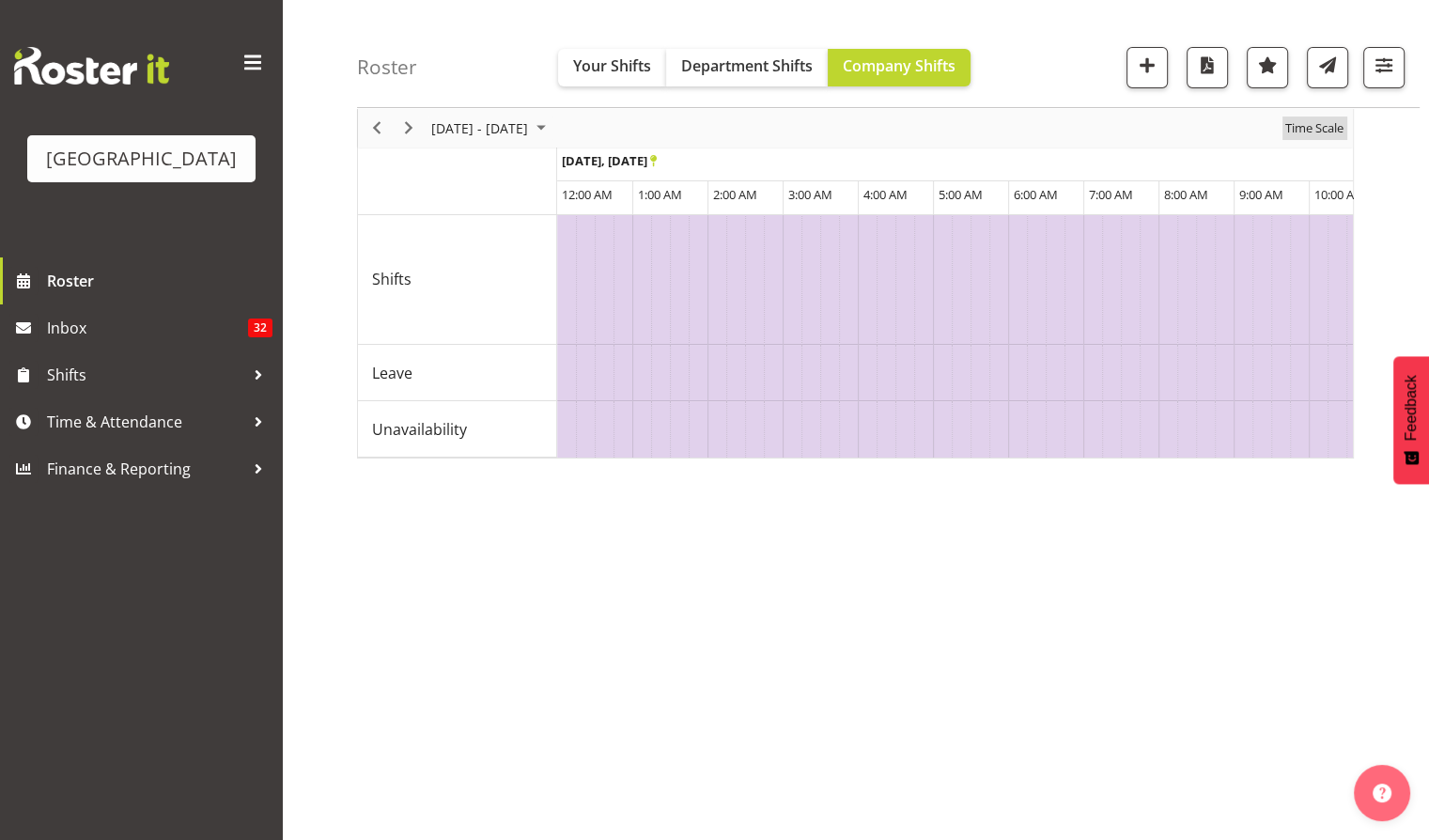
click at [1313, 122] on span "Time Scale" at bounding box center [1315, 128] width 62 height 24
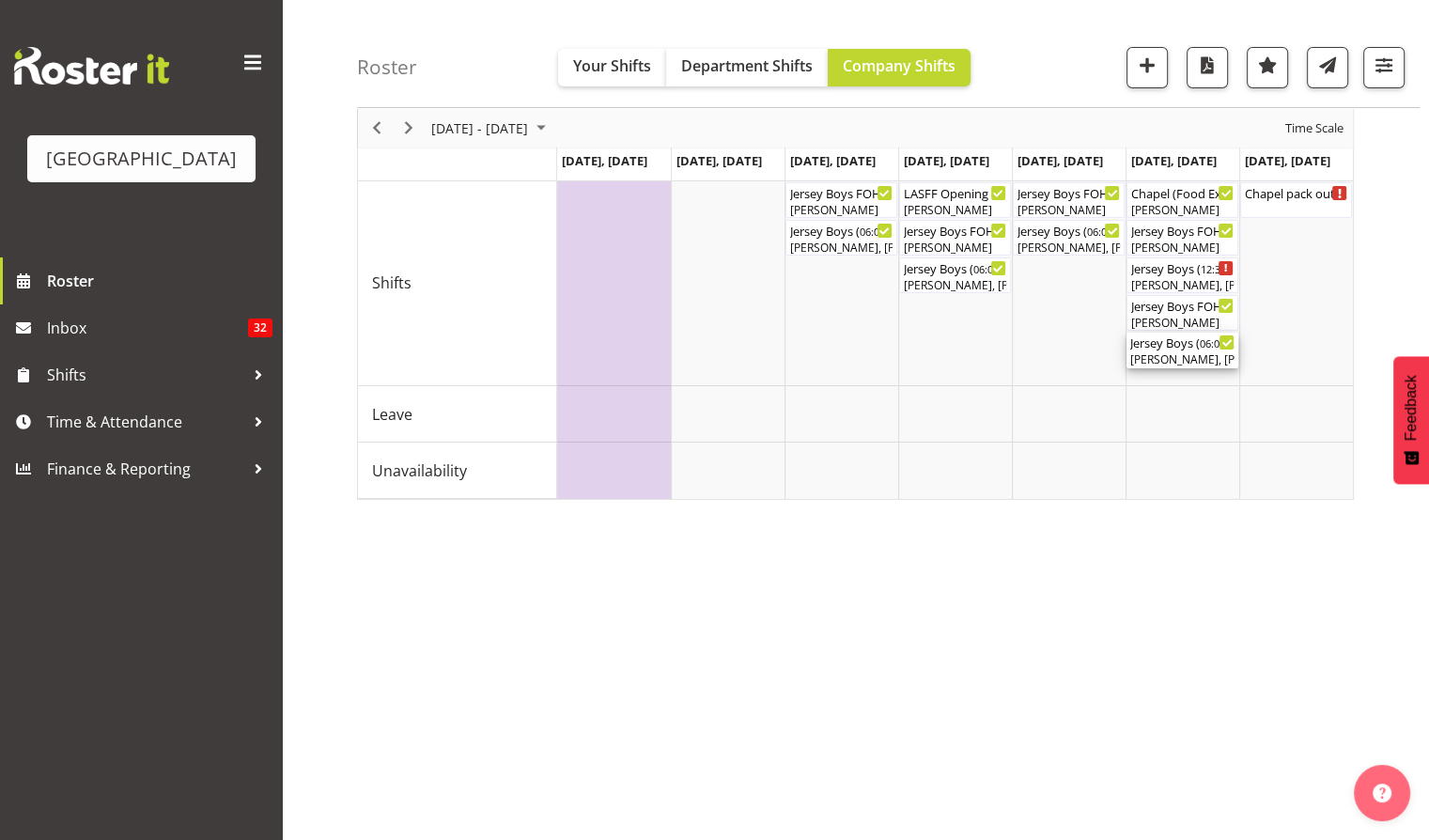
click at [1165, 354] on div "[PERSON_NAME], [PERSON_NAME], [PERSON_NAME], [PERSON_NAME], [PERSON_NAME], [PER…" at bounding box center [1182, 360] width 105 height 17
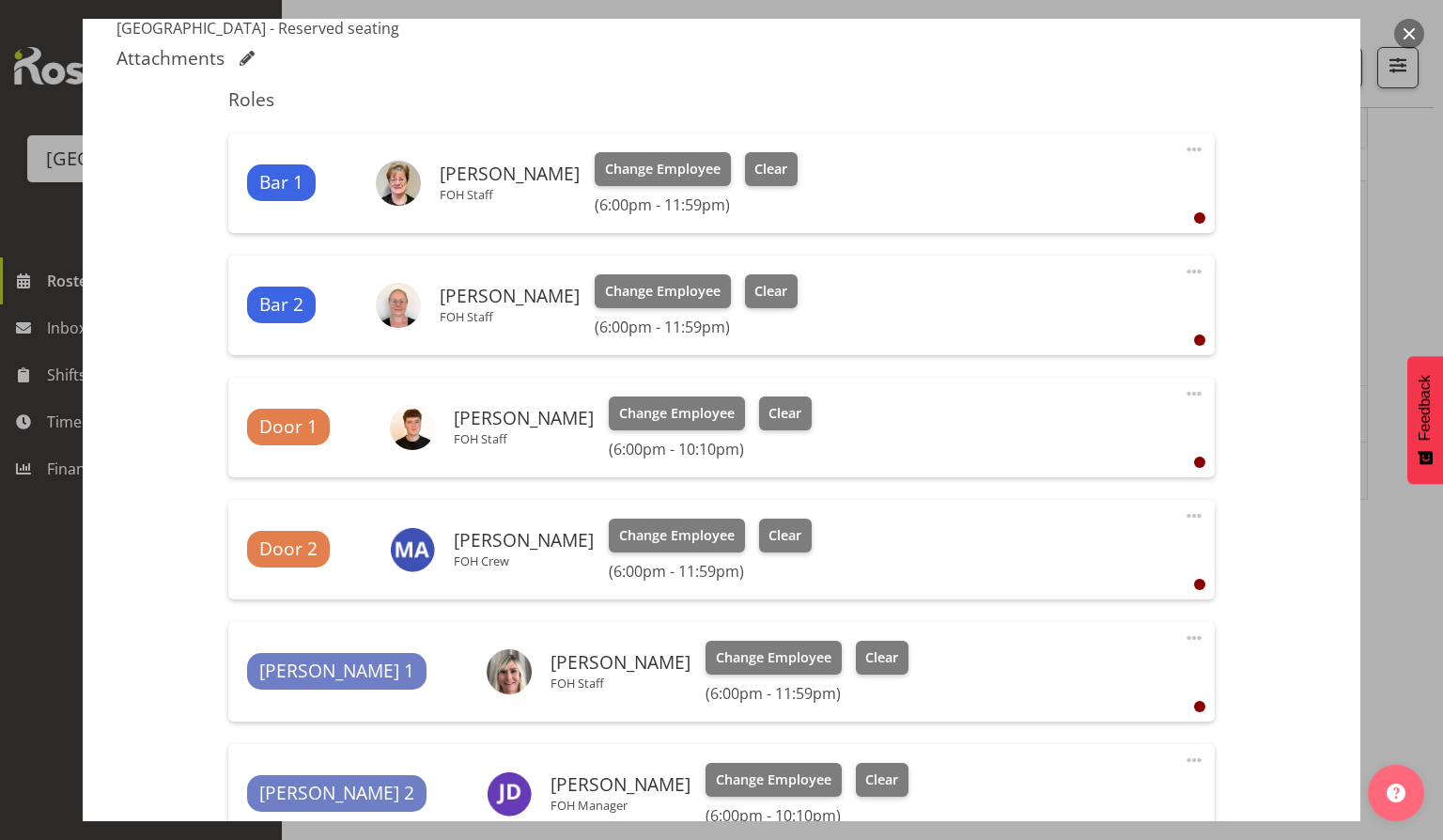
scroll to position [534, 0]
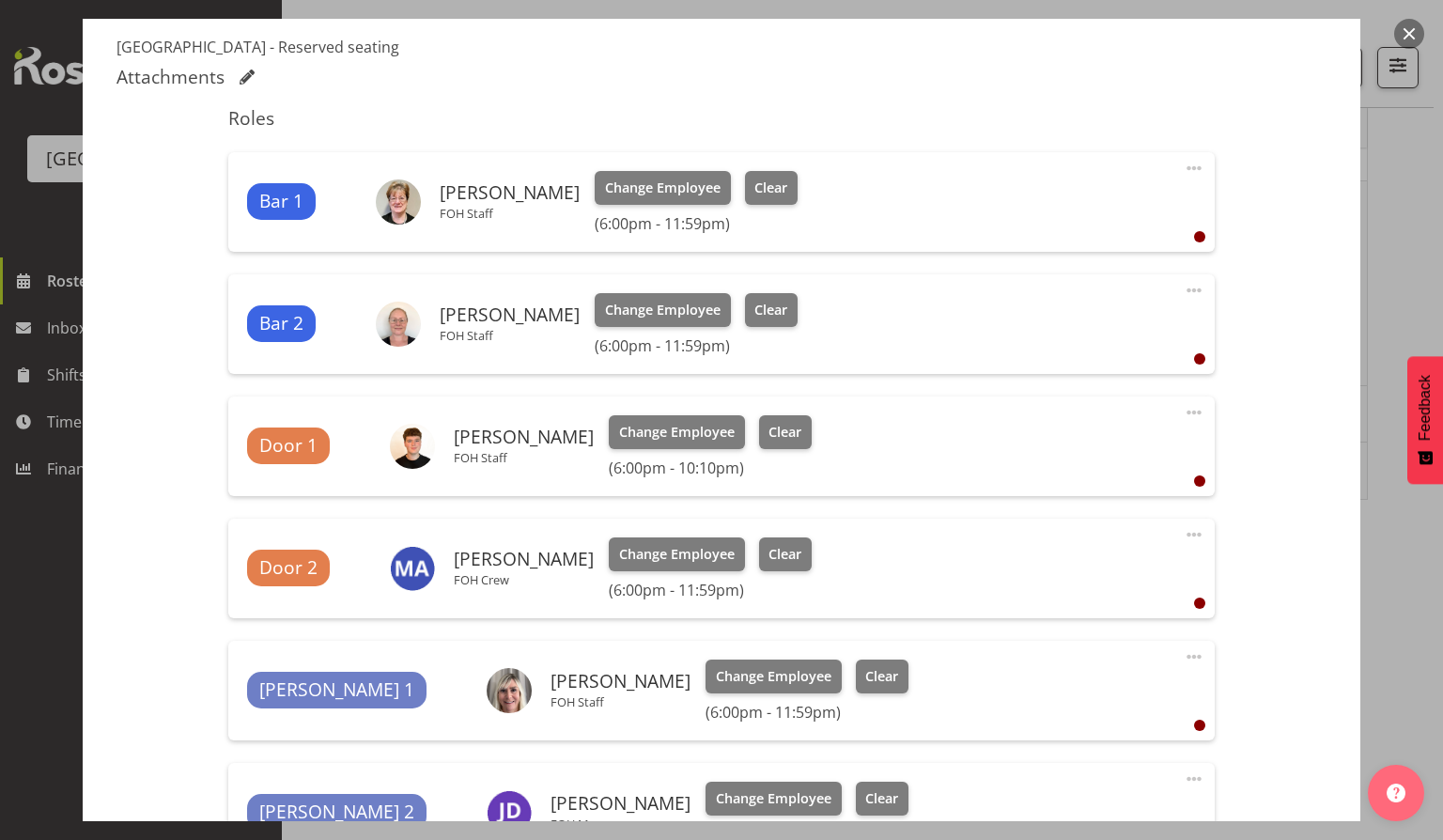
click at [1412, 30] on button "button" at bounding box center [1409, 34] width 30 height 30
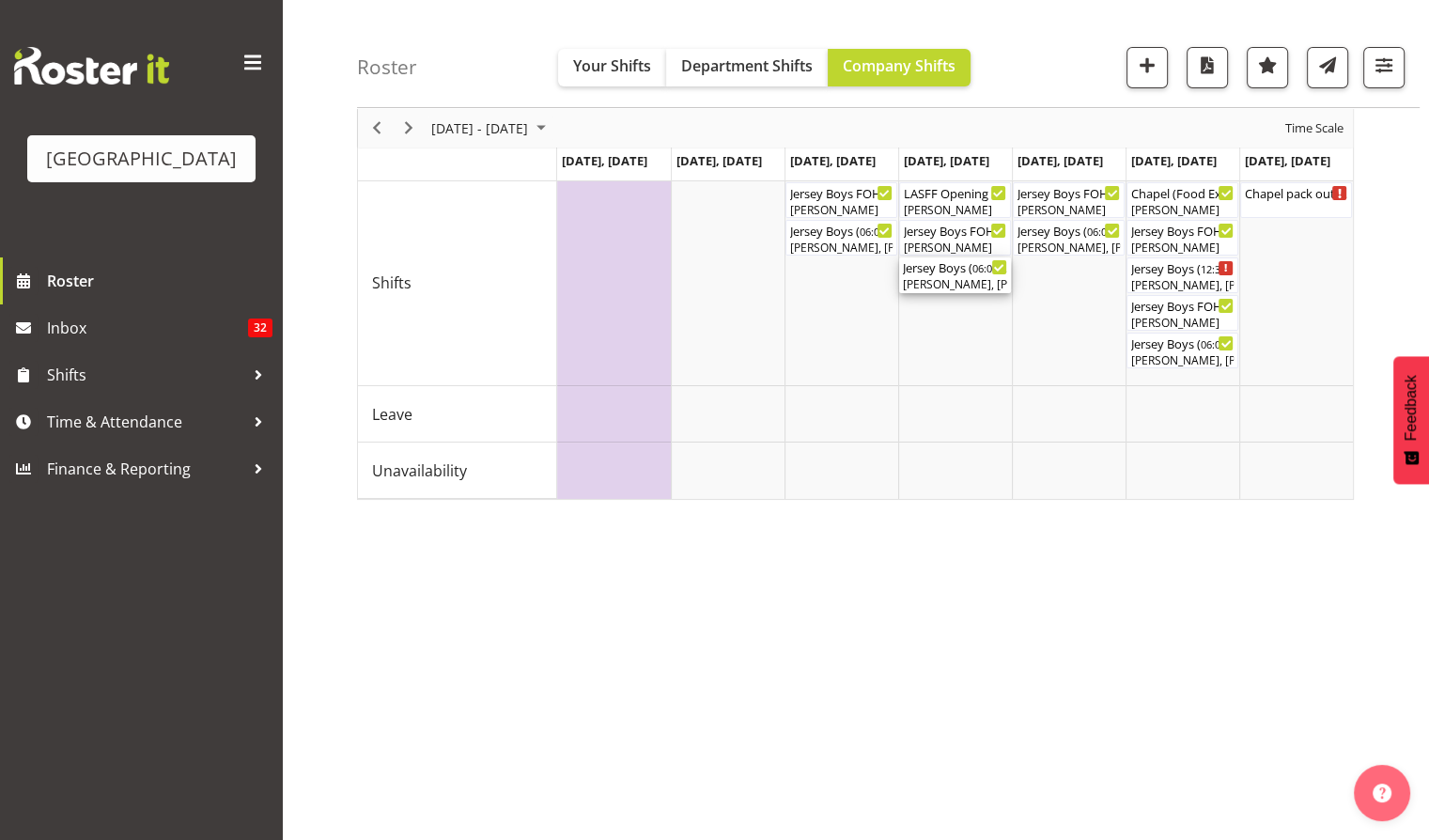
click at [935, 269] on div "Jersey Boys ( 06:00 PM - 10:10 PM )" at bounding box center [955, 267] width 105 height 19
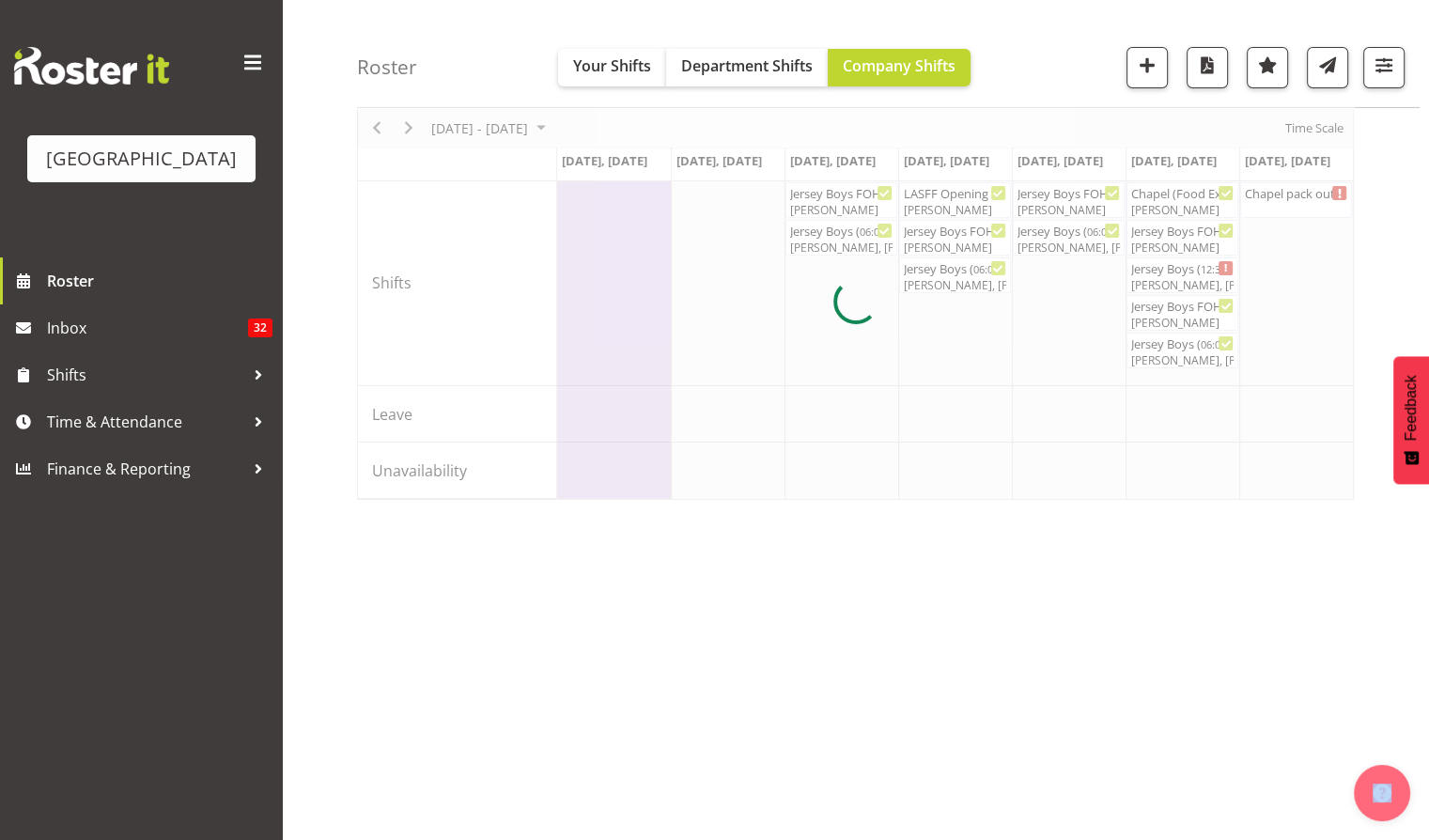
click at [935, 269] on div at bounding box center [855, 301] width 997 height 396
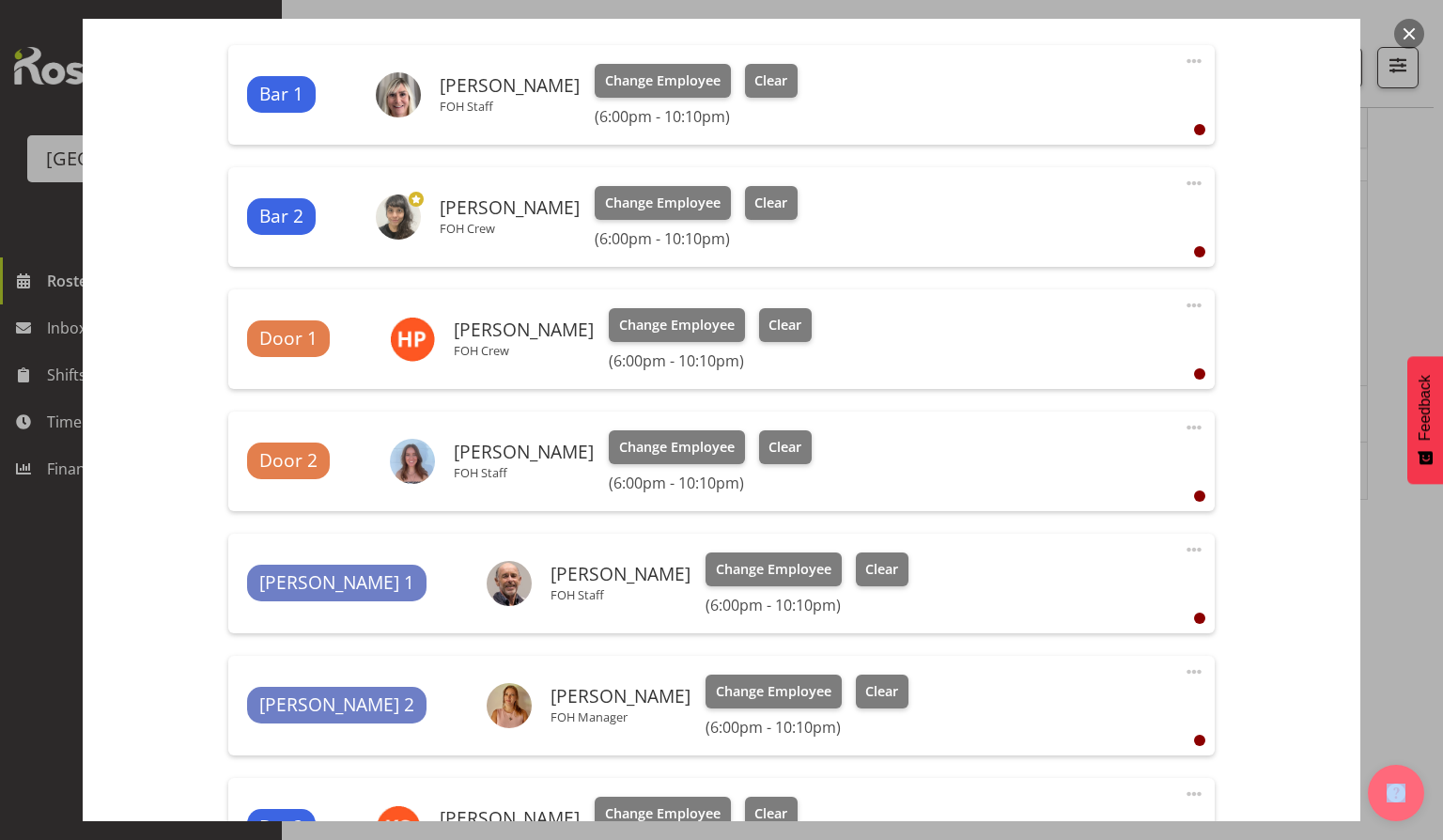
scroll to position [645, 0]
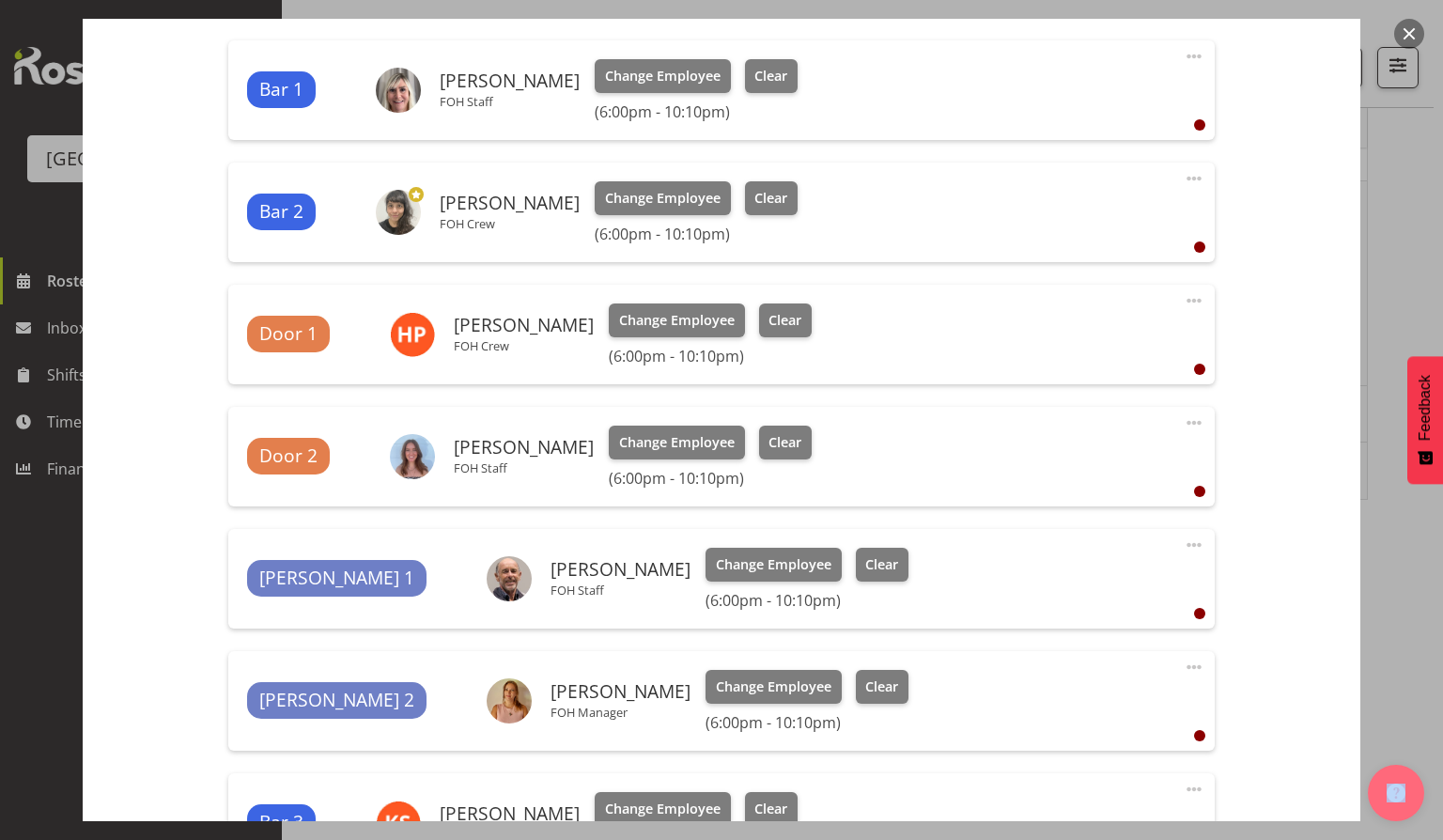
click at [1407, 46] on button "button" at bounding box center [1409, 34] width 30 height 30
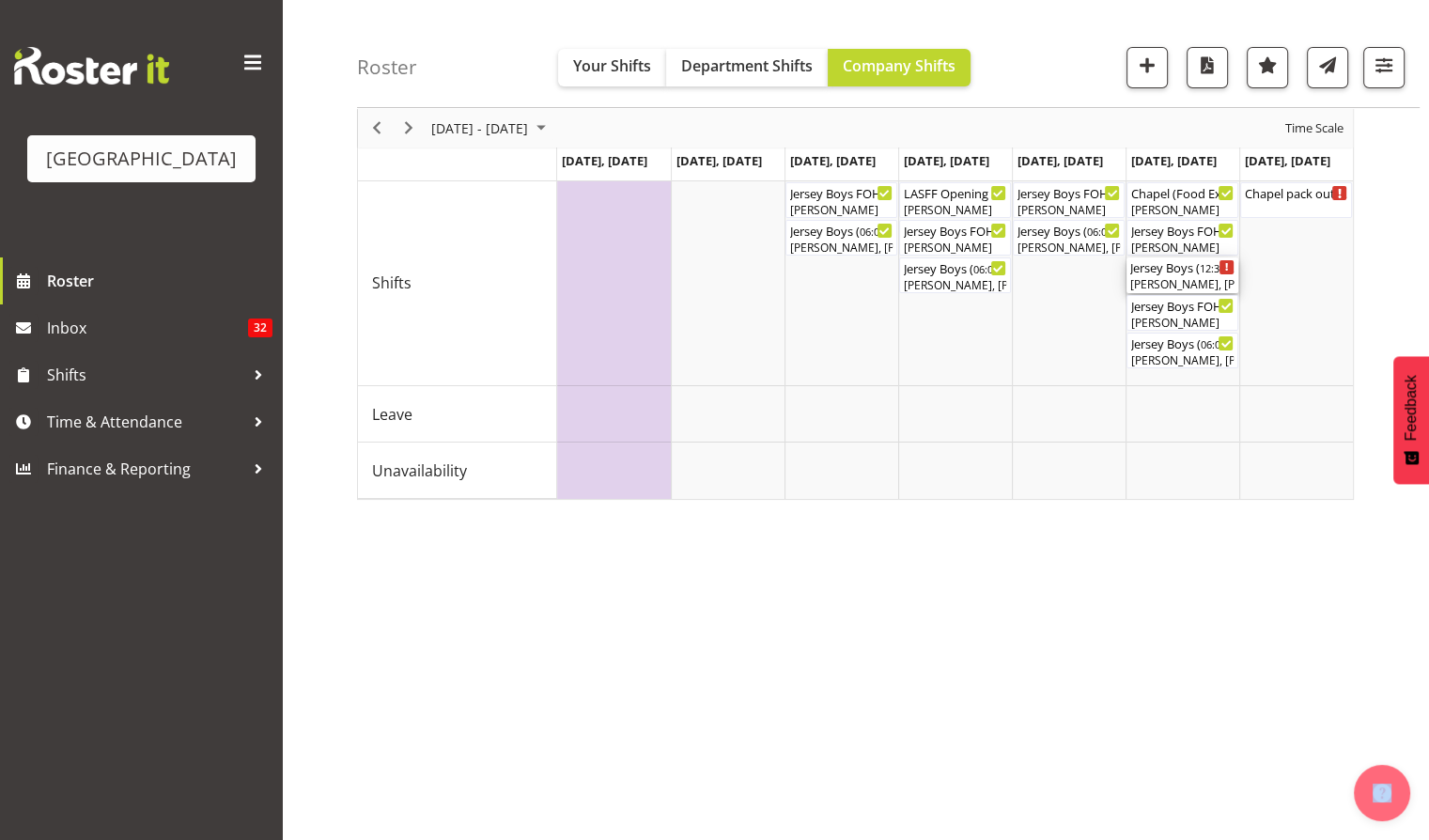
click at [1161, 274] on div "Jersey Boys ( 12:30 PM - 04:30 PM ) [PERSON_NAME], [PERSON_NAME], [PERSON_NAME]…" at bounding box center [1182, 275] width 105 height 36
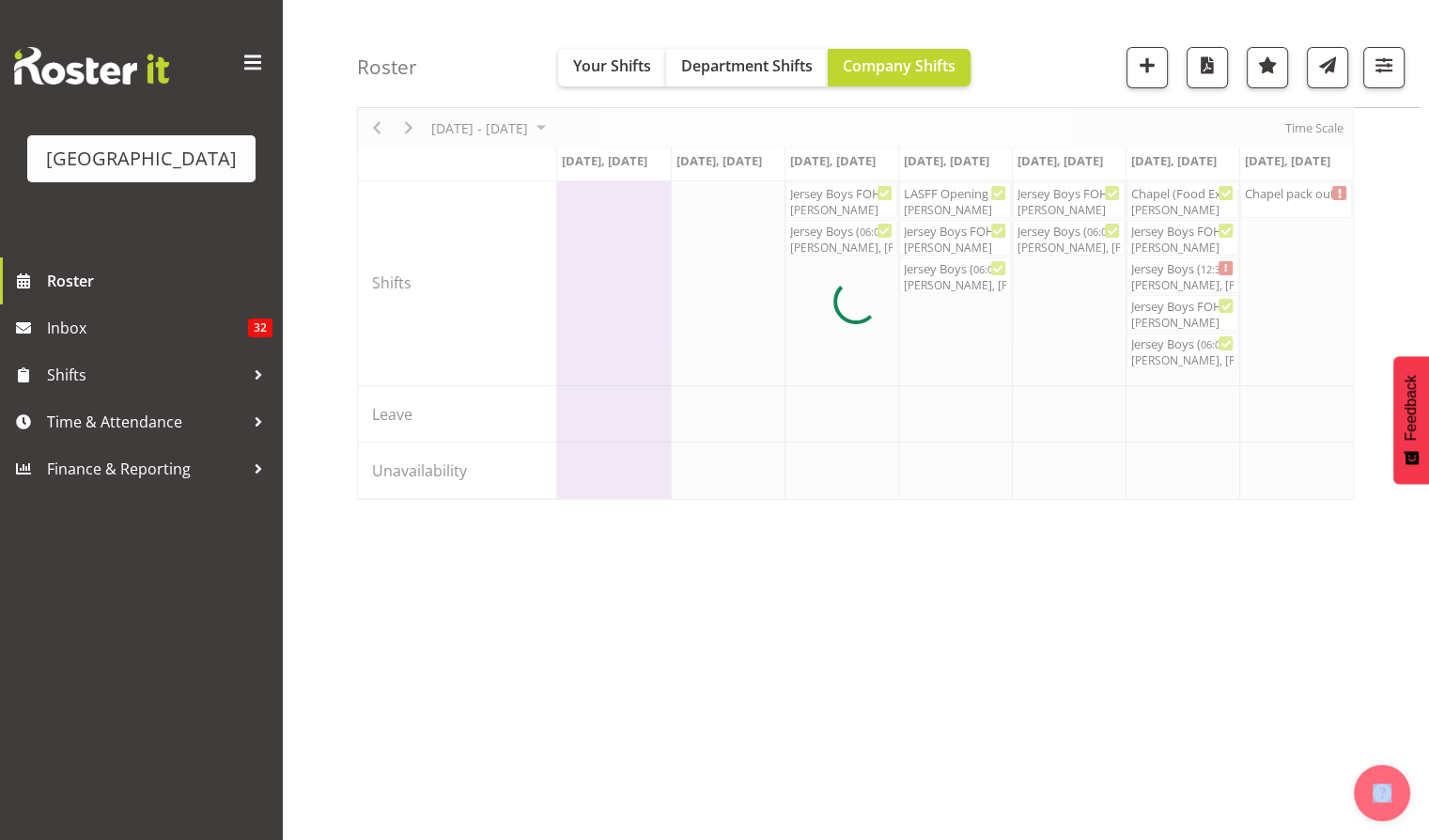
click at [1161, 274] on div at bounding box center [855, 301] width 997 height 396
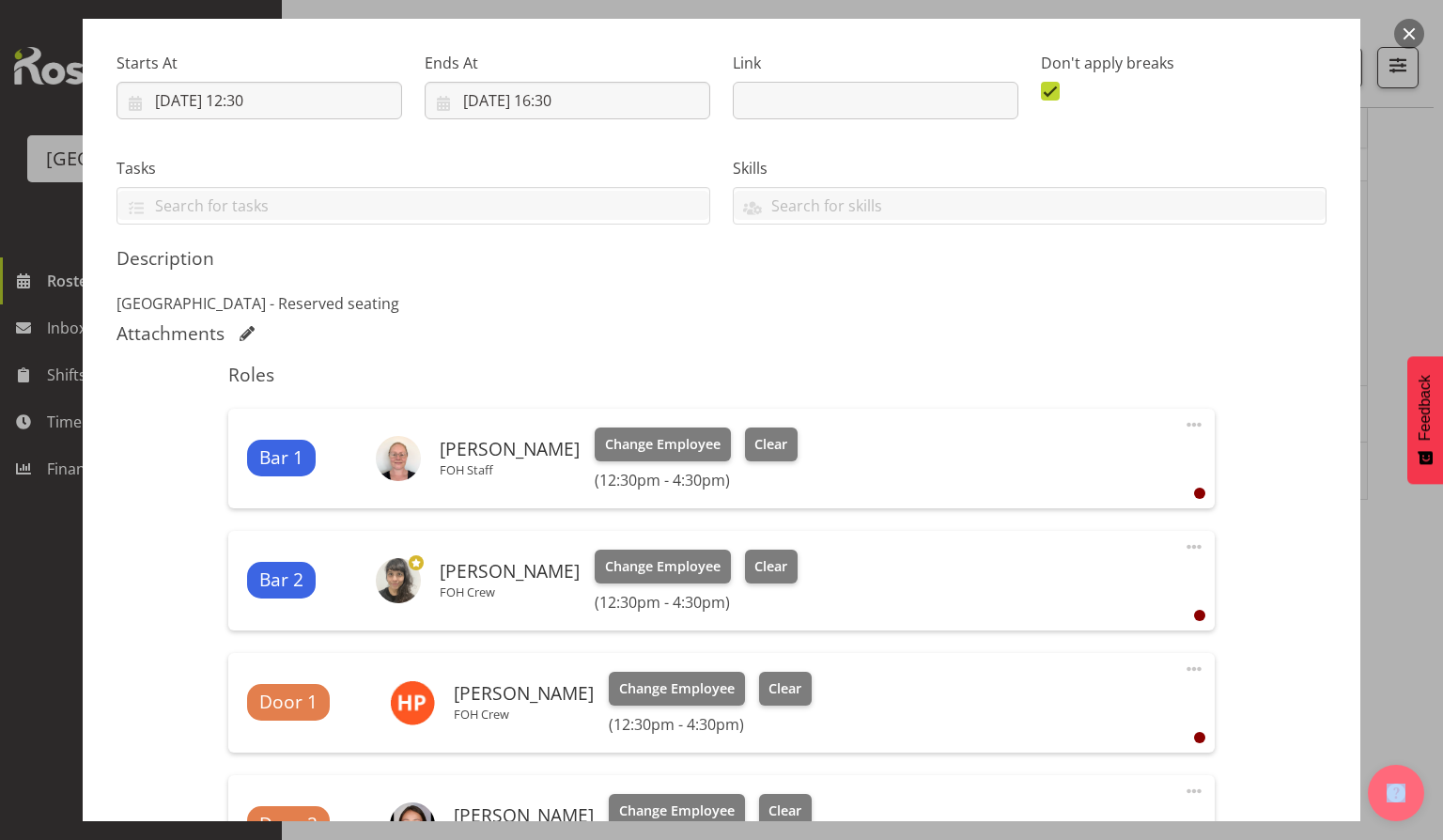
scroll to position [299, 0]
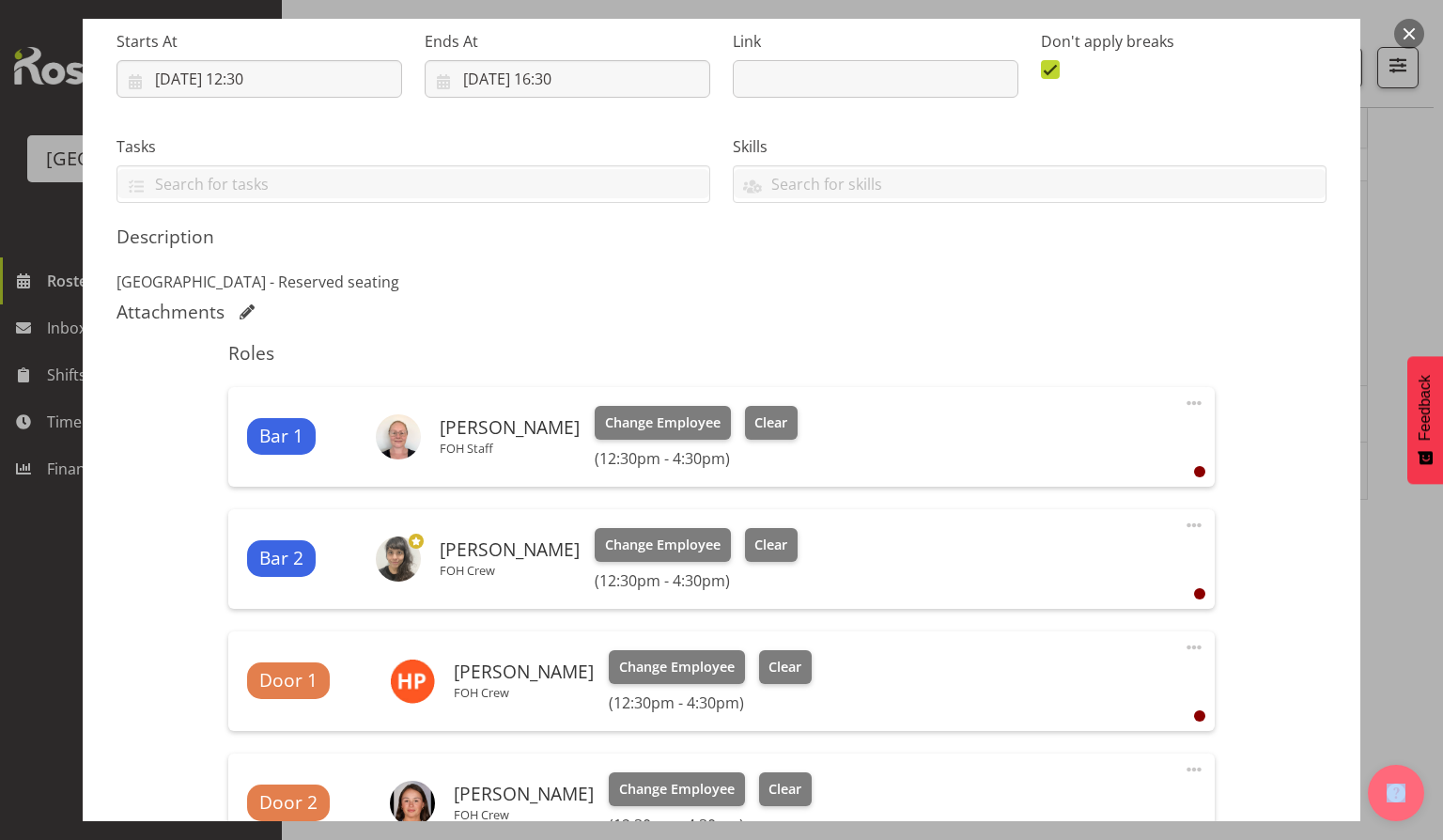
click at [1370, 812] on div at bounding box center [1396, 788] width 57 height 66
click at [1370, 814] on div at bounding box center [1396, 788] width 57 height 66
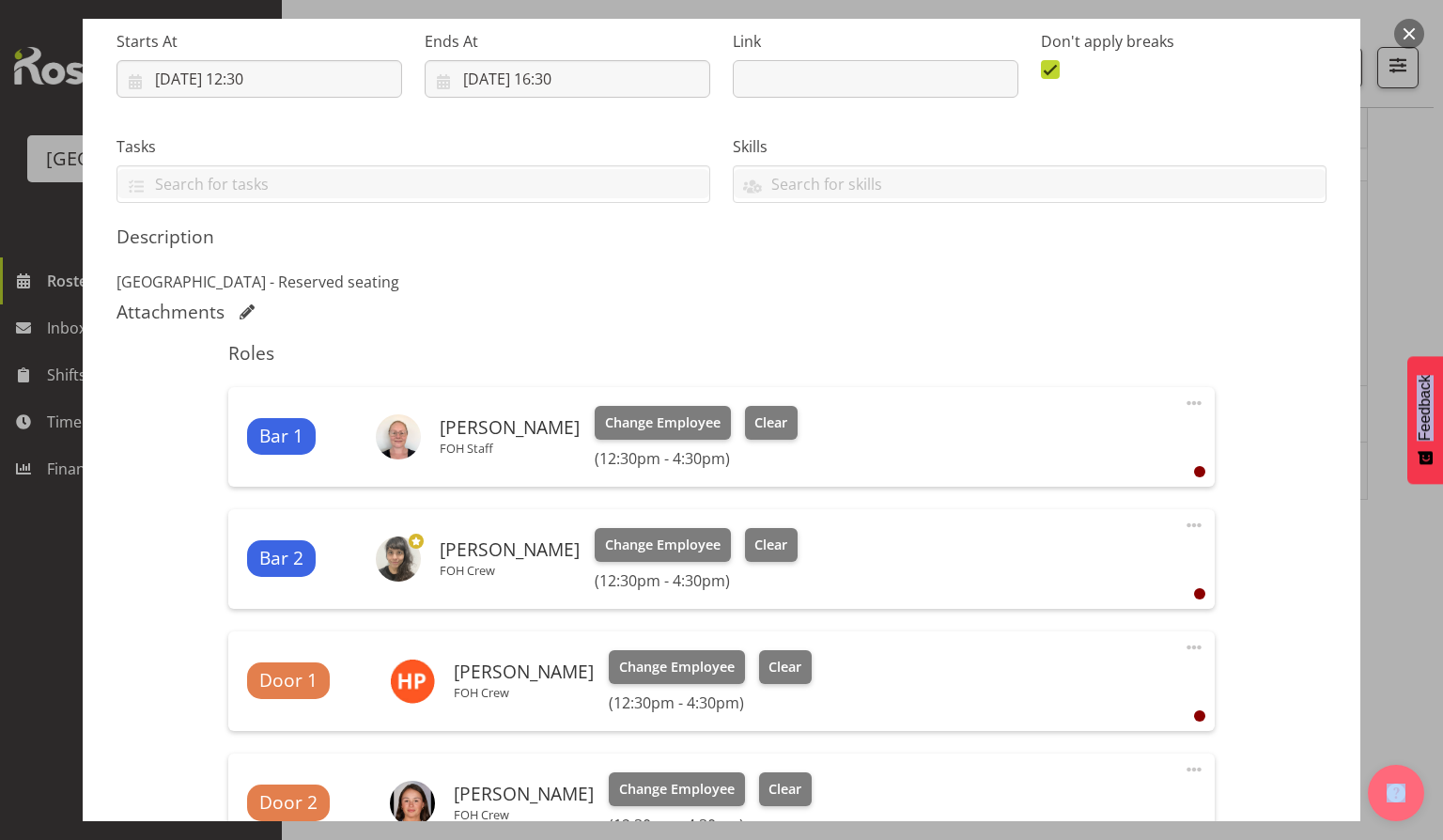
click at [1370, 814] on div at bounding box center [1396, 788] width 57 height 66
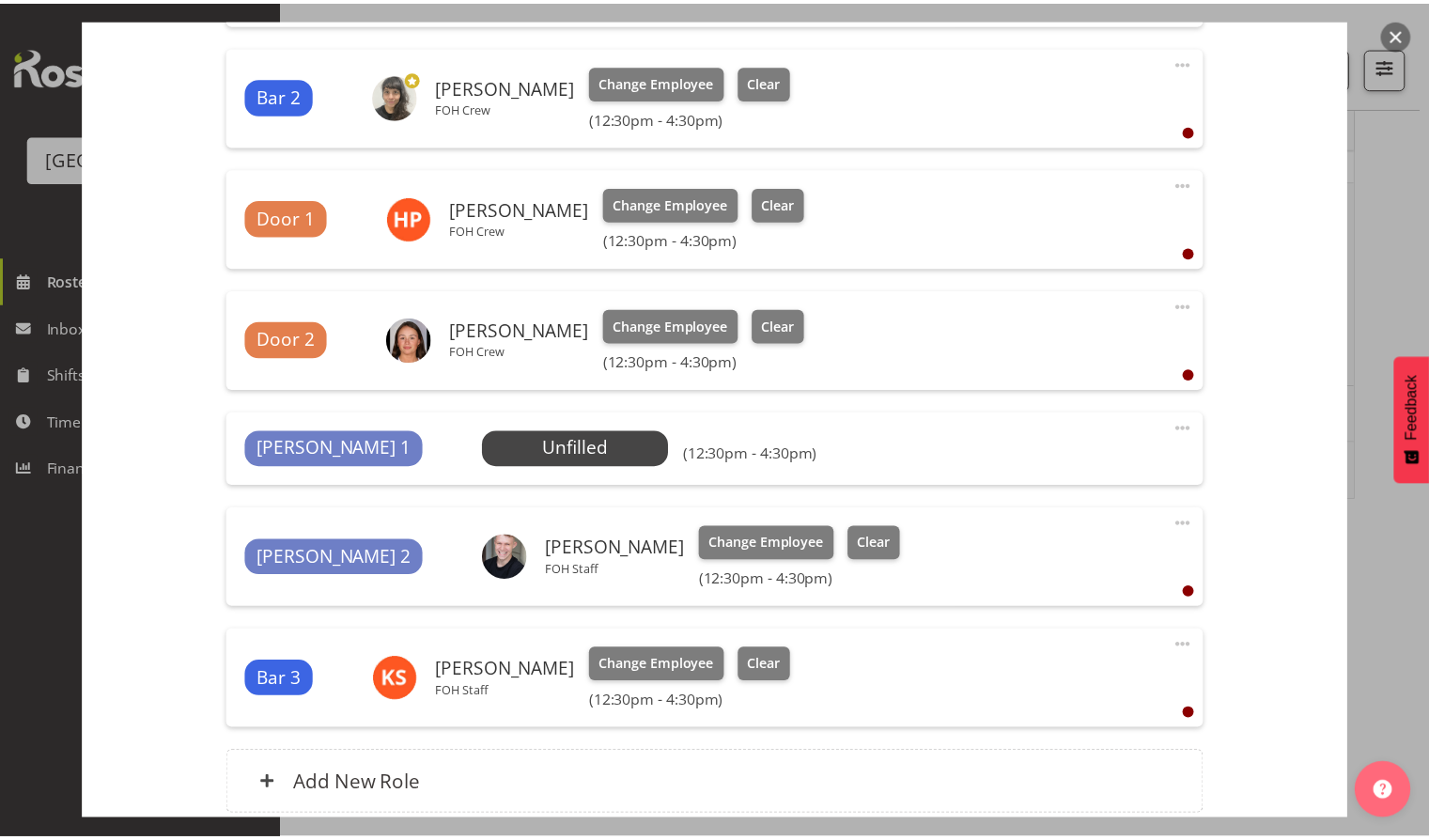
scroll to position [793, 0]
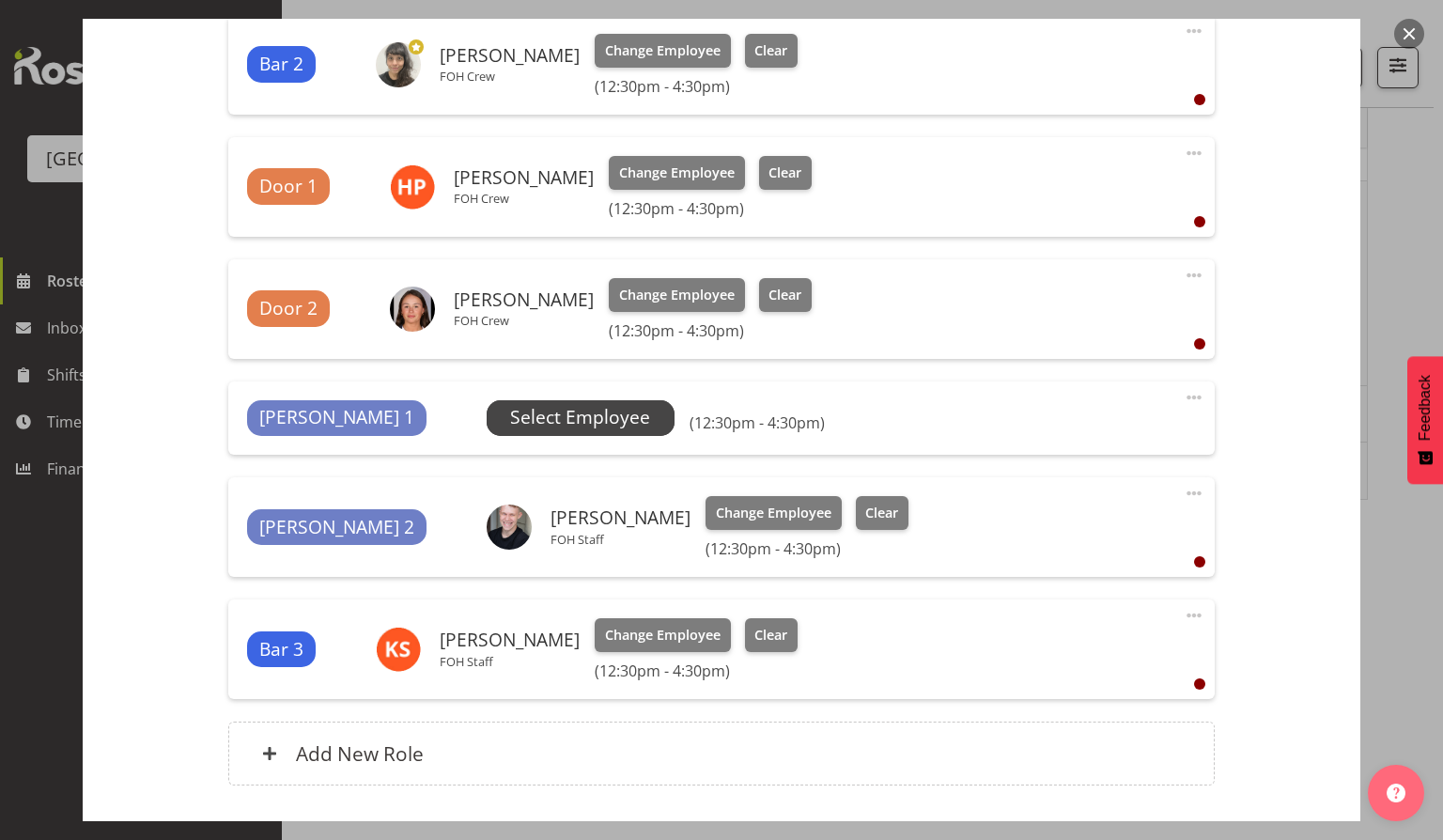
click at [511, 423] on span "Select Employee" at bounding box center [580, 417] width 140 height 27
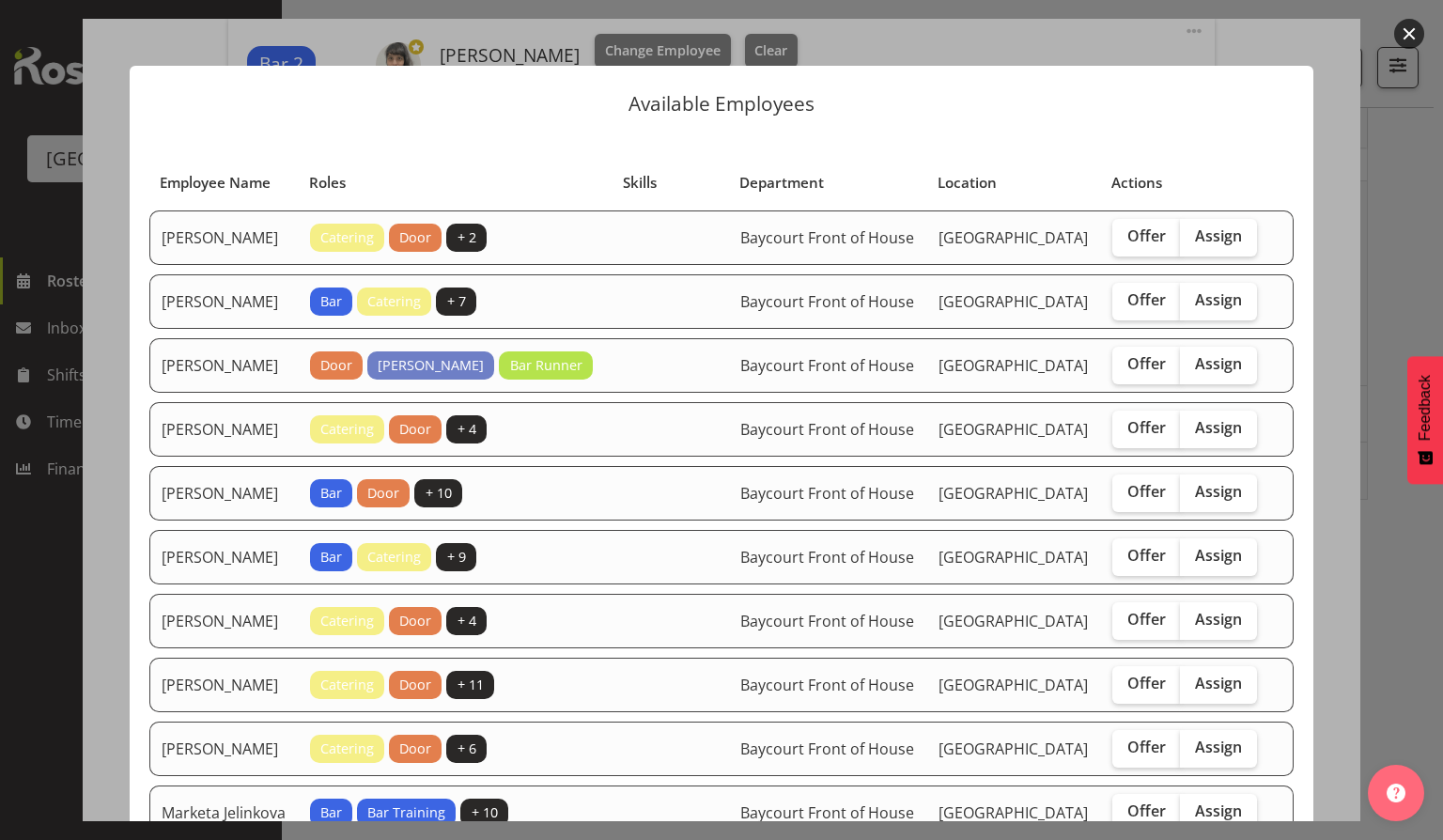
click at [1408, 28] on button "button" at bounding box center [1409, 34] width 30 height 30
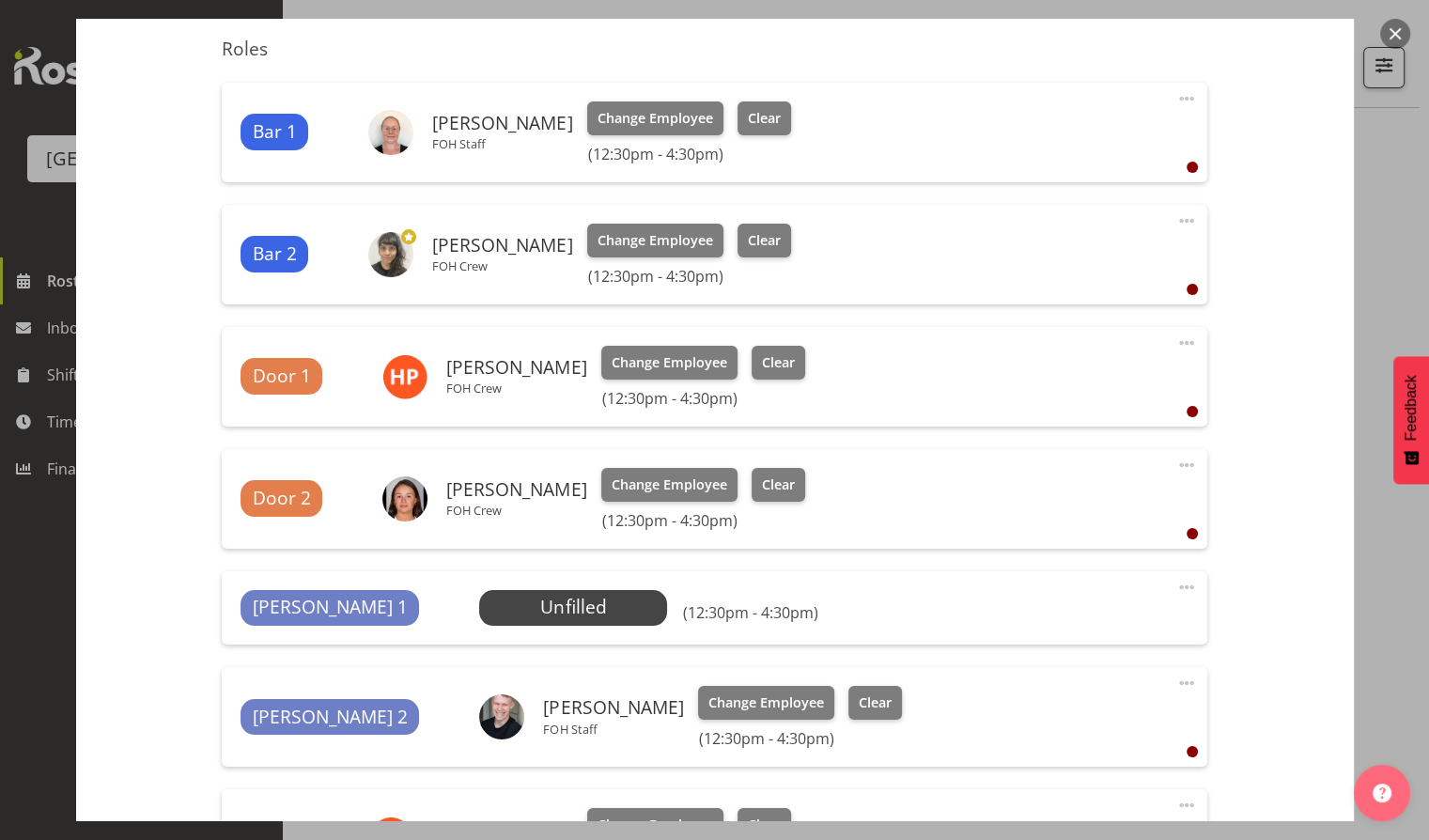
scroll to position [549, 0]
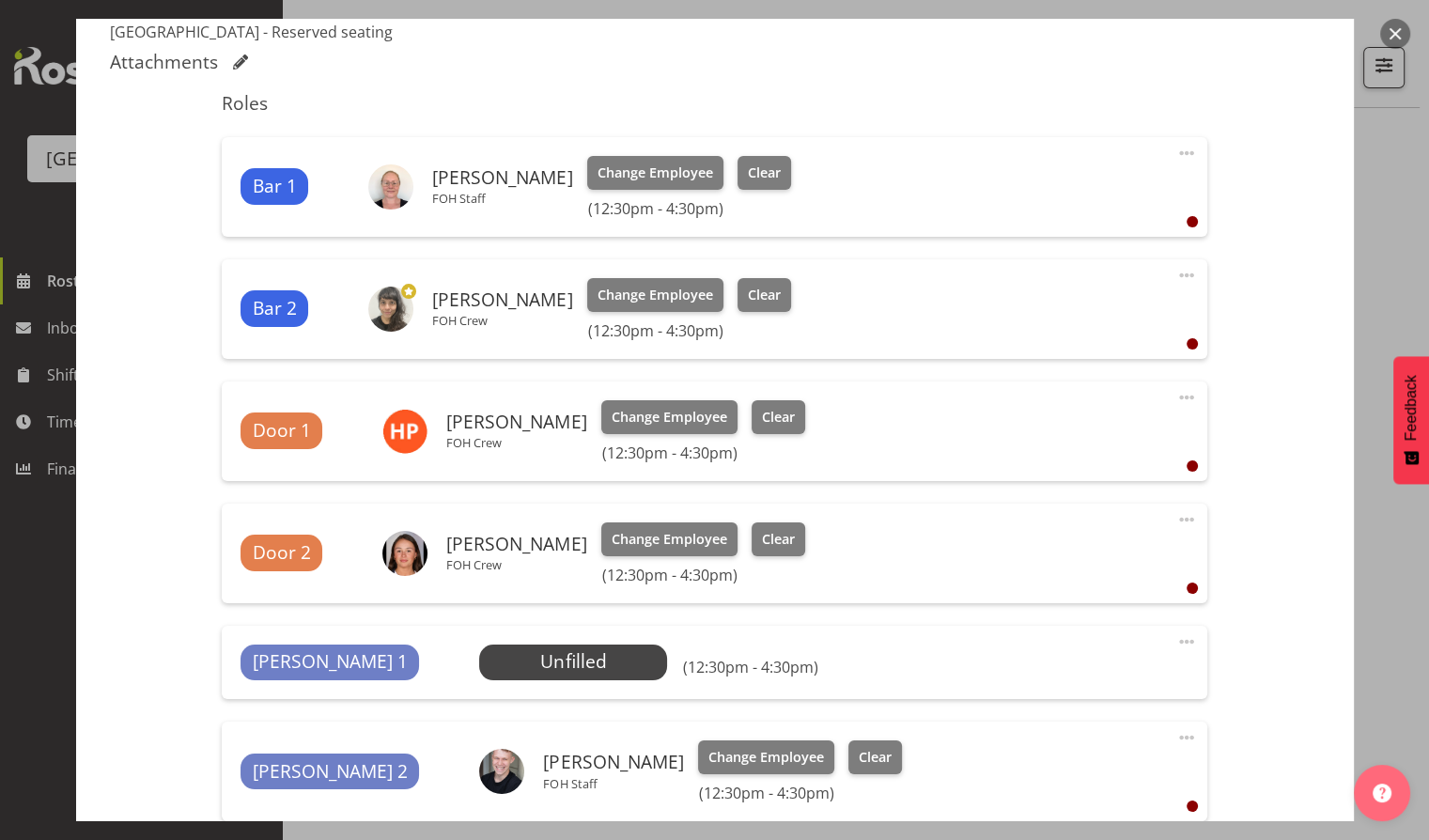
click at [1402, 28] on button "button" at bounding box center [1395, 34] width 30 height 30
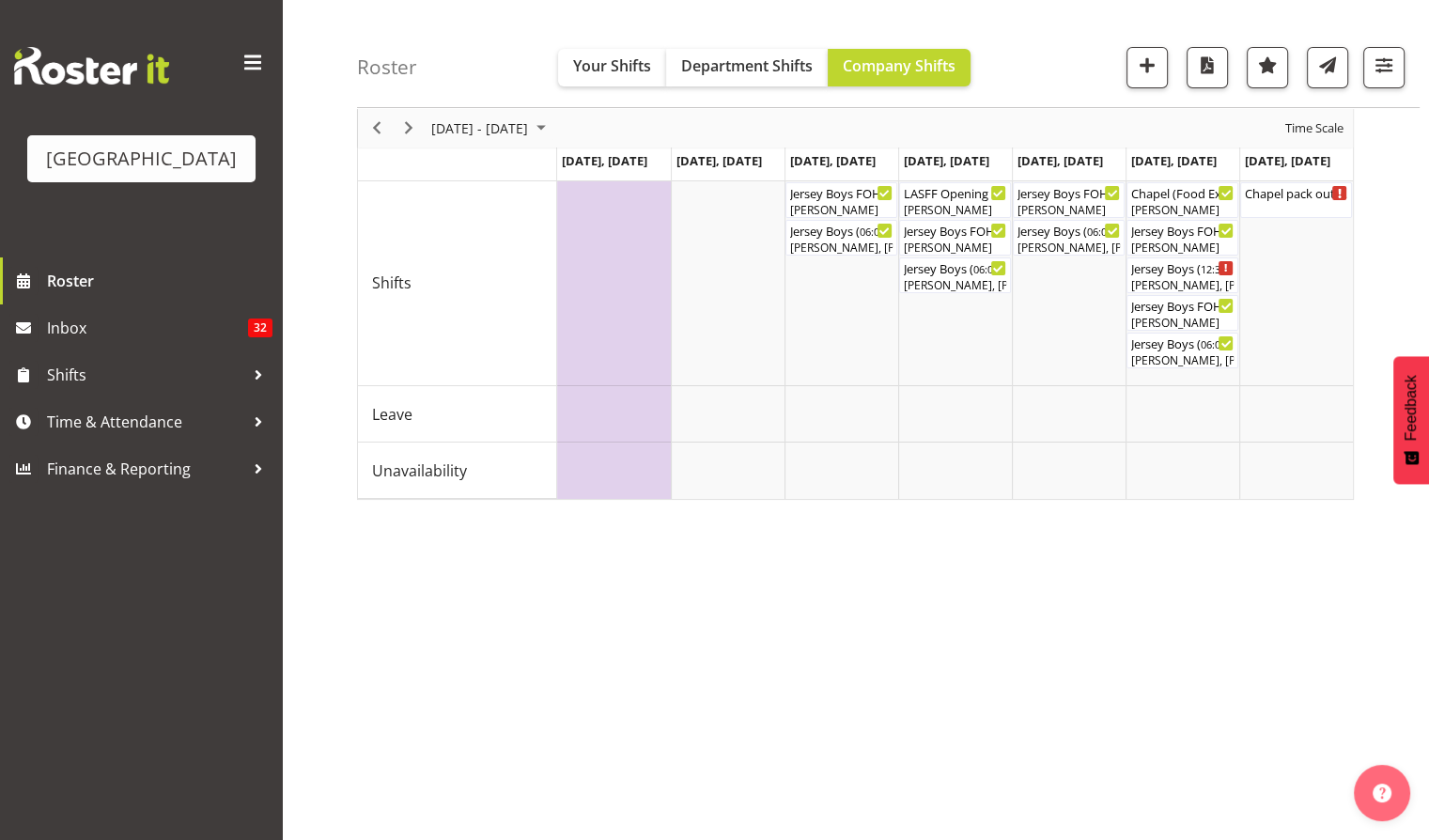
click at [1217, 600] on div "[DATE] - [DATE] [DATE] Day Week Fortnight Month calendar Month Agenda Time Scal…" at bounding box center [893, 465] width 1072 height 751
click at [368, 123] on span "Previous" at bounding box center [377, 128] width 23 height 24
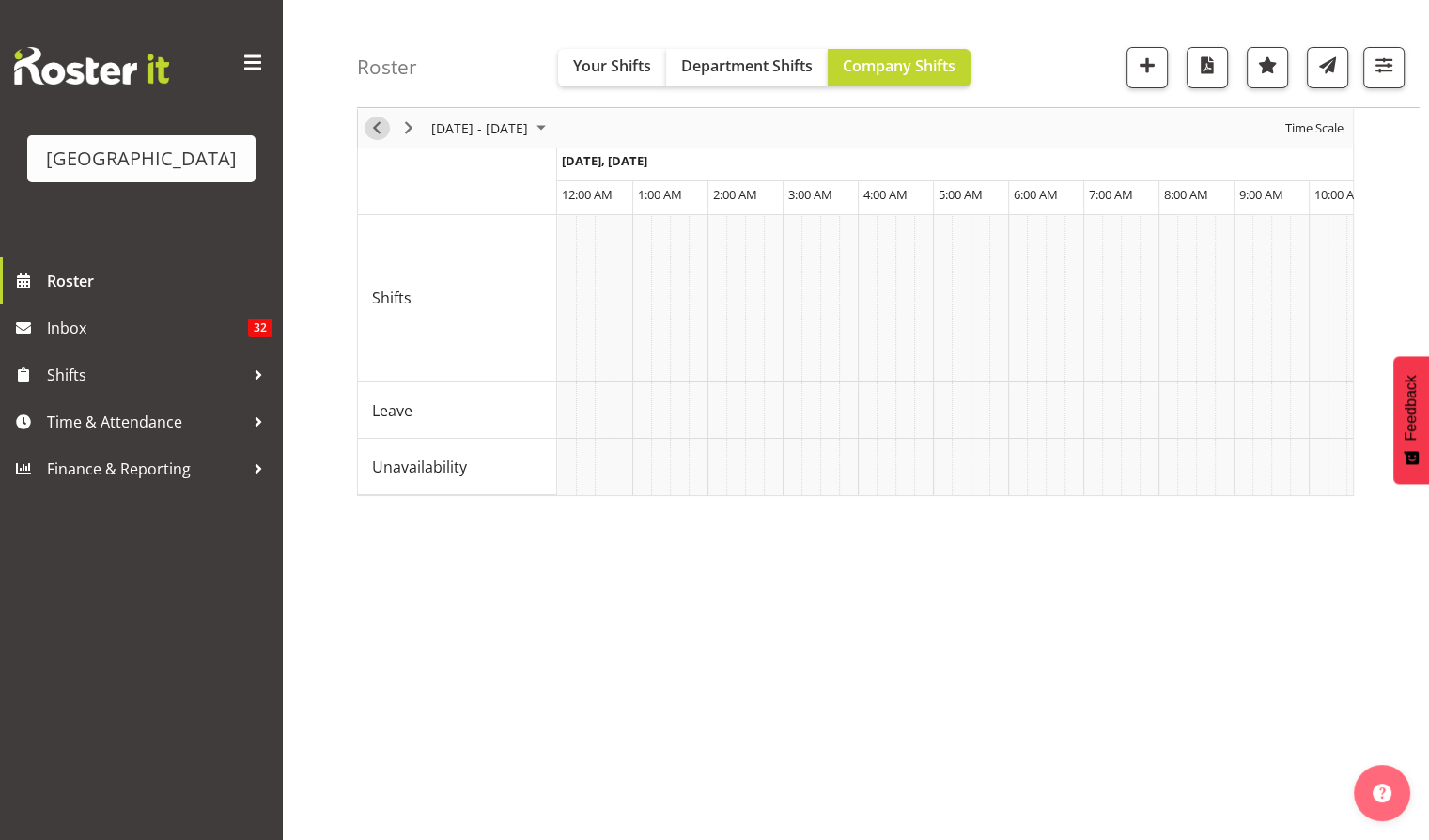
click at [372, 117] on span "Previous" at bounding box center [377, 128] width 23 height 24
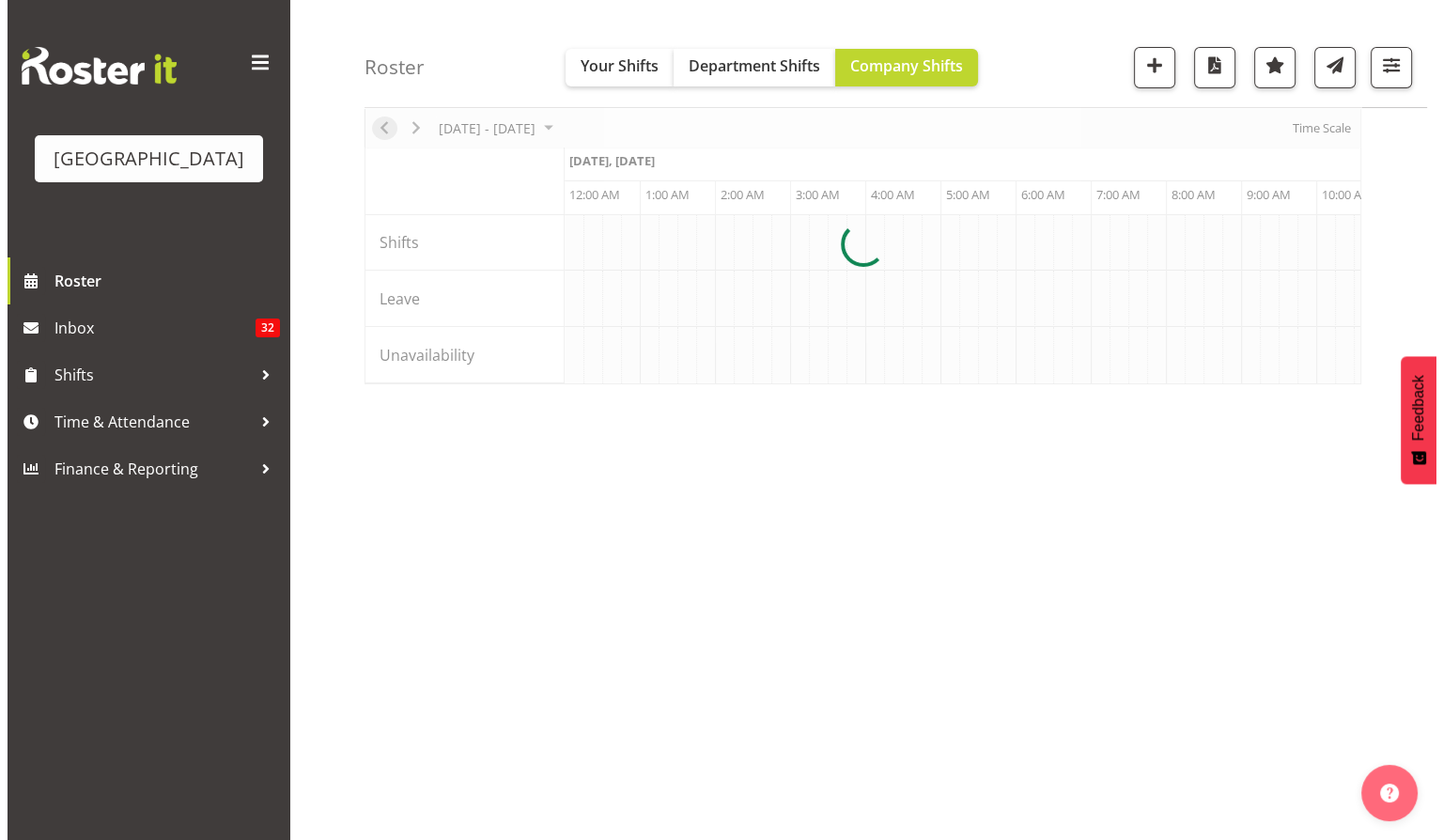
scroll to position [0, 1804]
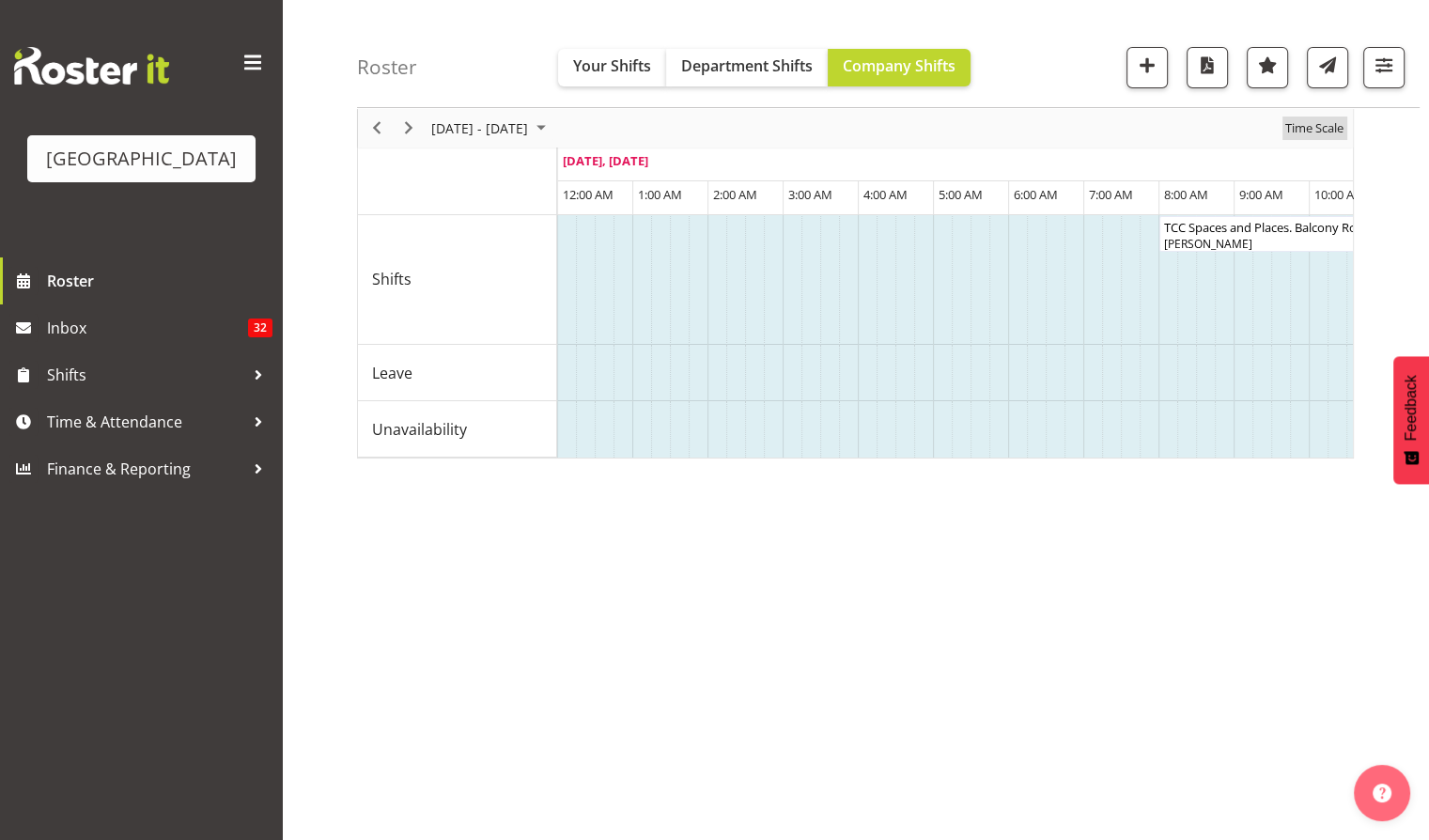
click at [1318, 129] on span "Time Scale" at bounding box center [1315, 128] width 62 height 24
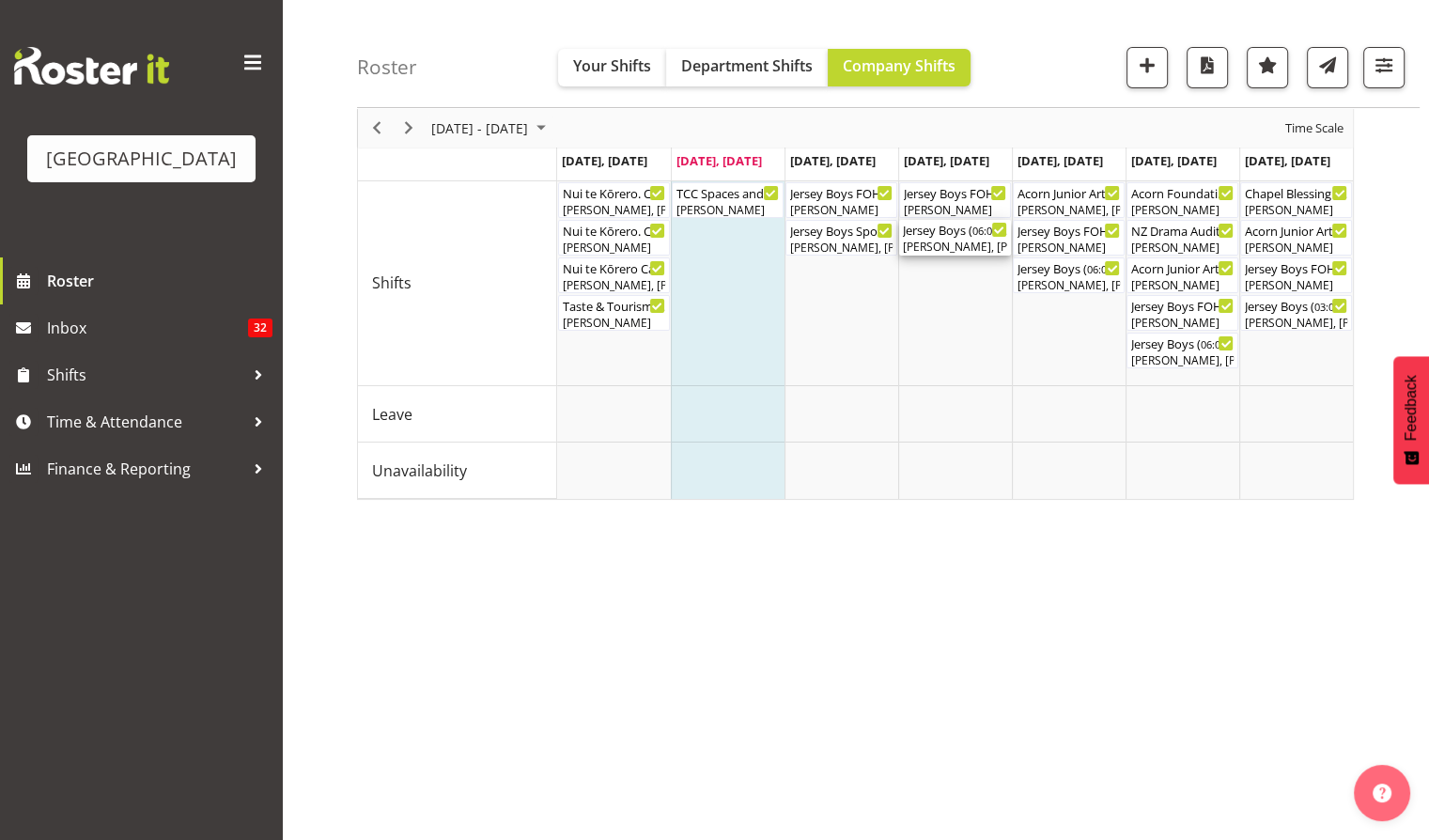
click at [942, 242] on div "[PERSON_NAME], [PERSON_NAME], [PERSON_NAME], [PERSON_NAME], [PERSON_NAME], [PER…" at bounding box center [955, 247] width 105 height 17
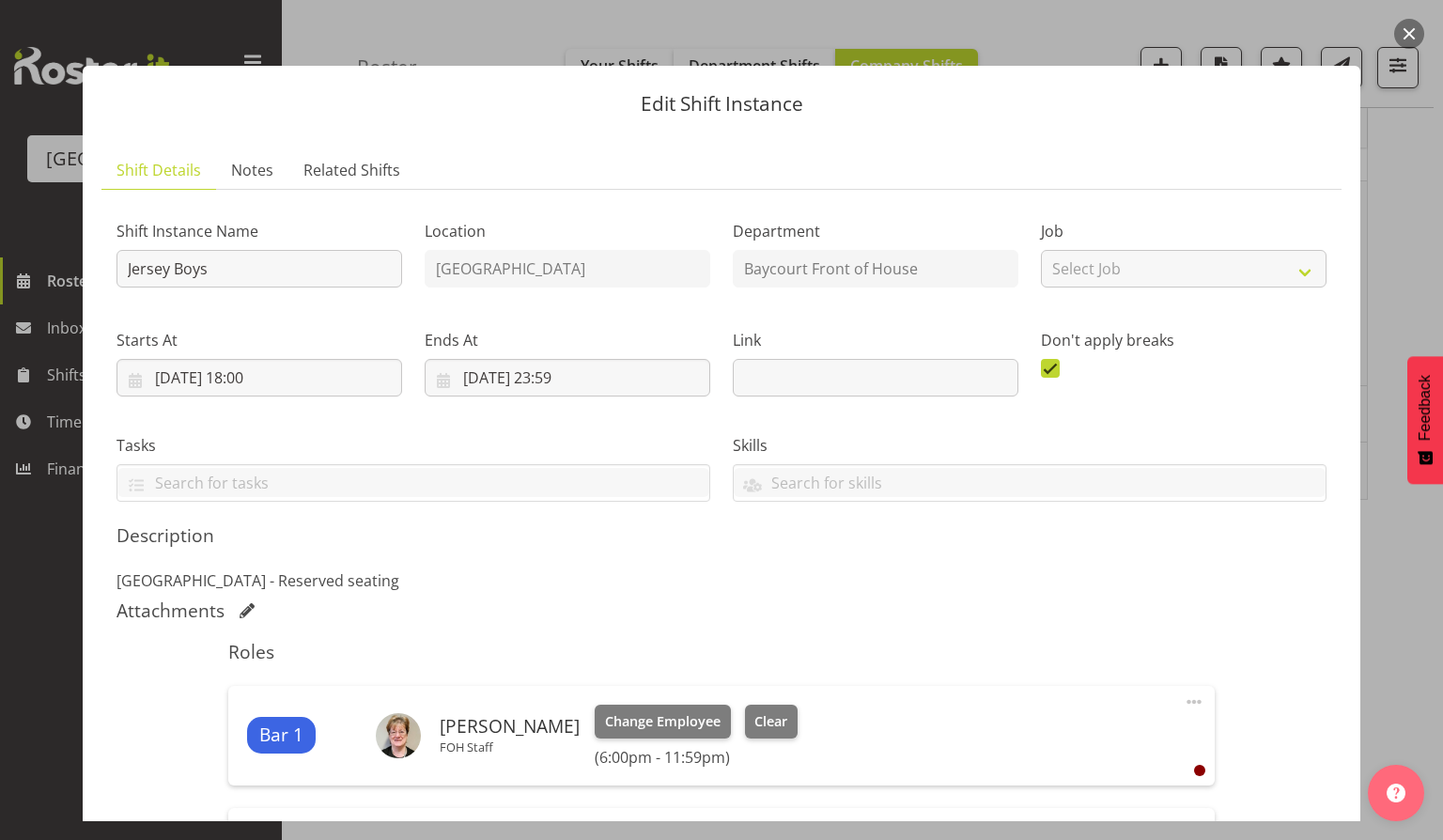
click at [1411, 34] on button "button" at bounding box center [1409, 34] width 30 height 30
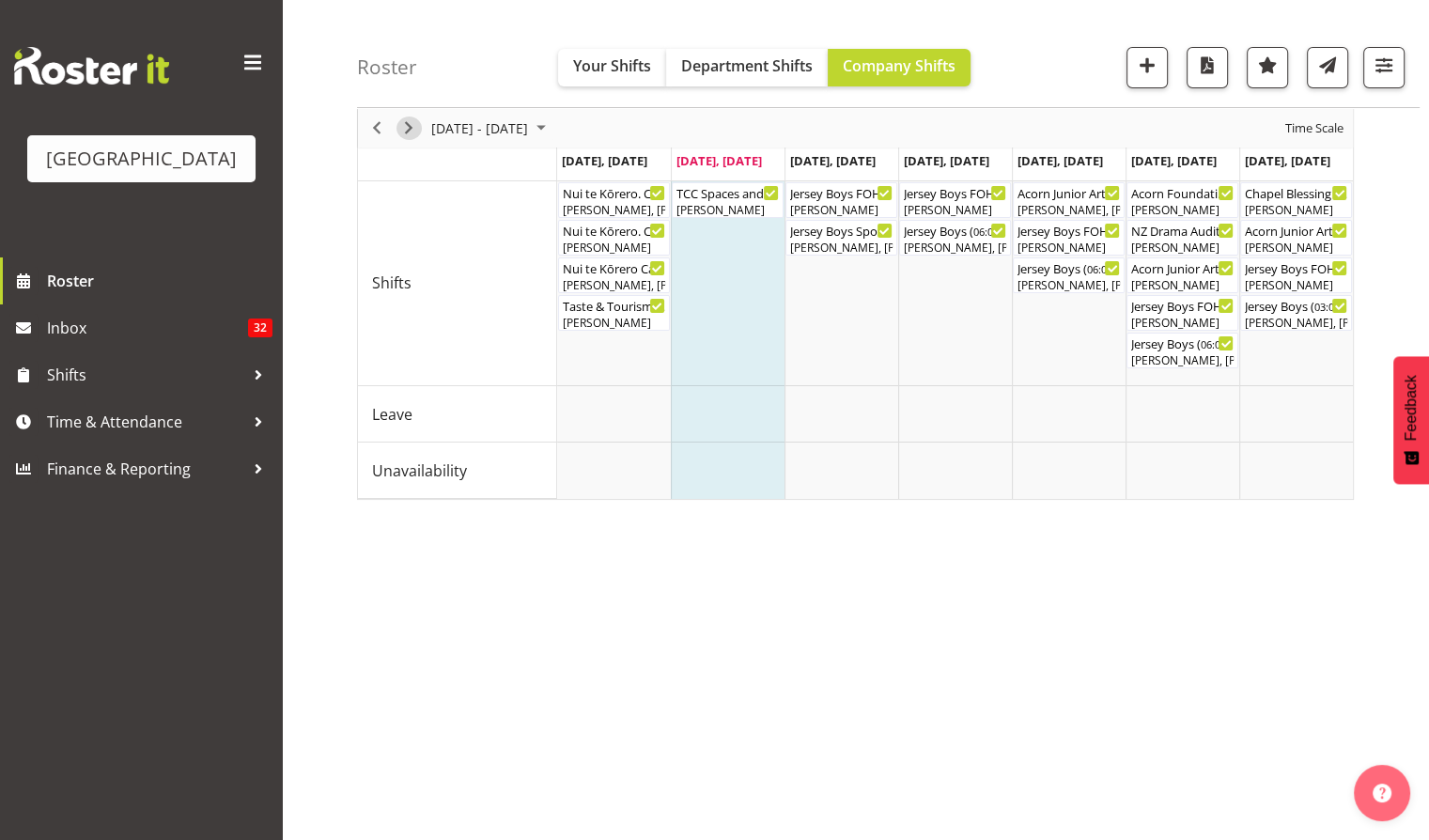
click at [410, 130] on span "Next" at bounding box center [409, 128] width 23 height 24
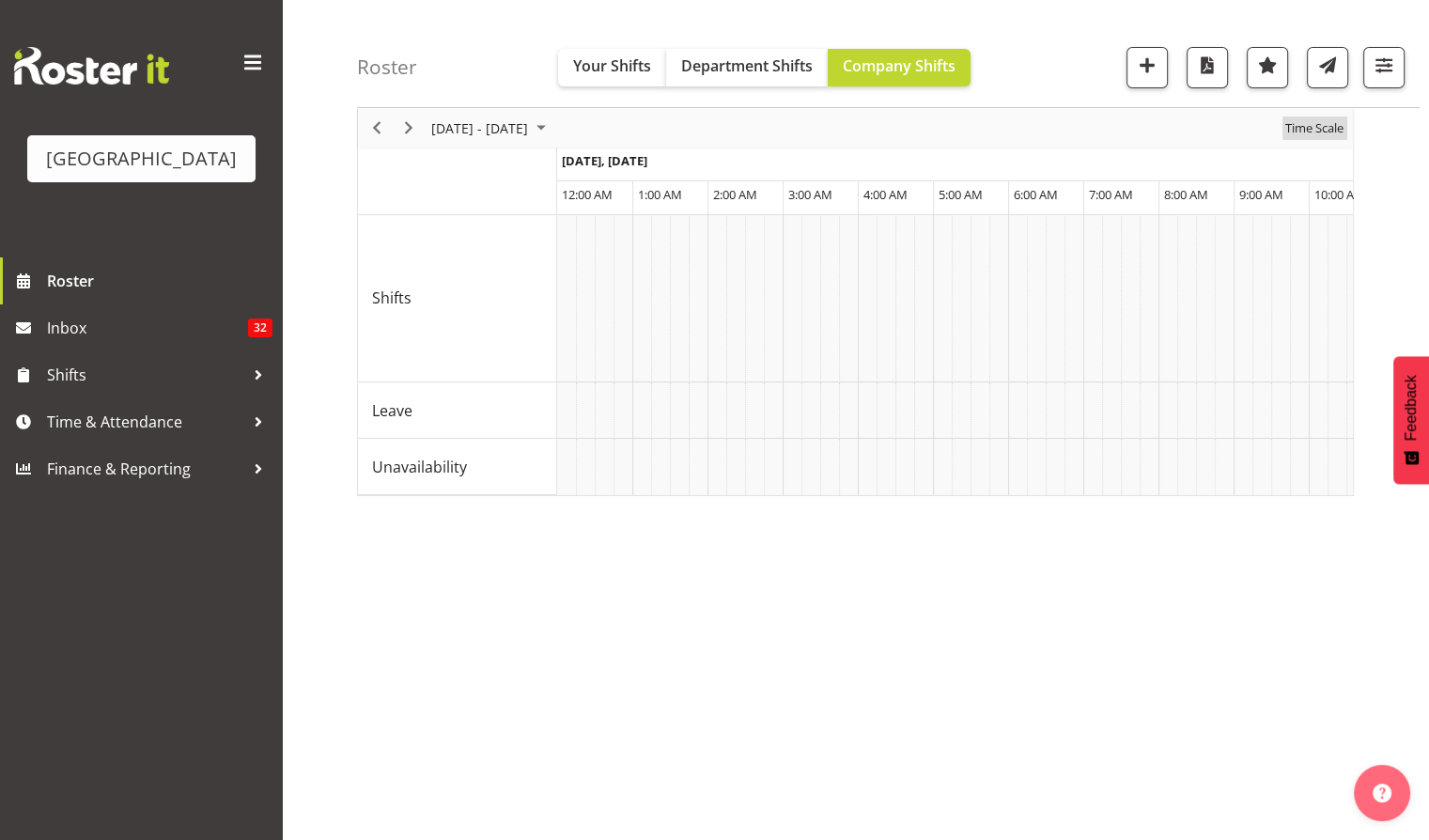
click at [1304, 130] on span "Time Scale" at bounding box center [1315, 128] width 62 height 24
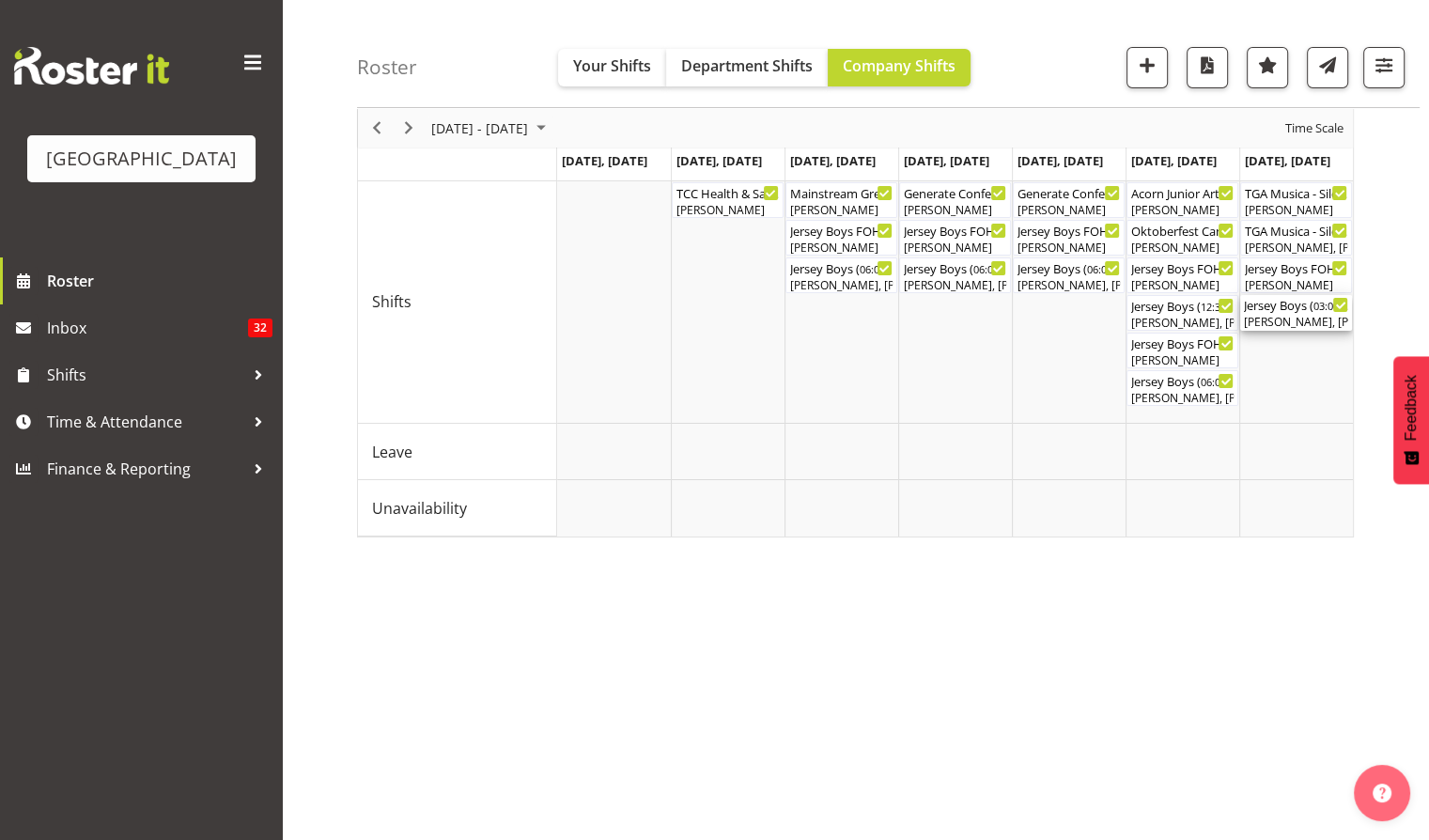
click at [1278, 310] on div "Jersey Boys ( 03:00 PM - 07:10 PM )" at bounding box center [1296, 304] width 105 height 19
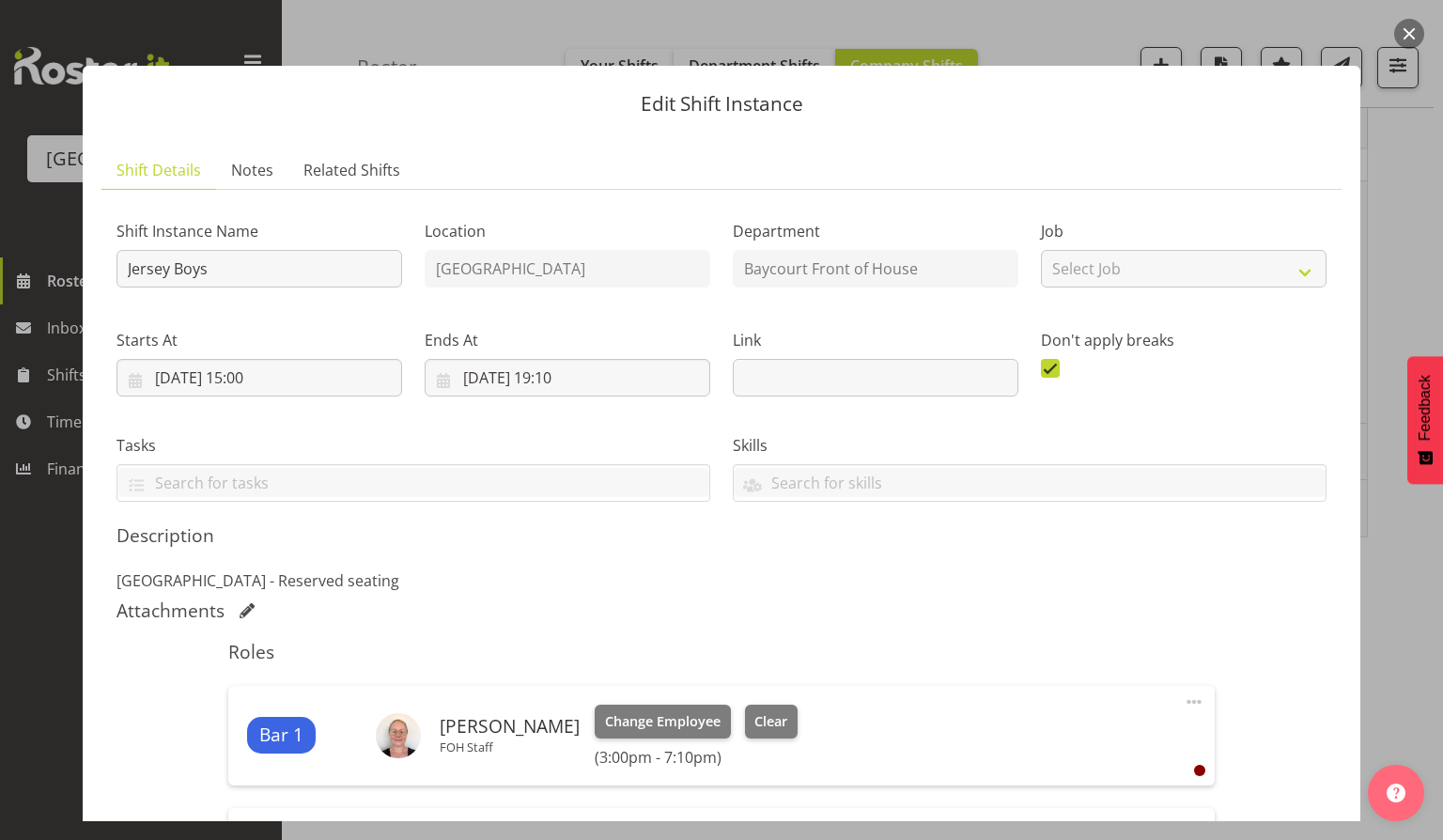
click at [1407, 33] on button "button" at bounding box center [1409, 34] width 30 height 30
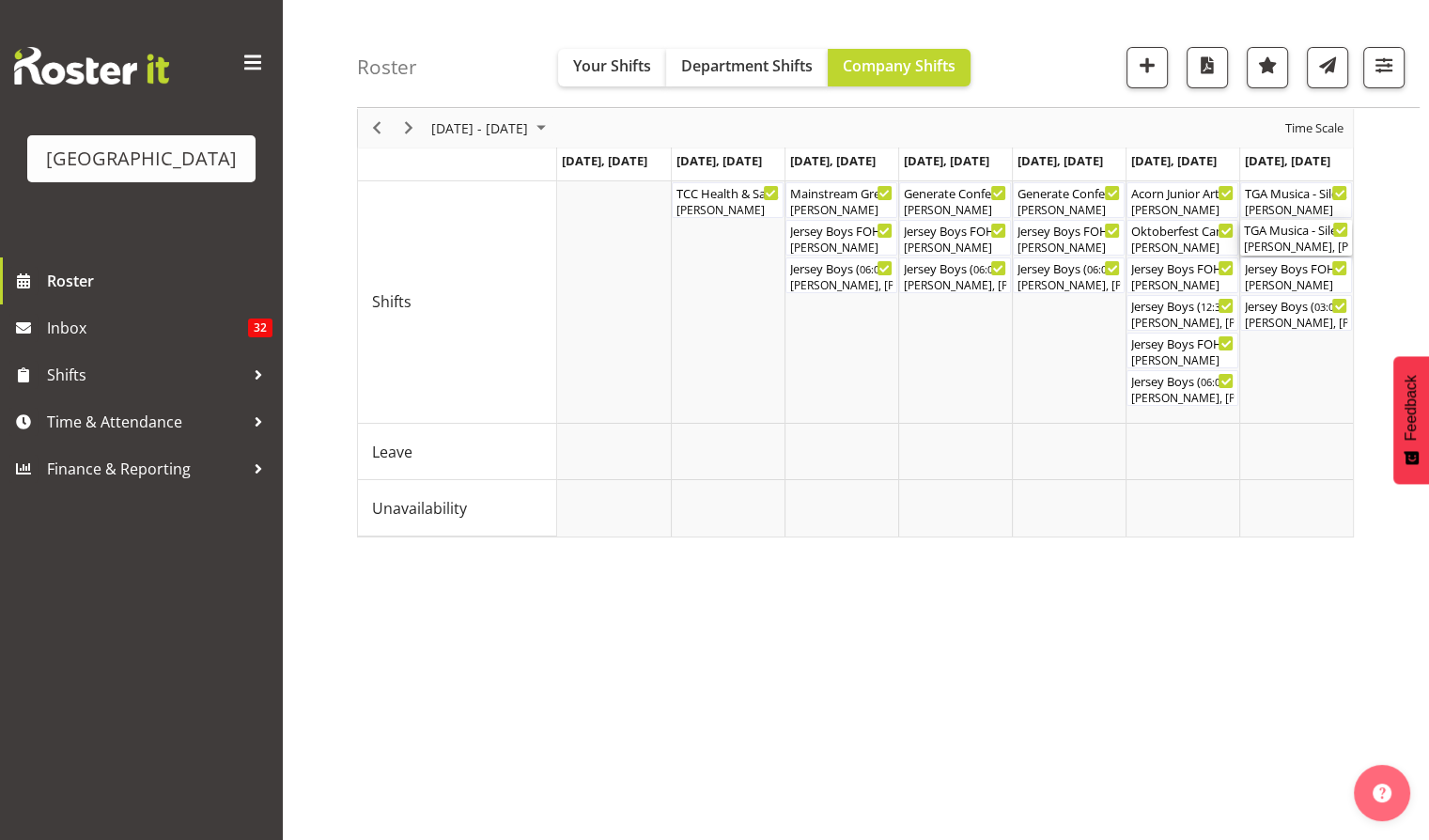
click at [1283, 246] on div "[PERSON_NAME], [PERSON_NAME], [PERSON_NAME], [PERSON_NAME]" at bounding box center [1296, 247] width 105 height 17
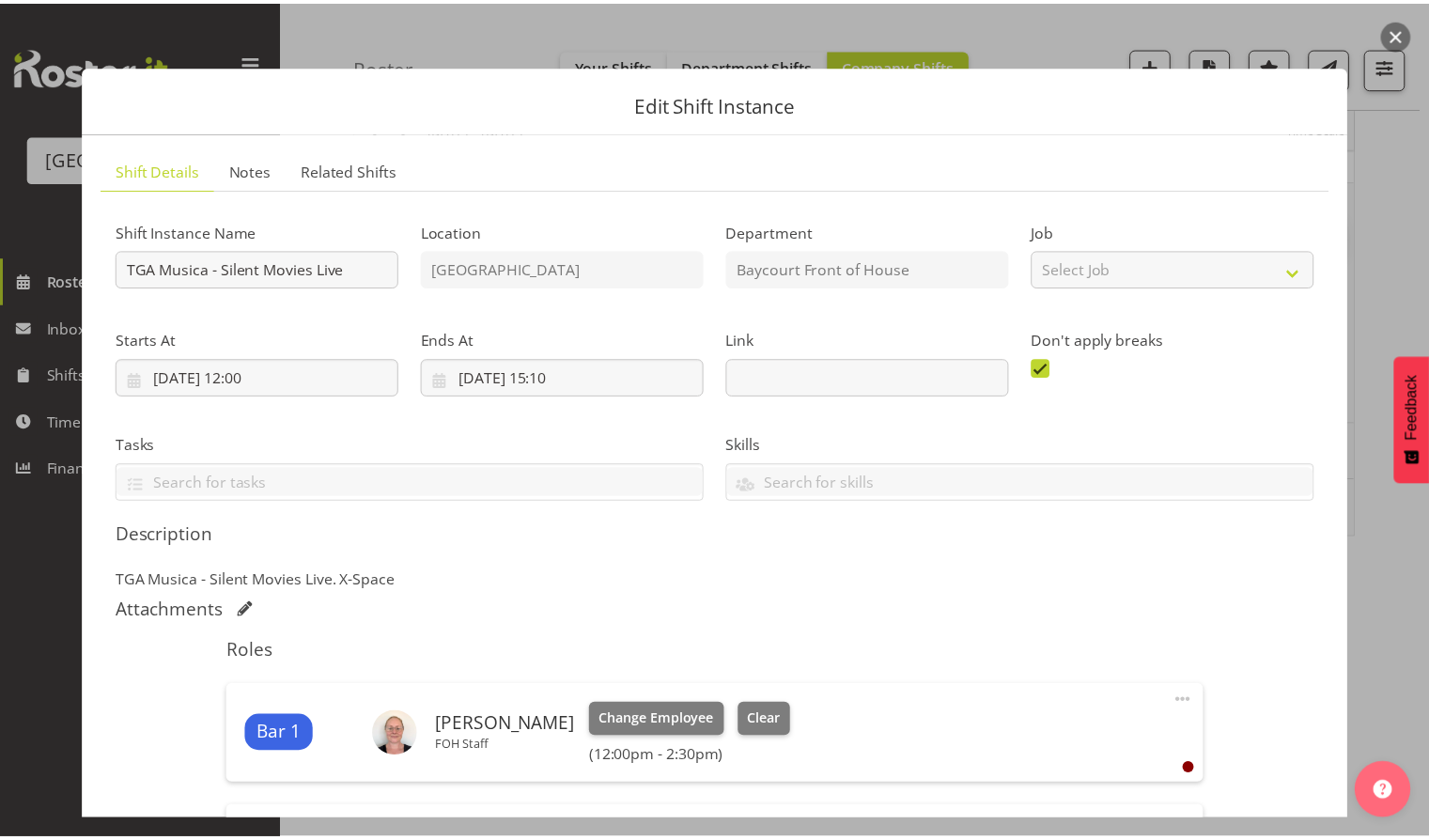
scroll to position [212, 0]
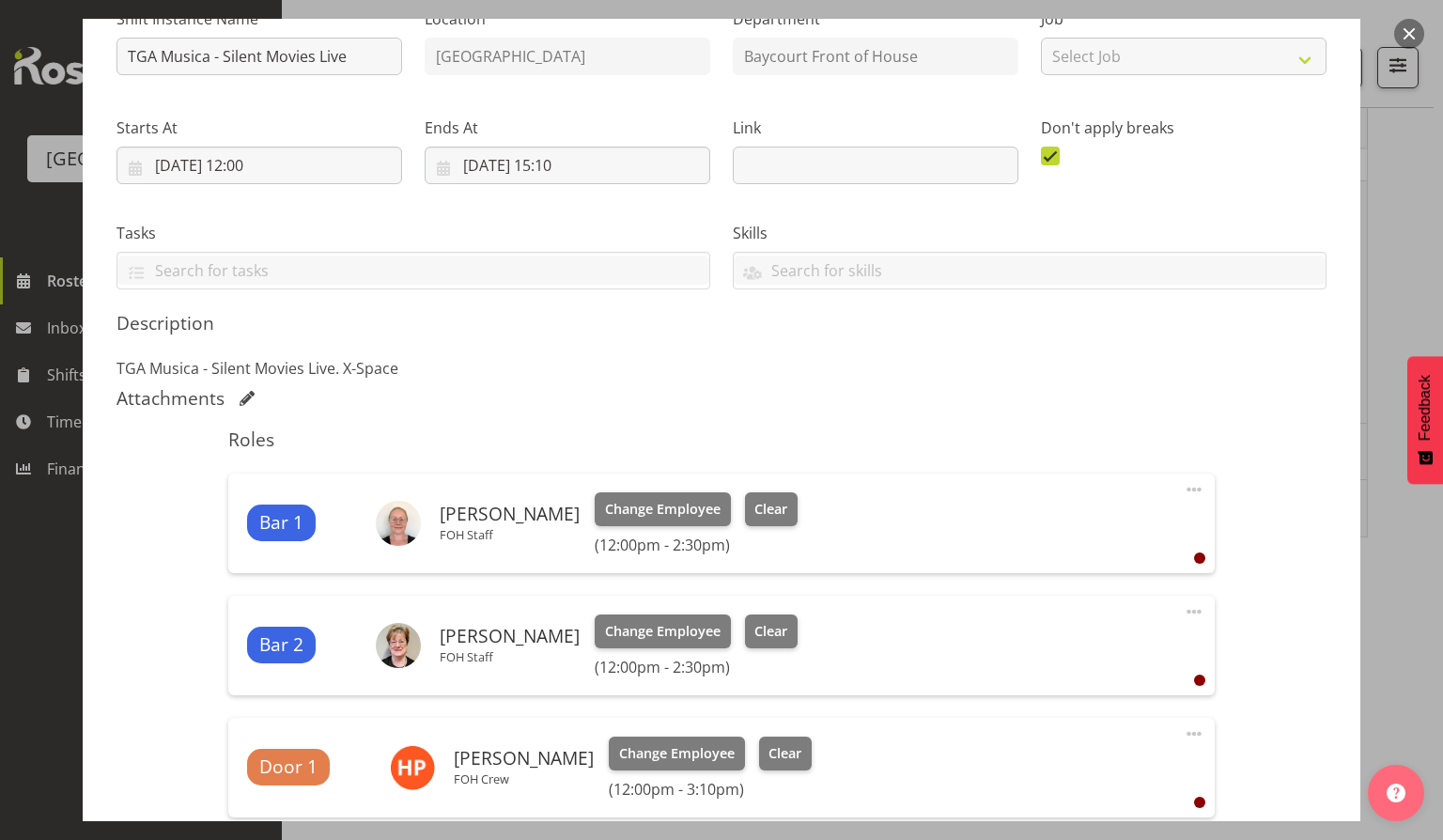
click at [1418, 36] on button "button" at bounding box center [1409, 34] width 30 height 30
